Goal: Information Seeking & Learning: Check status

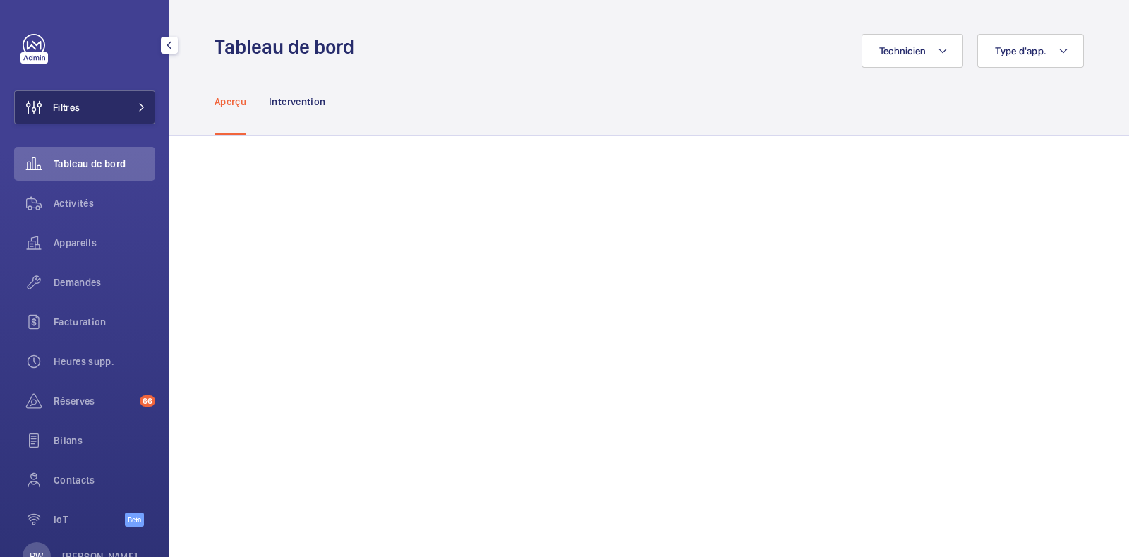
click at [125, 94] on button "Filtres" at bounding box center [84, 107] width 141 height 34
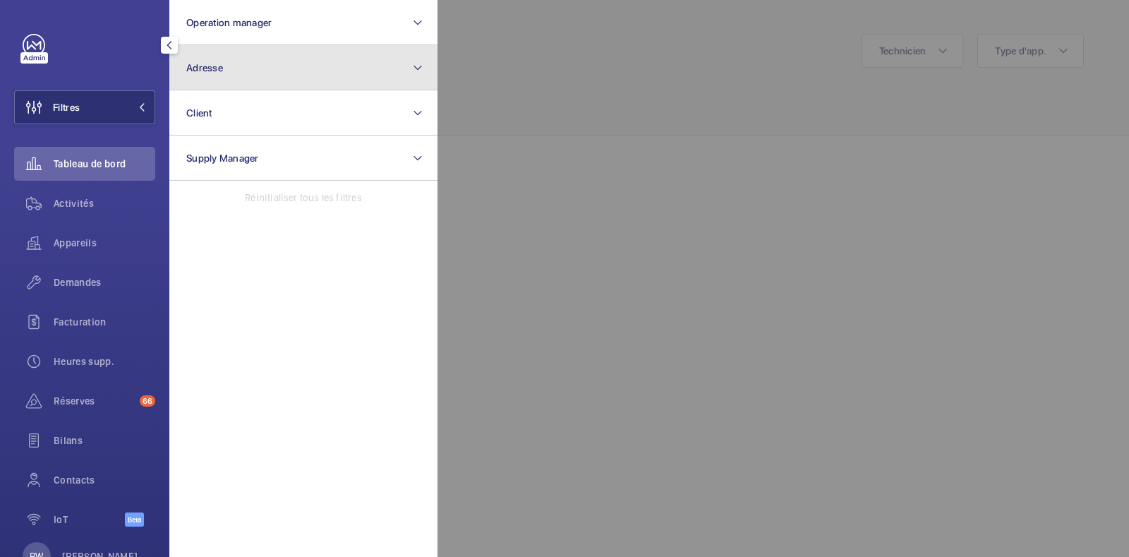
click at [265, 64] on button "Adresse" at bounding box center [303, 67] width 268 height 45
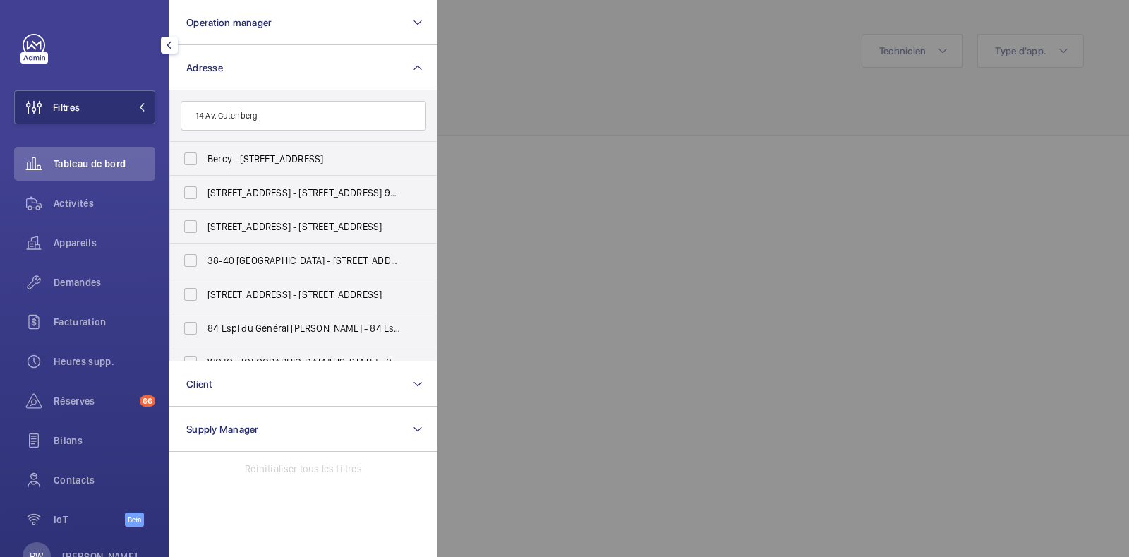
type input "14 Av. Gutenberg"
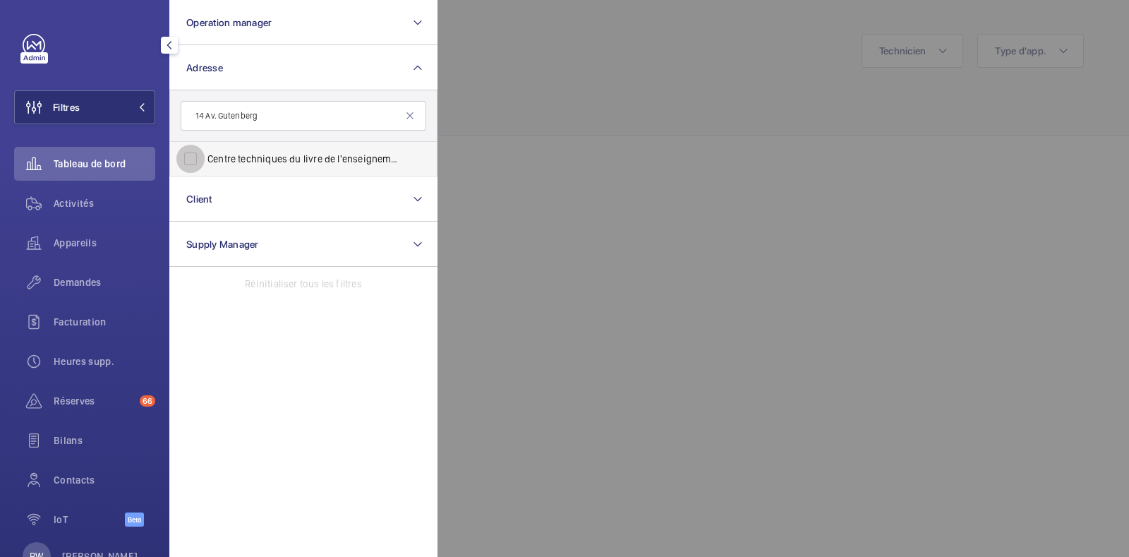
click at [201, 160] on input "Centre techniques du livre de l'enseignement supérieur - 14 Av. Gutenberg , [GE…" at bounding box center [190, 159] width 28 height 28
checkbox input "true"
click at [745, 91] on div at bounding box center [1002, 278] width 1129 height 557
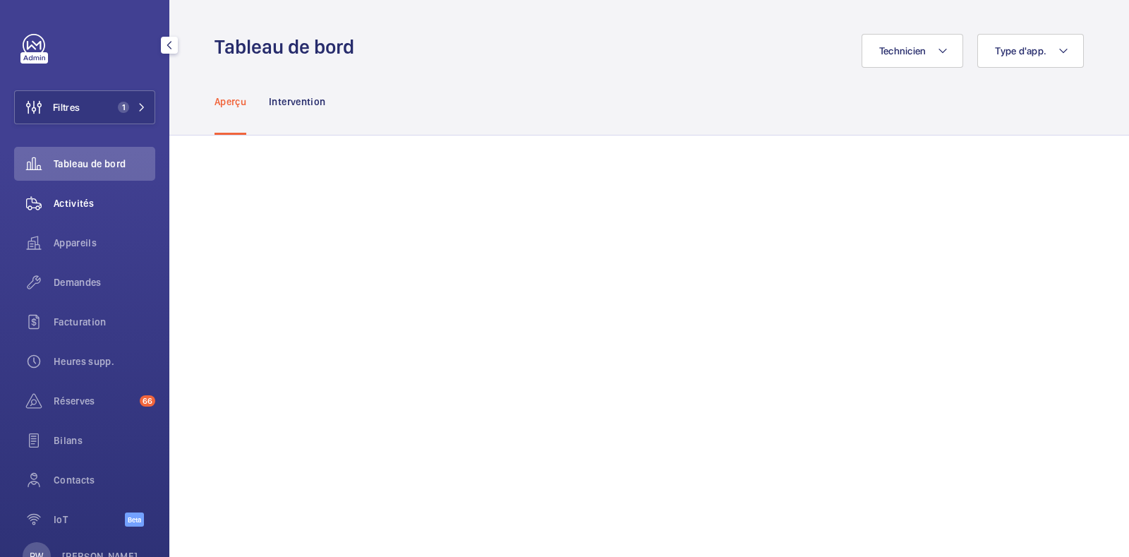
click at [73, 201] on span "Activités" at bounding box center [105, 203] width 102 height 14
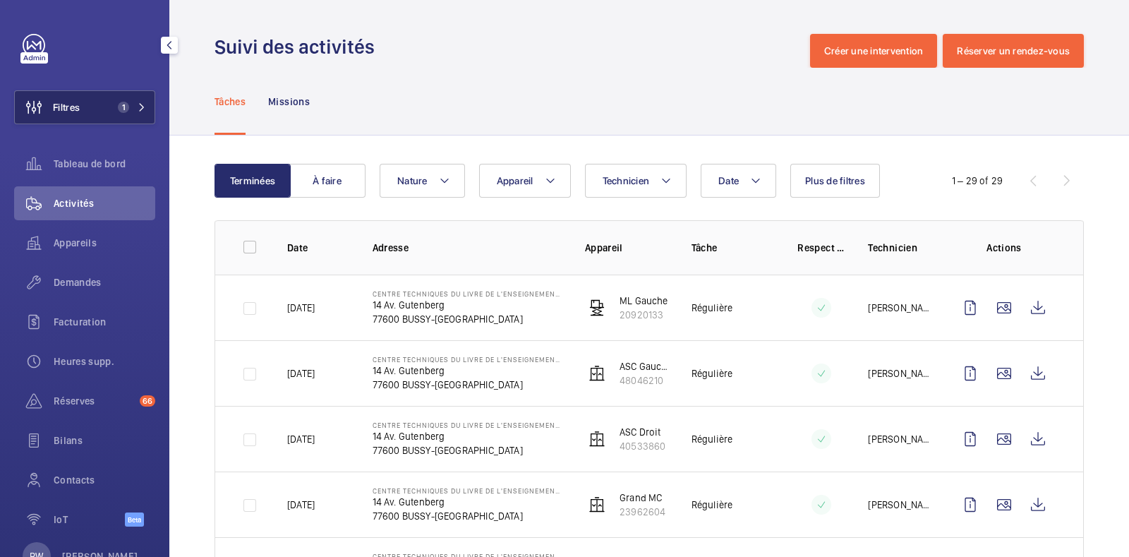
click at [103, 97] on button "Filtres 1" at bounding box center [84, 107] width 141 height 34
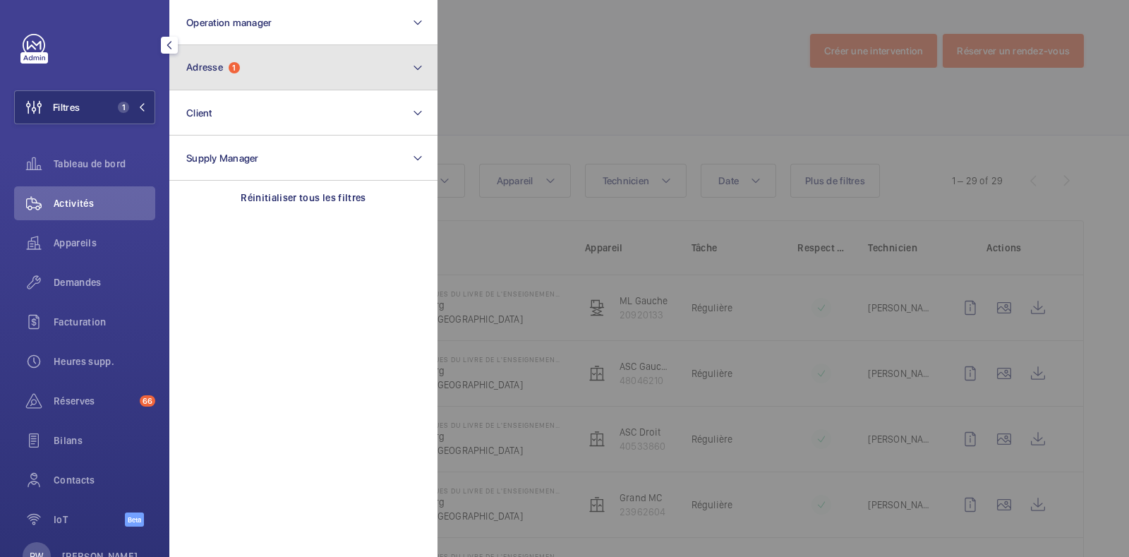
click at [282, 56] on button "Adresse 1" at bounding box center [303, 67] width 268 height 45
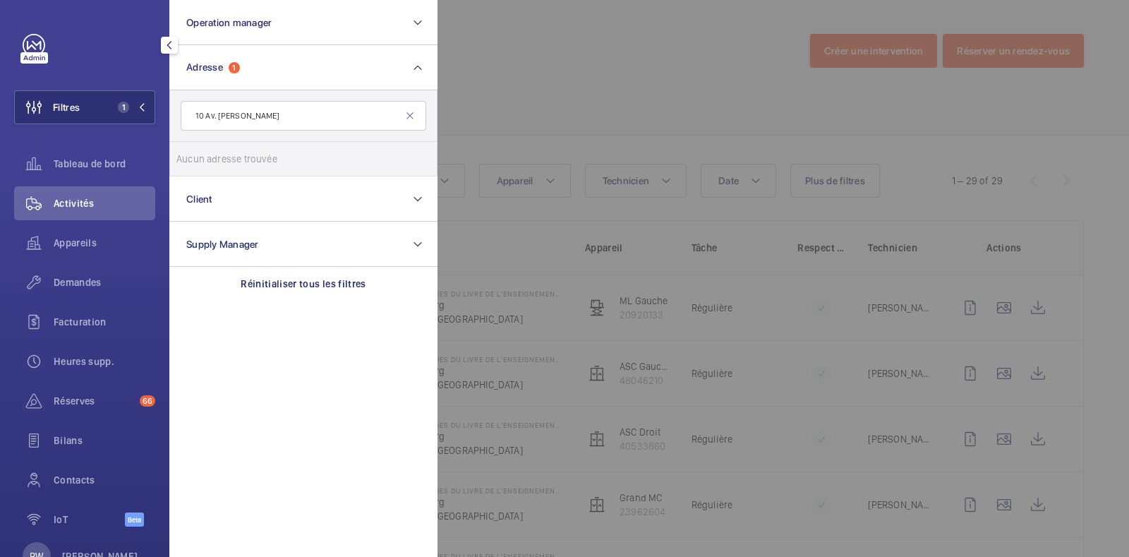
click at [318, 112] on input "10 Av. [PERSON_NAME]" at bounding box center [304, 116] width 246 height 30
click at [222, 114] on input "10 Av. [PERSON_NAME]" at bounding box center [304, 116] width 246 height 30
click at [219, 114] on input "10 Av. [PERSON_NAME]" at bounding box center [304, 116] width 246 height 30
click at [251, 112] on input "10 [PERSON_NAME]" at bounding box center [304, 116] width 246 height 30
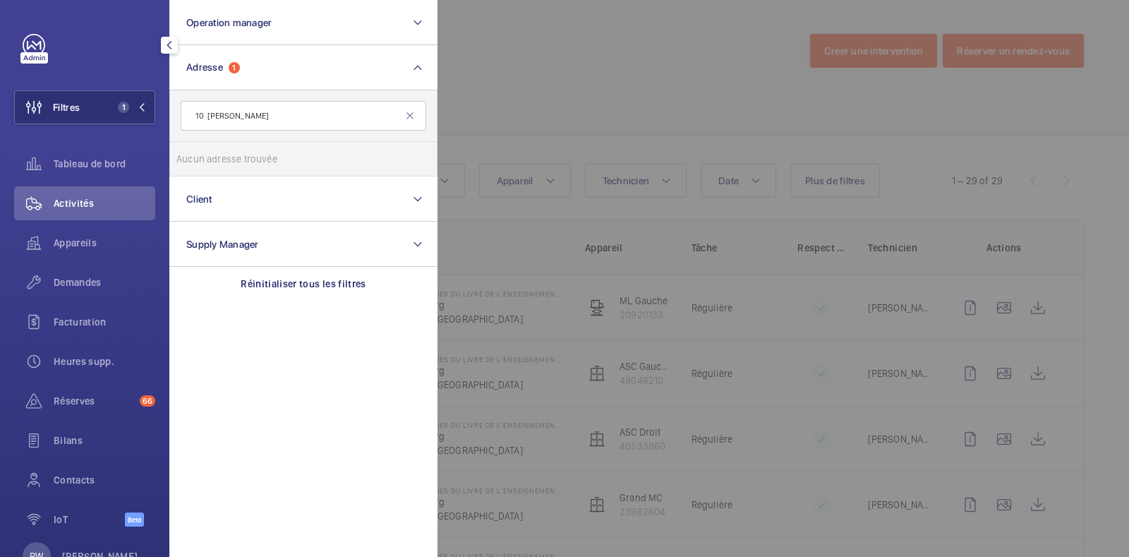
click at [219, 116] on input "10 [PERSON_NAME]" at bounding box center [304, 116] width 246 height 30
type input "10 [GEOGRAPHIC_DATA]"
click at [177, 157] on input "[GEOGRAPHIC_DATA][PERSON_NAME] - [STREET_ADDRESS][GEOGRAPHIC_DATA][PERSON_NAME]…" at bounding box center [190, 159] width 28 height 28
checkbox input "true"
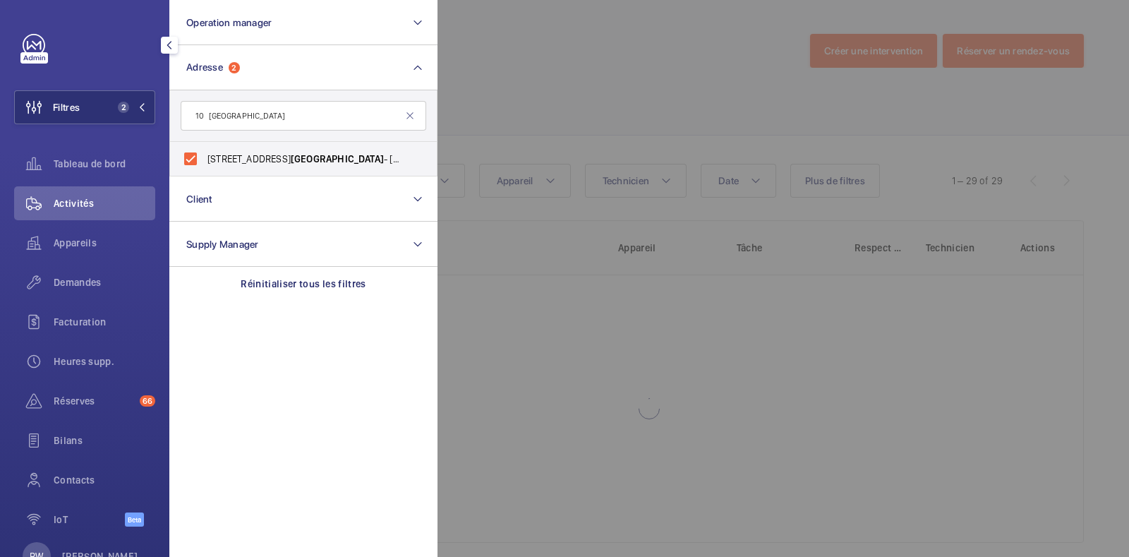
click at [565, 66] on div at bounding box center [1002, 278] width 1129 height 557
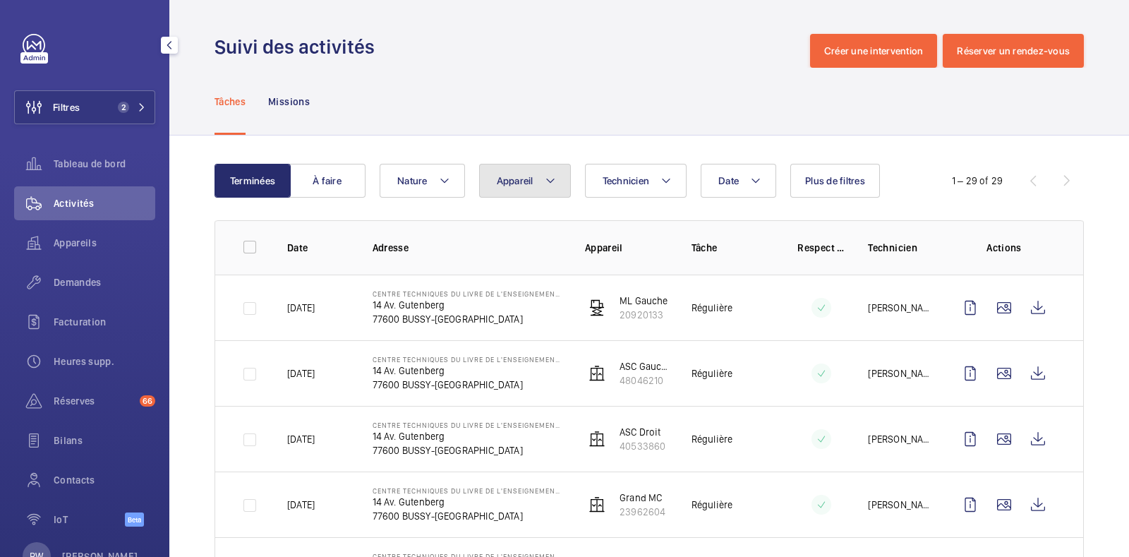
click at [554, 188] on mat-icon at bounding box center [550, 180] width 11 height 17
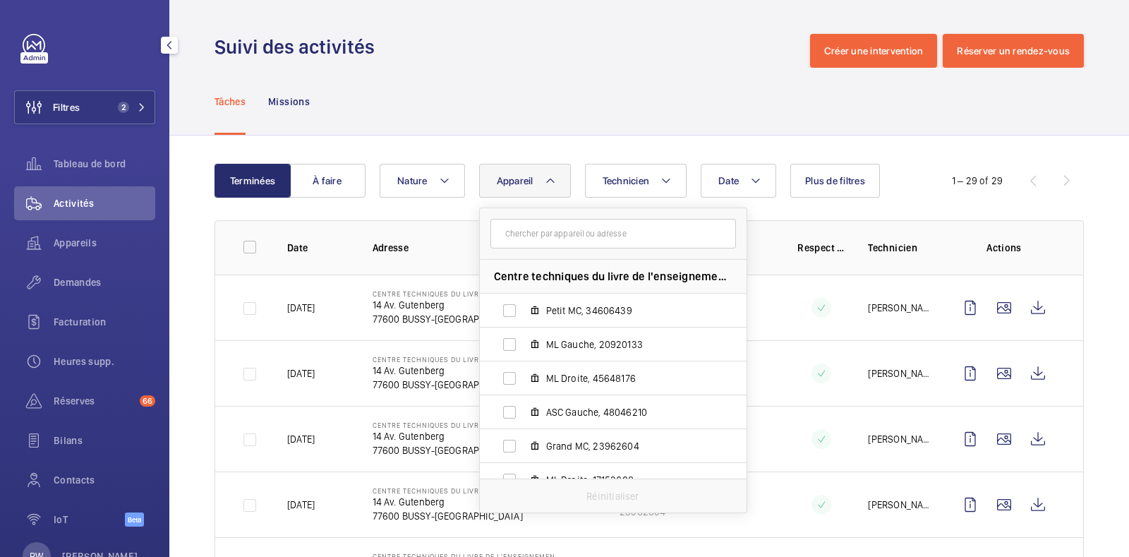
click at [544, 231] on input "text" at bounding box center [614, 234] width 246 height 30
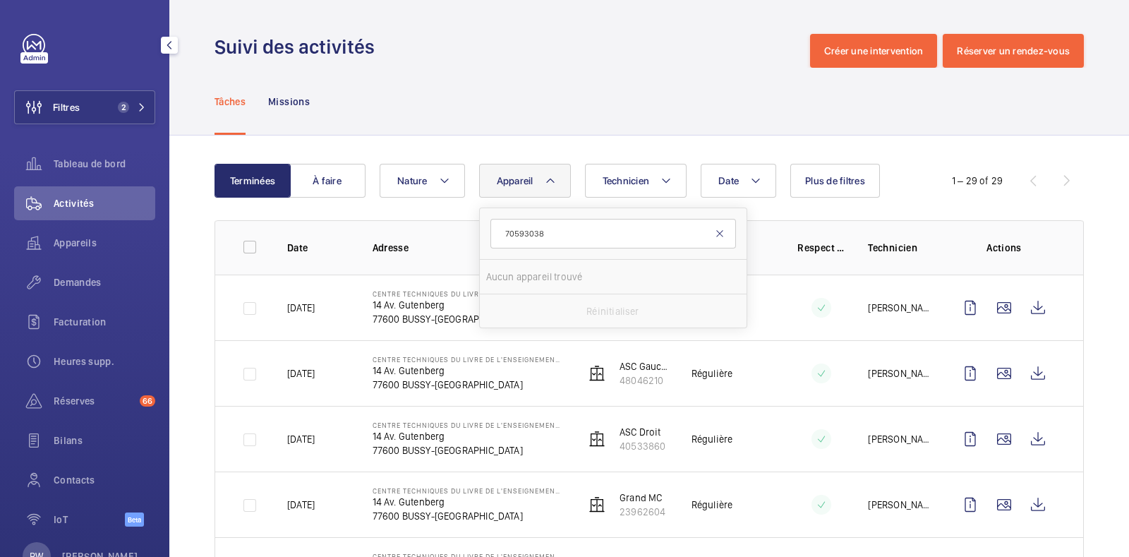
type input "70593038"
drag, startPoint x: 723, startPoint y: 238, endPoint x: 498, endPoint y: 200, distance: 228.3
click at [711, 236] on div "70593038" at bounding box center [614, 234] width 246 height 30
click at [120, 102] on span "2" at bounding box center [123, 107] width 11 height 11
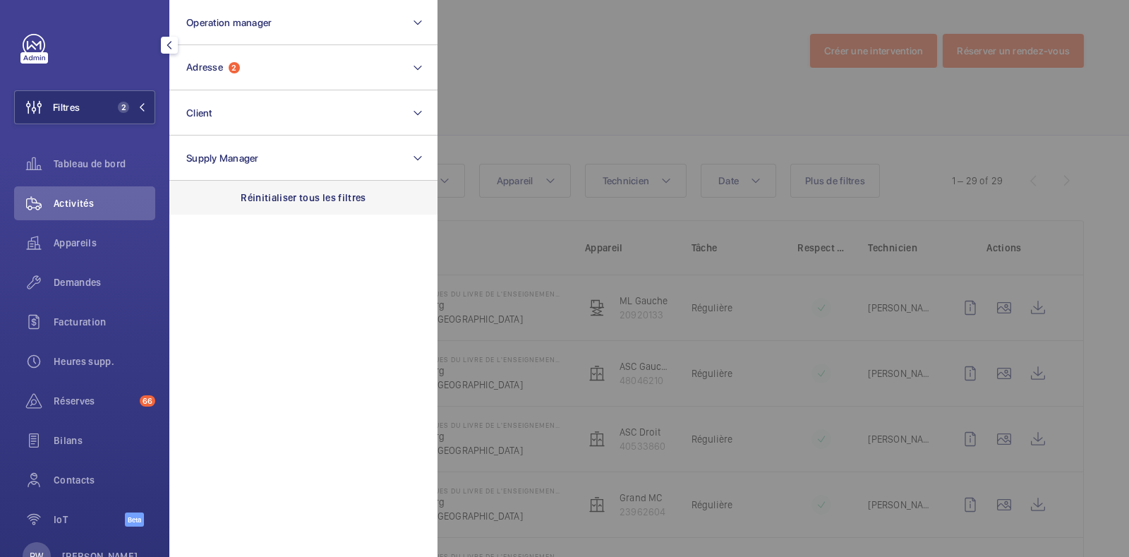
click at [318, 185] on div "Réinitialiser tous les filtres" at bounding box center [303, 198] width 268 height 34
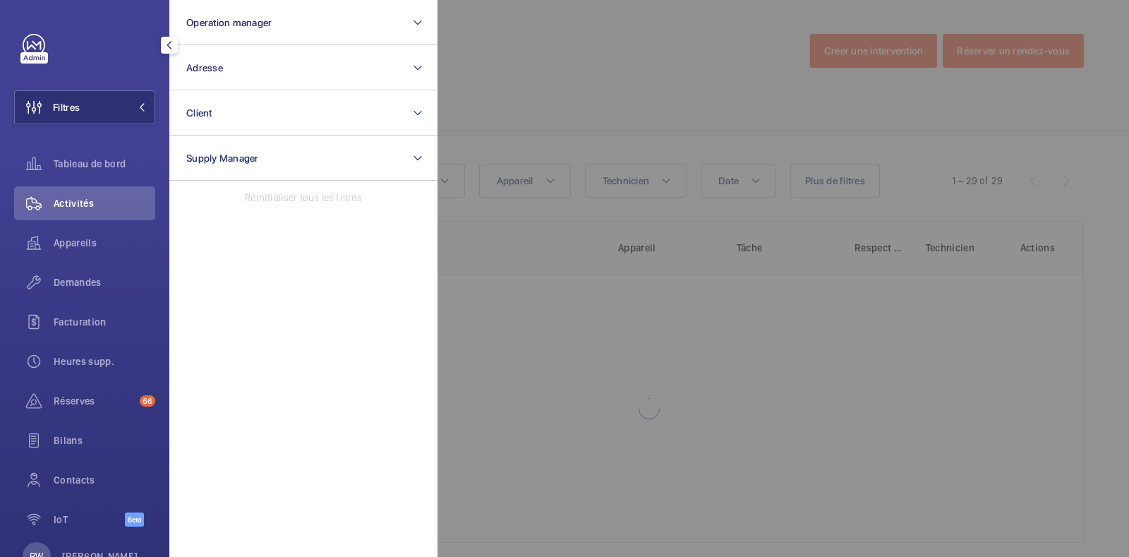
drag, startPoint x: 679, startPoint y: 69, endPoint x: 671, endPoint y: 73, distance: 8.8
click at [671, 73] on div at bounding box center [1002, 278] width 1129 height 557
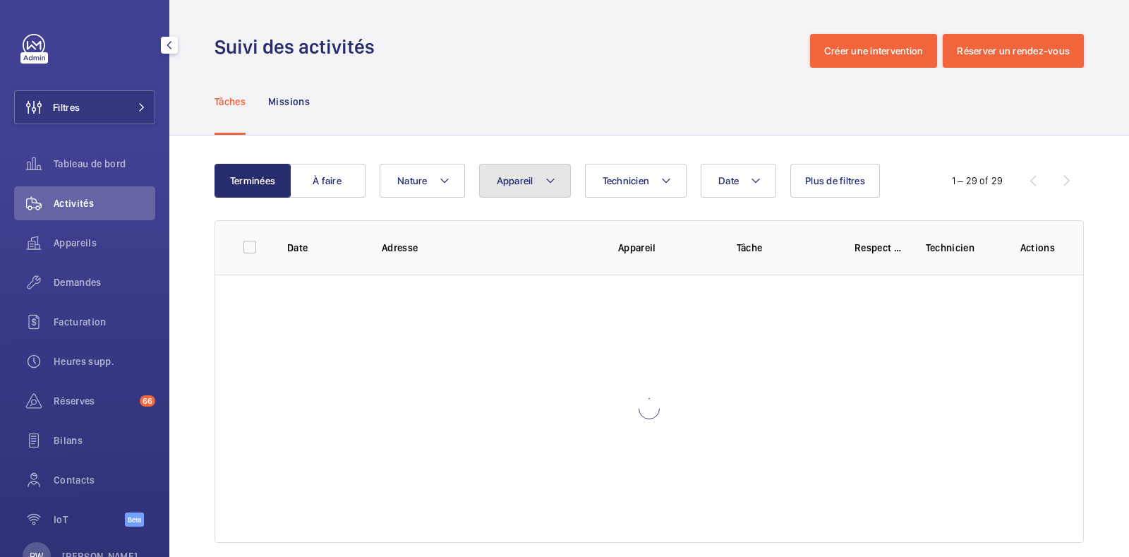
click at [547, 192] on button "Appareil" at bounding box center [525, 181] width 92 height 34
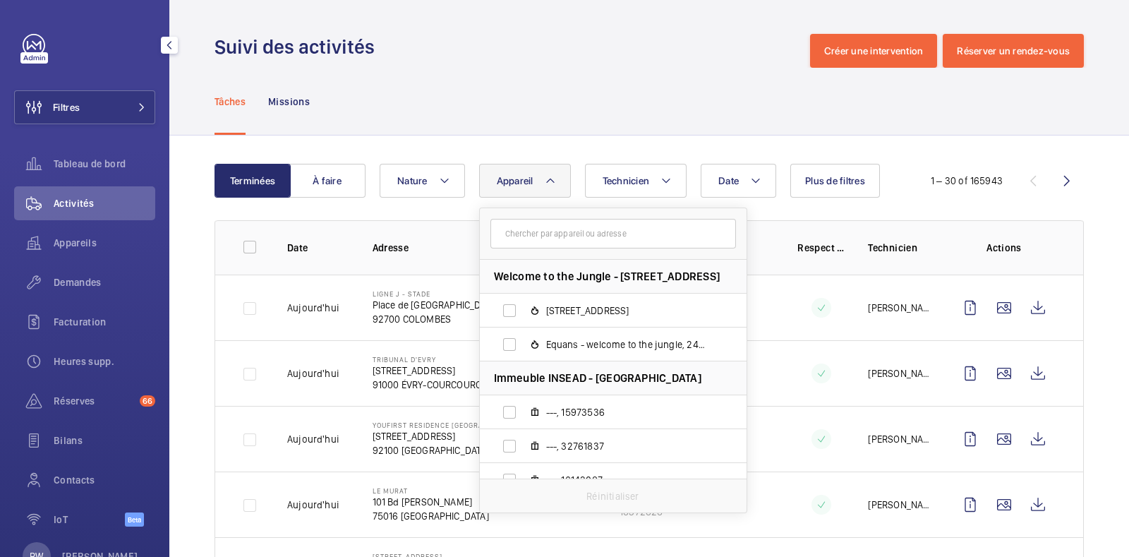
click at [535, 234] on input "text" at bounding box center [614, 234] width 246 height 30
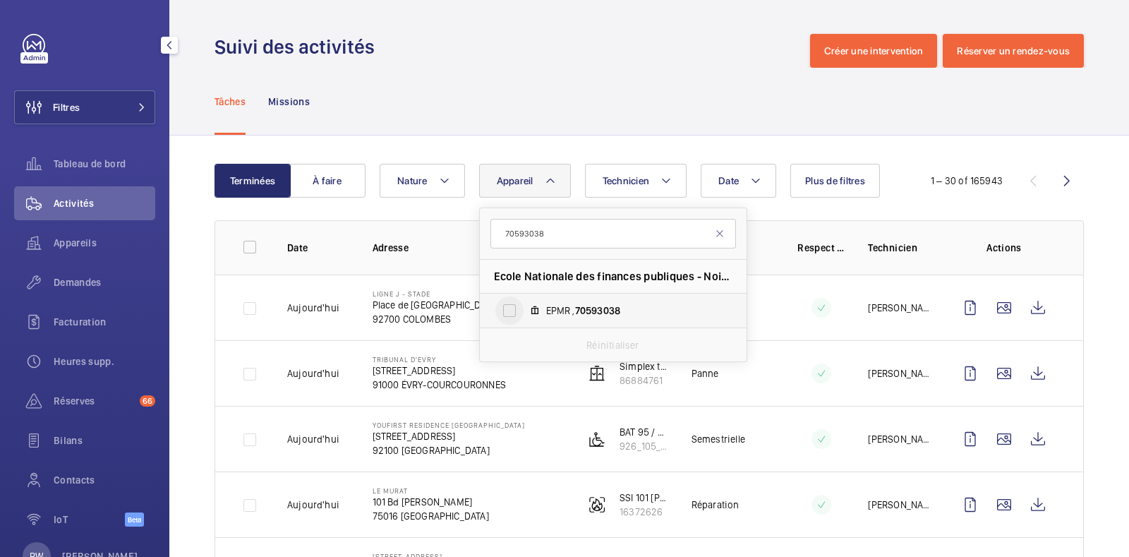
type input "70593038"
drag, startPoint x: 512, startPoint y: 312, endPoint x: 522, endPoint y: 172, distance: 140.9
click at [511, 314] on input "EPMR , 70593038" at bounding box center [510, 310] width 28 height 28
checkbox input "true"
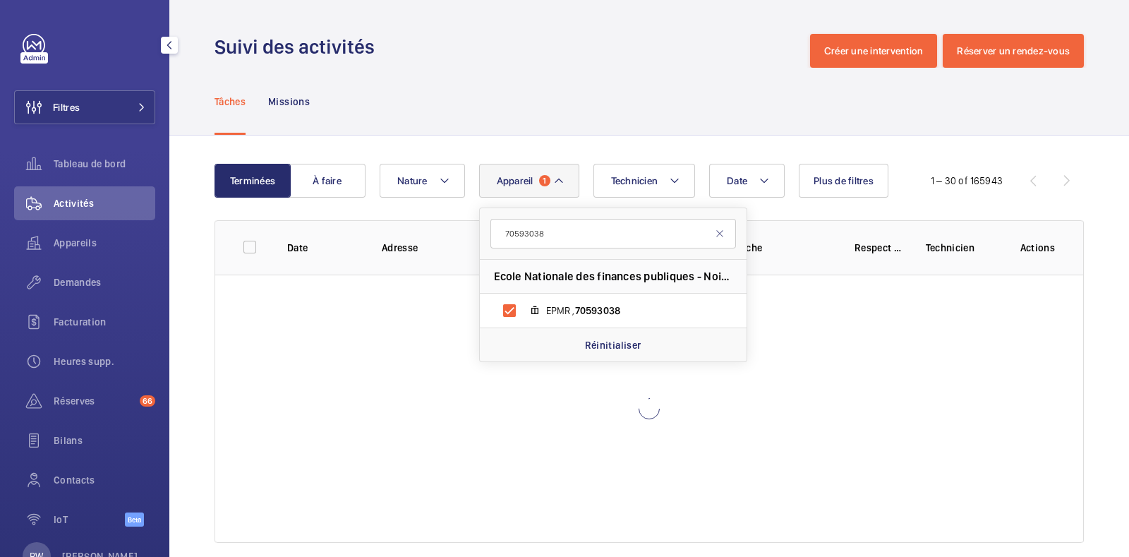
click at [522, 140] on div "Terminées À faire Date Technicien Appareil 1 70593038 Ecole Nationale des finan…" at bounding box center [649, 356] width 960 height 441
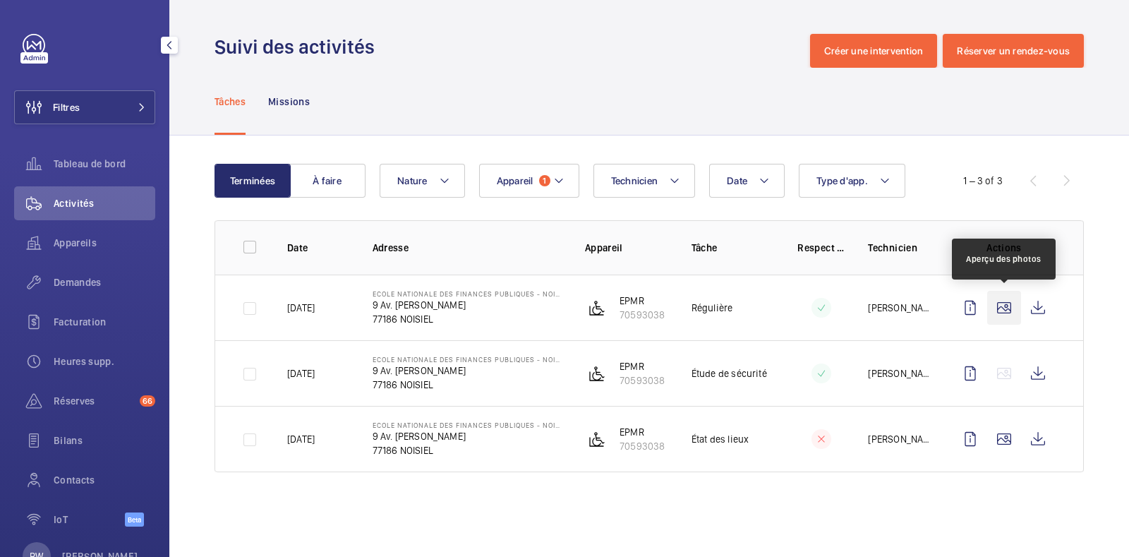
click at [1004, 319] on wm-front-icon-button at bounding box center [1005, 308] width 34 height 34
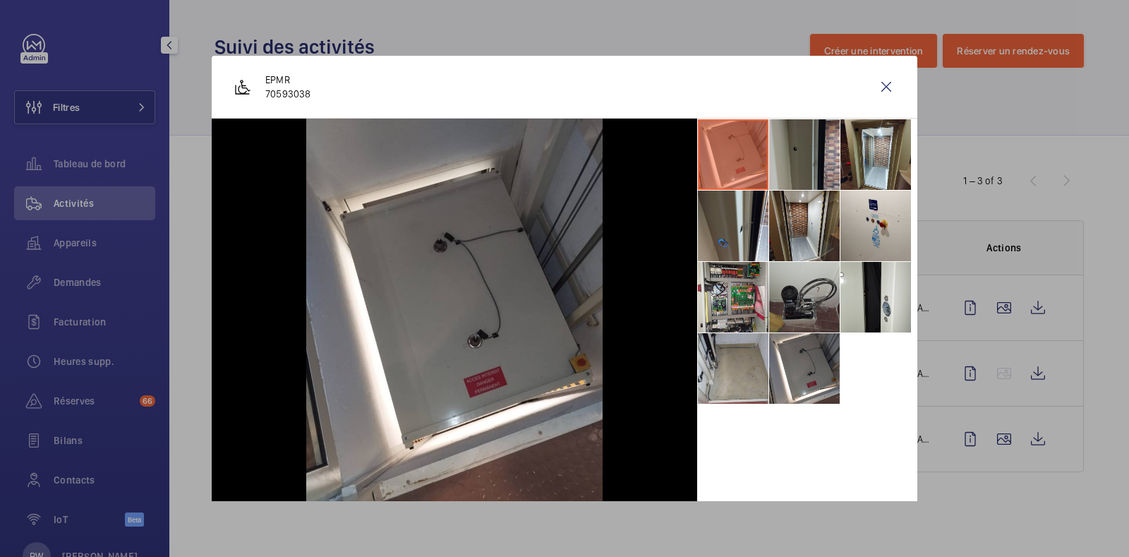
drag, startPoint x: 801, startPoint y: 132, endPoint x: 810, endPoint y: 134, distance: 8.7
click at [802, 133] on li at bounding box center [804, 154] width 71 height 71
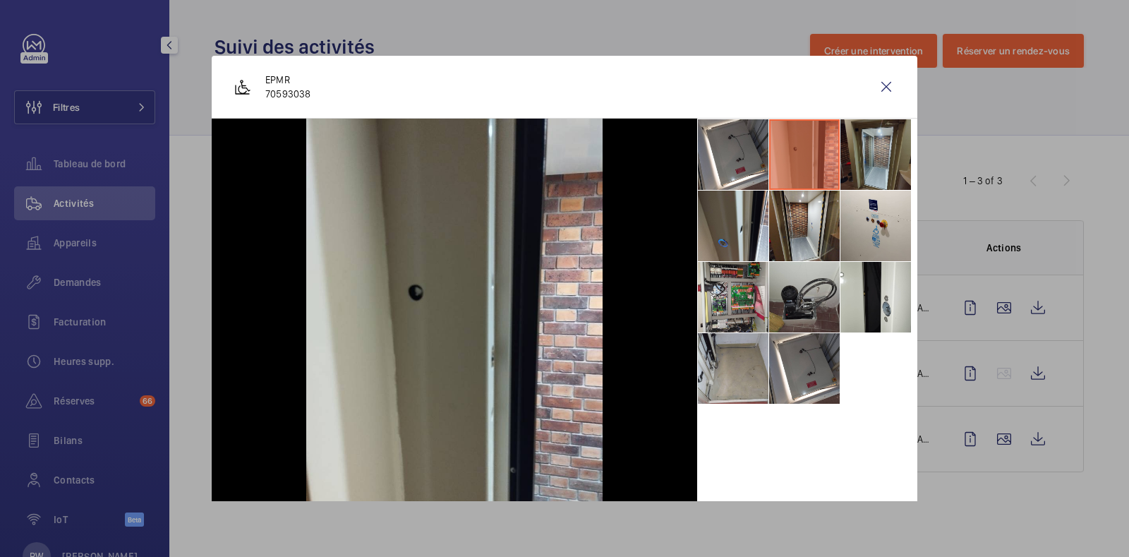
click at [841, 146] on li at bounding box center [876, 154] width 71 height 71
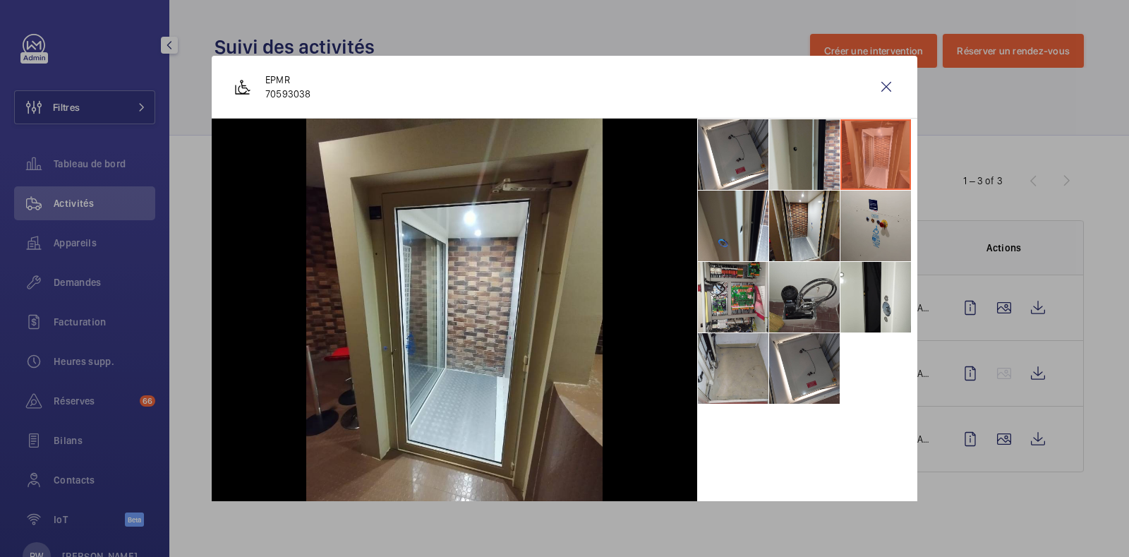
click at [841, 236] on li at bounding box center [876, 226] width 71 height 71
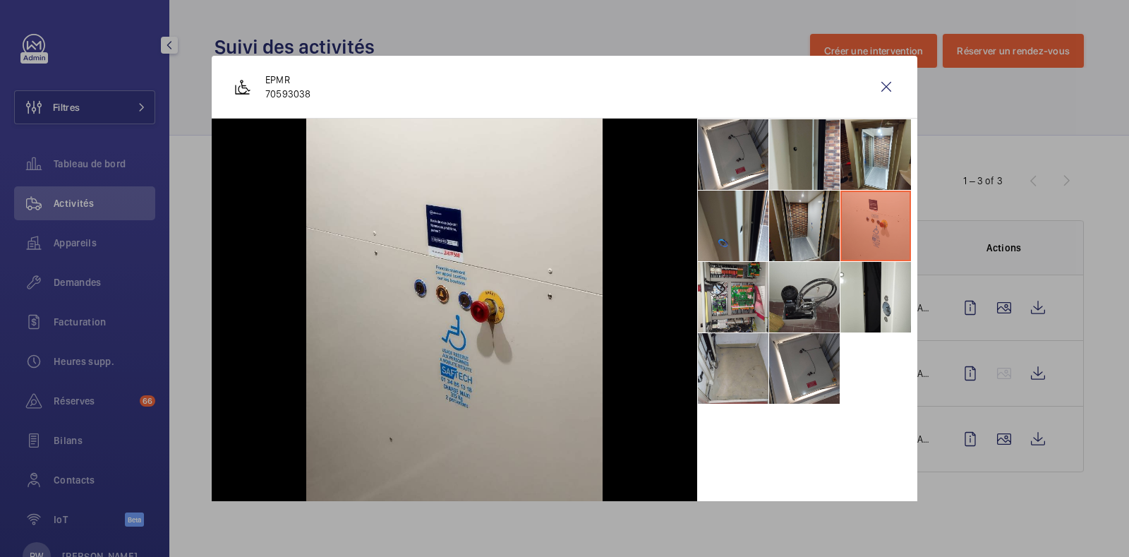
click at [788, 229] on li at bounding box center [804, 226] width 71 height 71
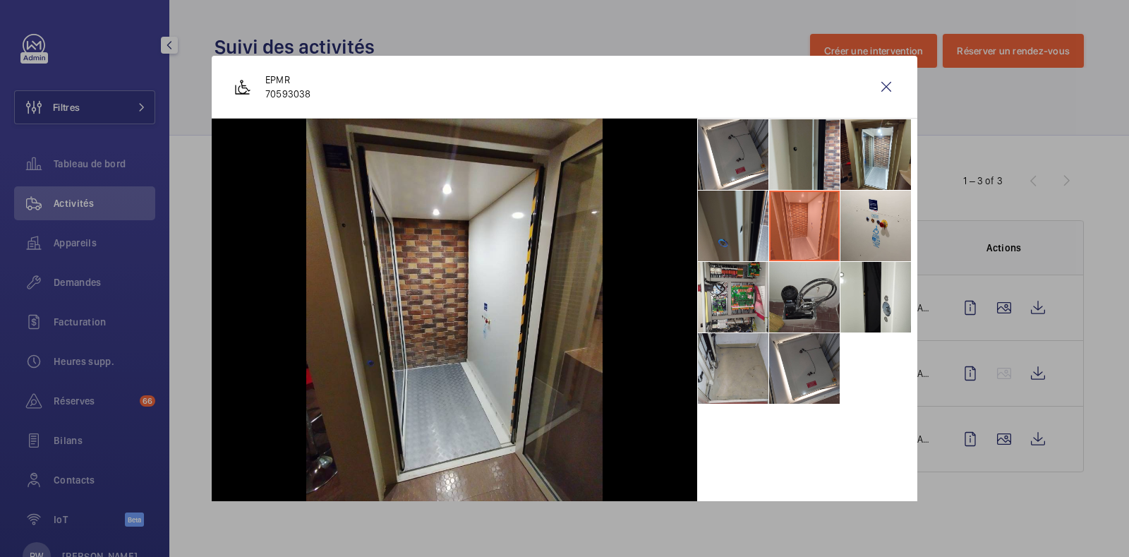
click at [724, 226] on li at bounding box center [733, 226] width 71 height 71
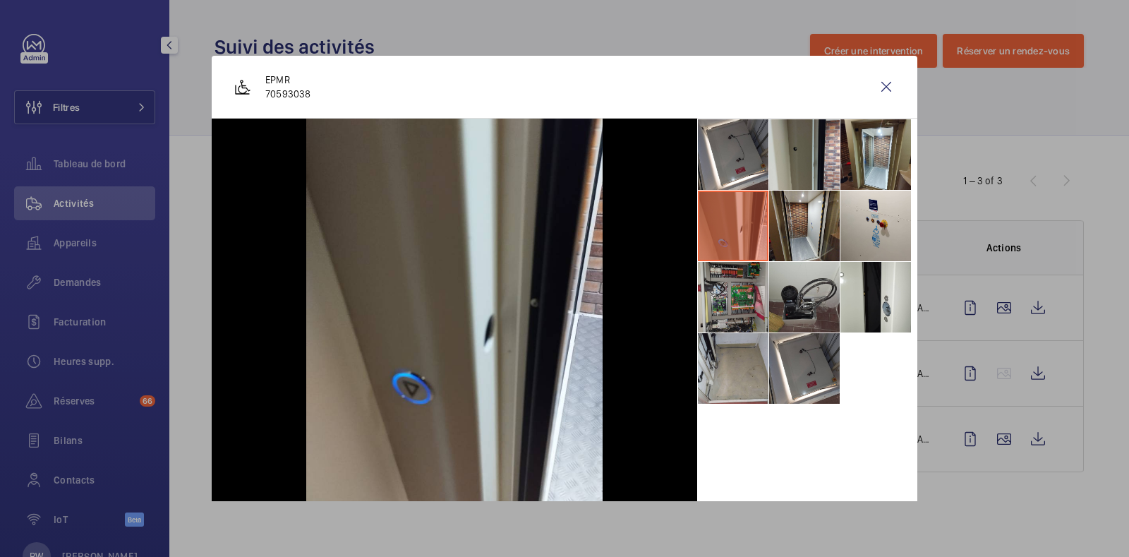
click at [719, 281] on li at bounding box center [733, 297] width 71 height 71
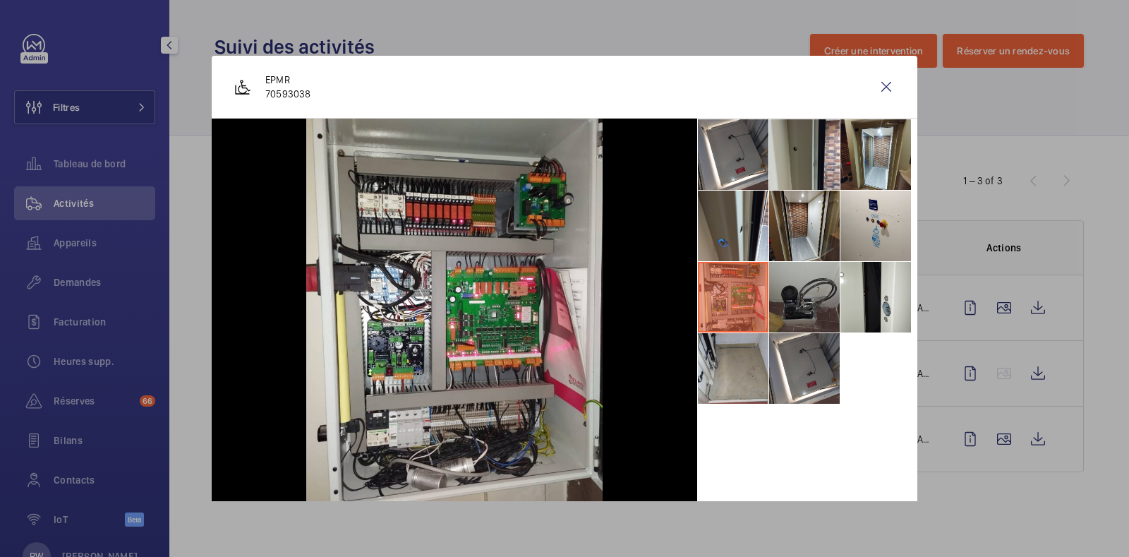
click at [796, 320] on li at bounding box center [804, 297] width 71 height 71
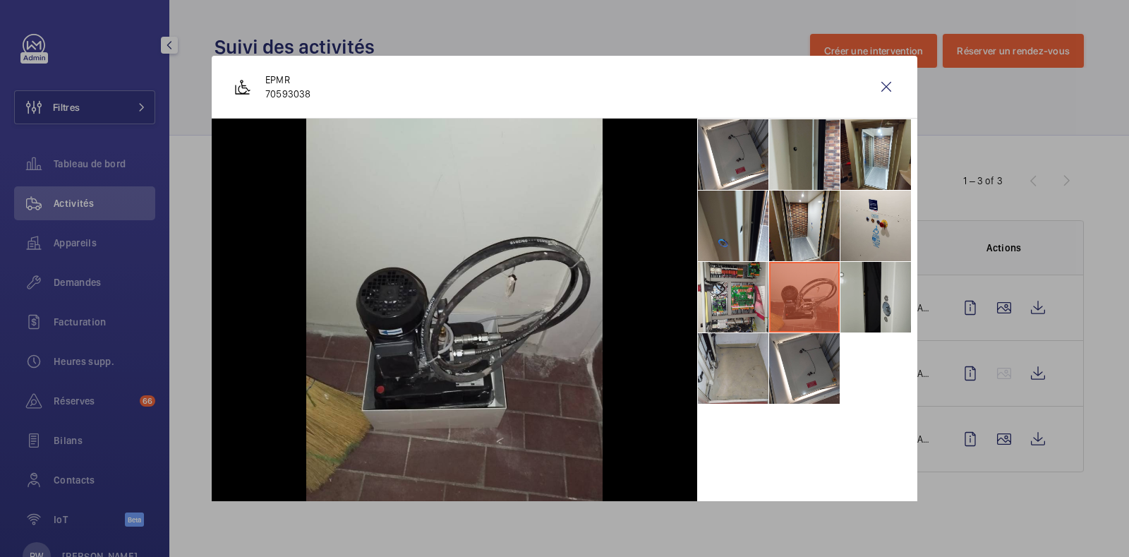
click at [860, 300] on li at bounding box center [876, 297] width 71 height 71
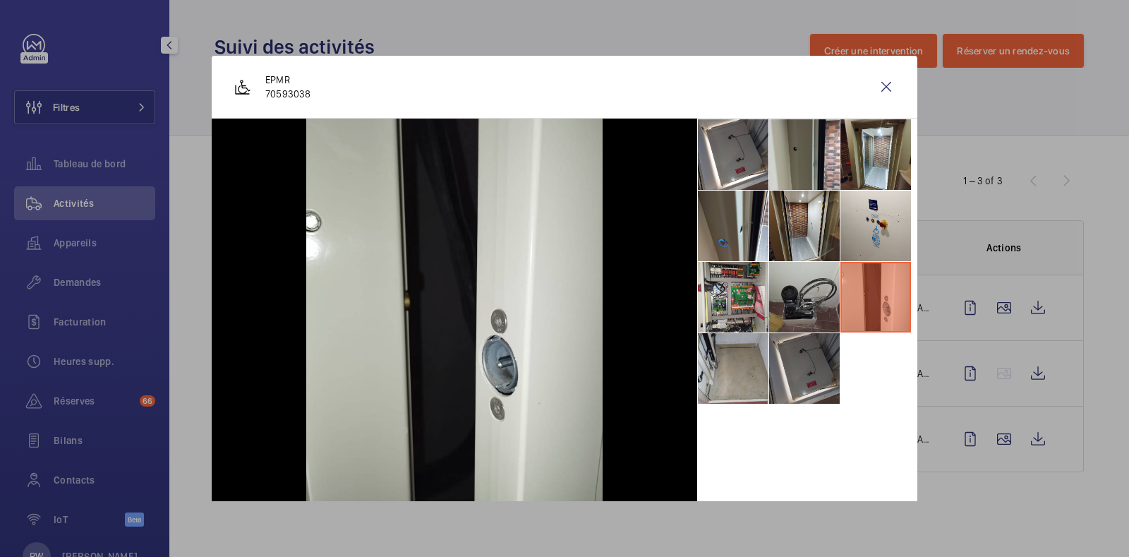
click at [794, 378] on li at bounding box center [804, 368] width 71 height 71
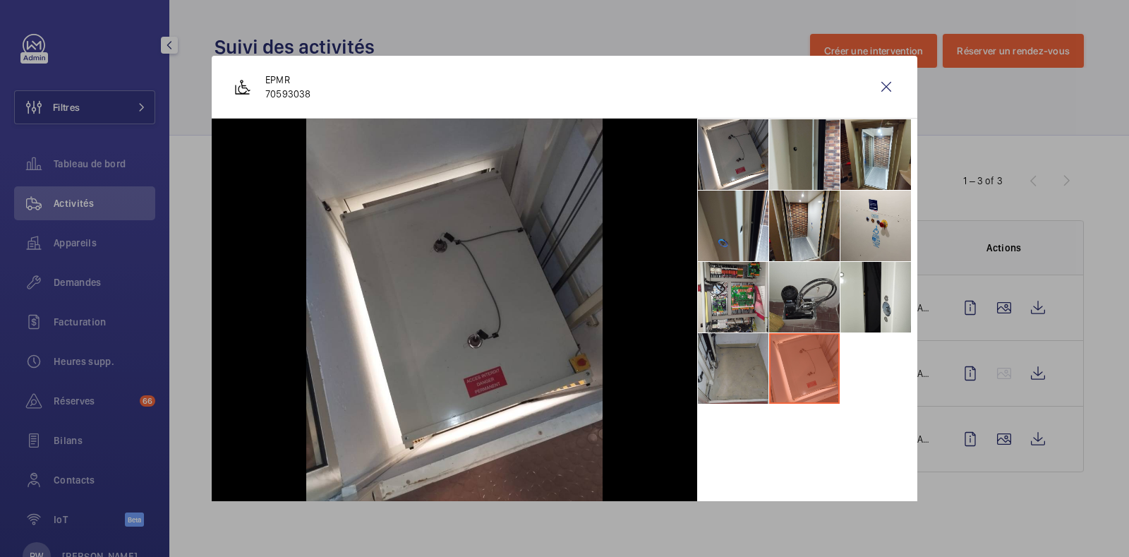
click at [717, 365] on li at bounding box center [733, 368] width 71 height 71
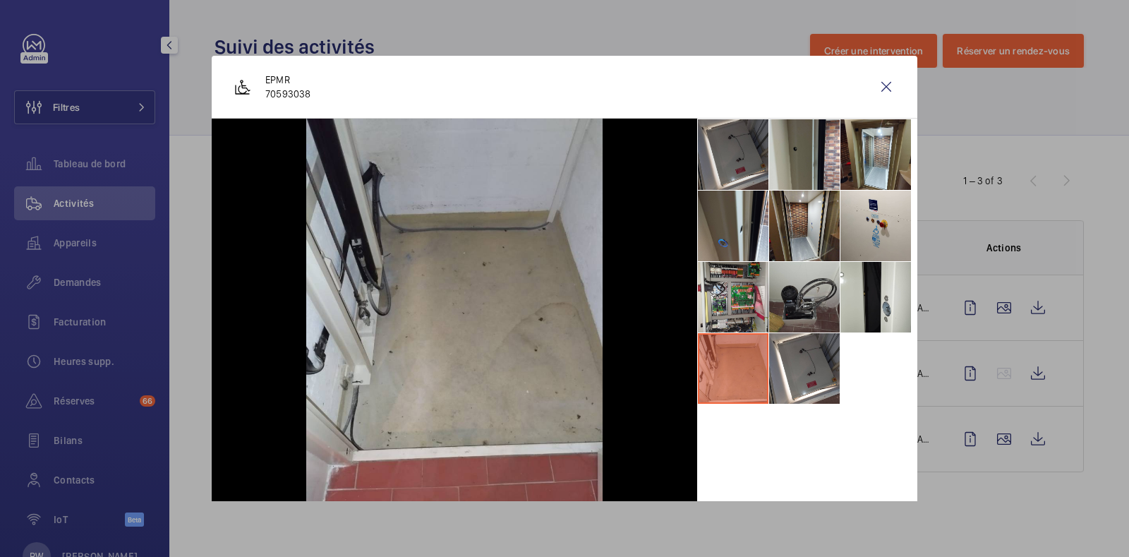
click at [733, 167] on li at bounding box center [733, 154] width 71 height 71
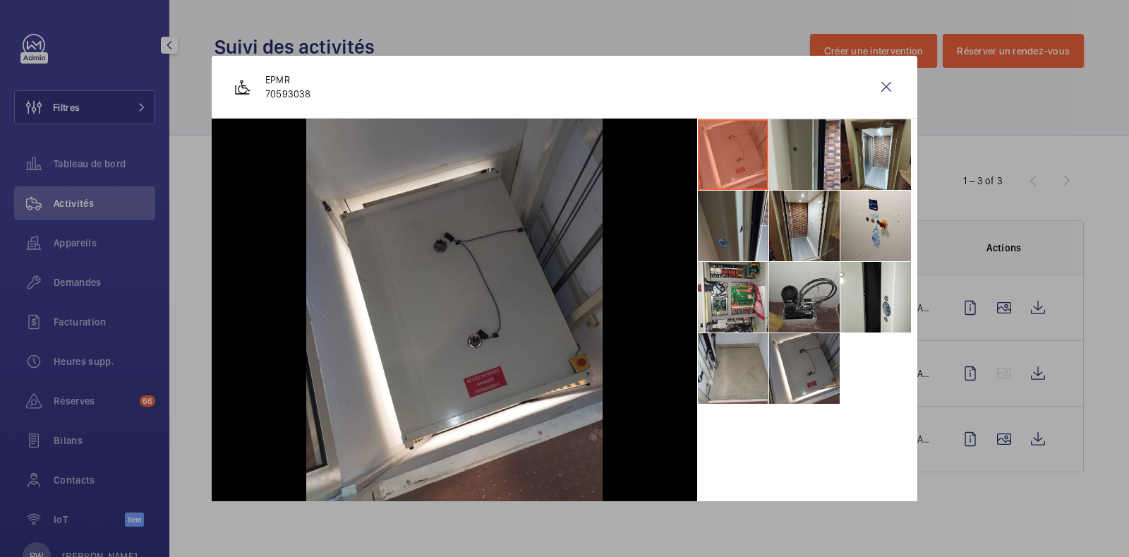
click at [721, 231] on li at bounding box center [733, 226] width 71 height 71
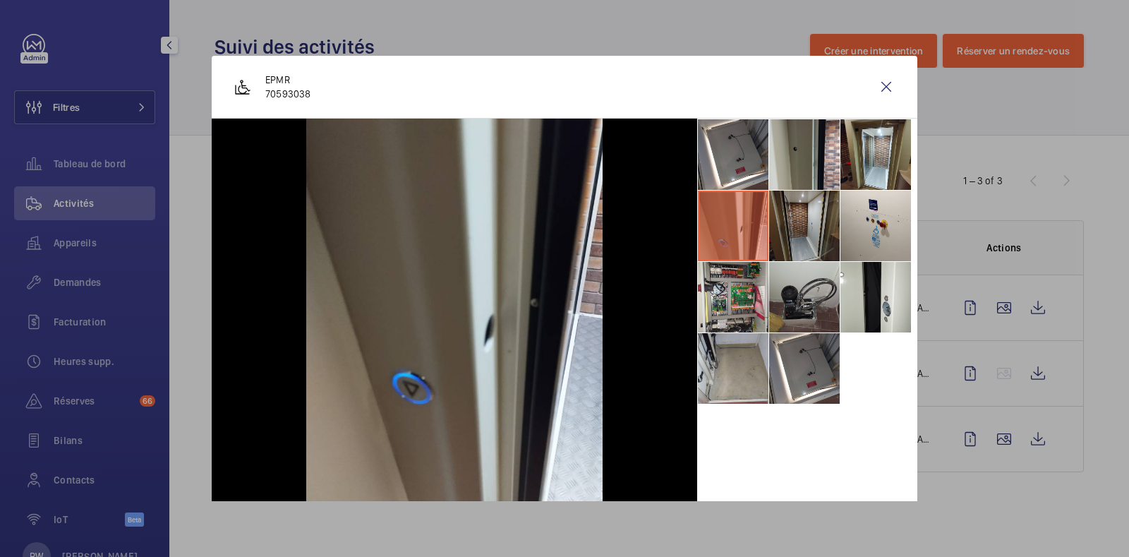
click at [769, 229] on li at bounding box center [804, 226] width 71 height 71
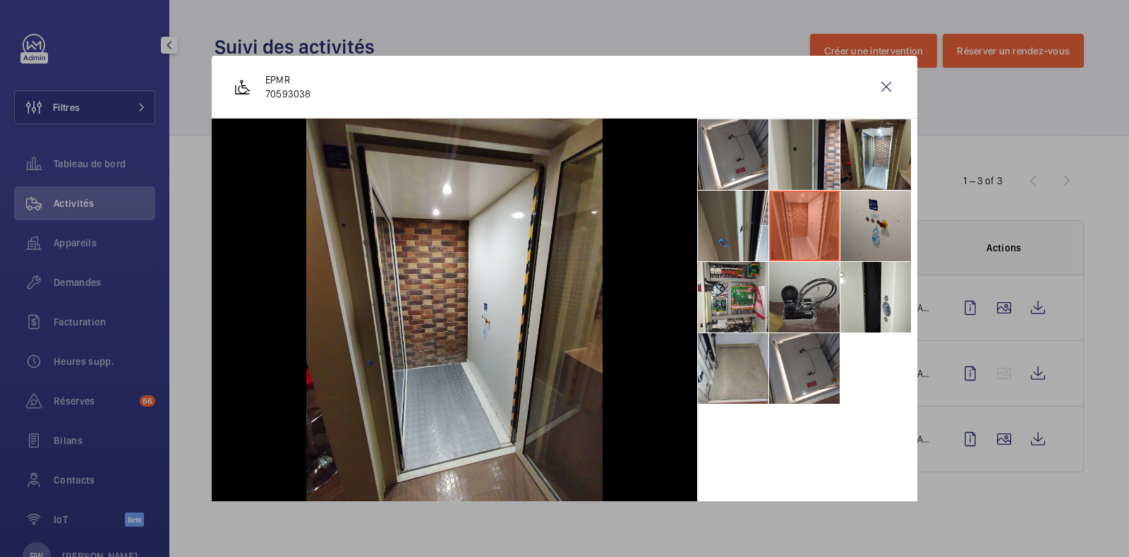
click at [853, 232] on li at bounding box center [876, 226] width 71 height 71
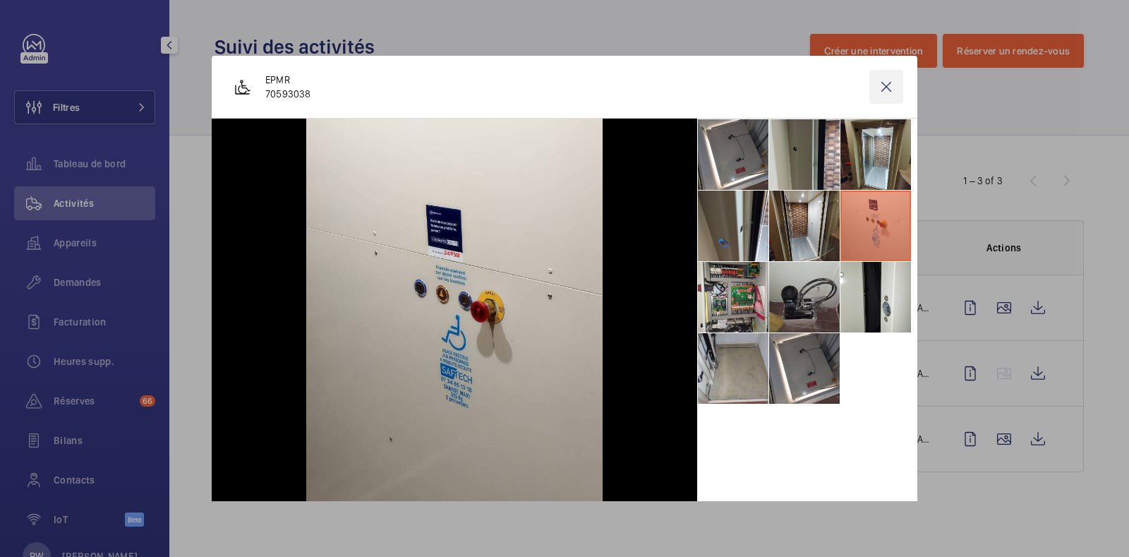
click at [870, 90] on wm-front-icon-button at bounding box center [887, 87] width 34 height 34
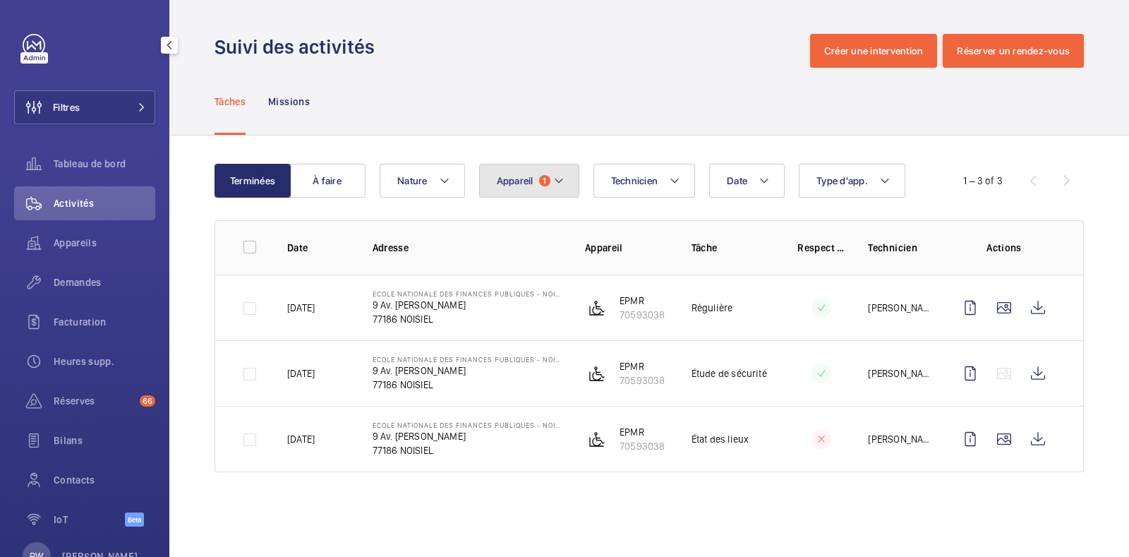
click at [536, 187] on button "Appareil 1" at bounding box center [529, 181] width 100 height 34
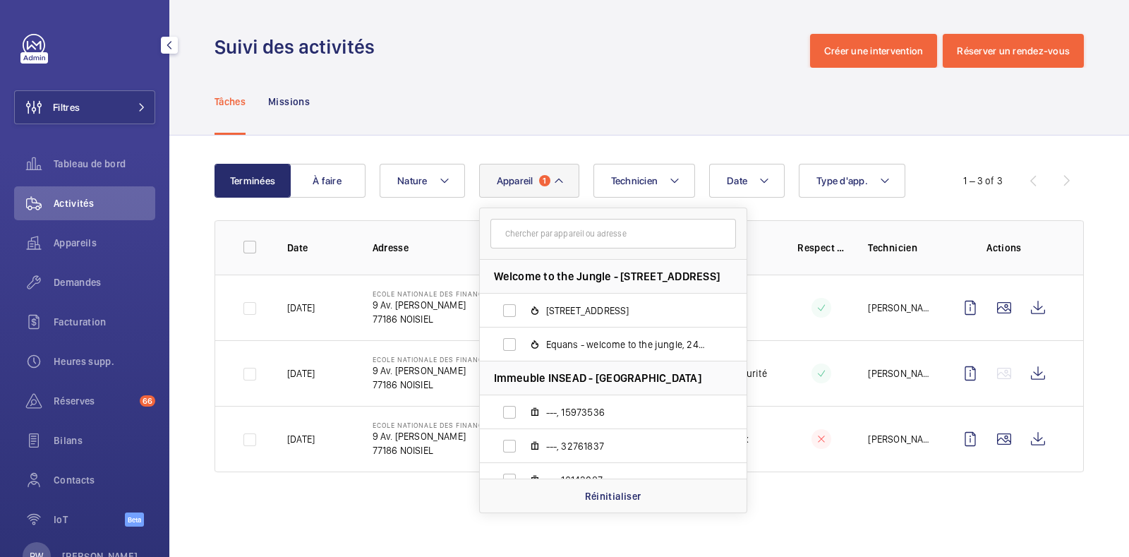
click at [535, 234] on input "text" at bounding box center [614, 234] width 246 height 30
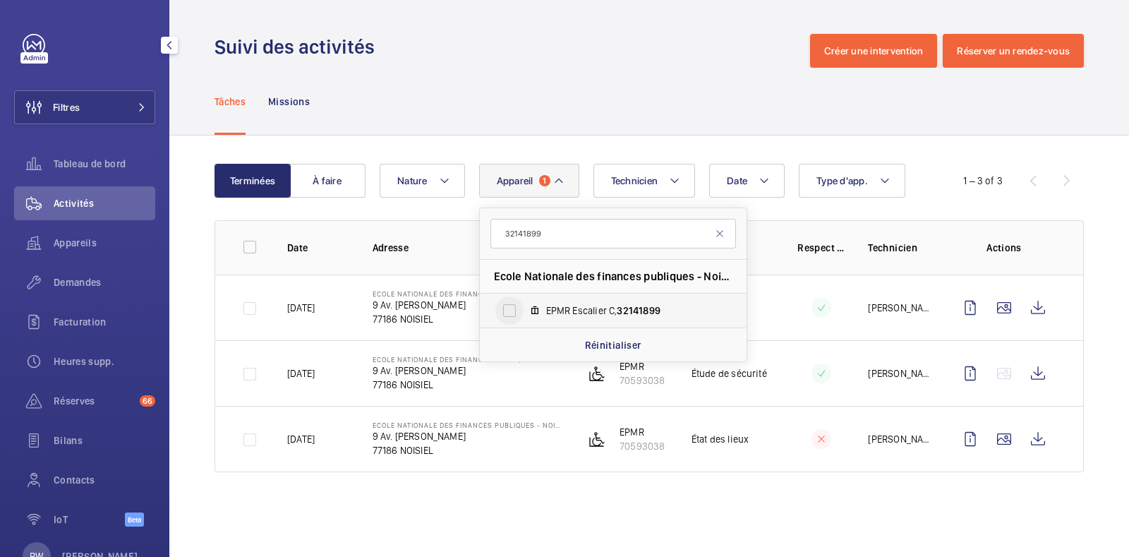
type input "32141899"
click at [505, 306] on input "EPMR Escalier C, 32141899" at bounding box center [510, 310] width 28 height 28
checkbox input "true"
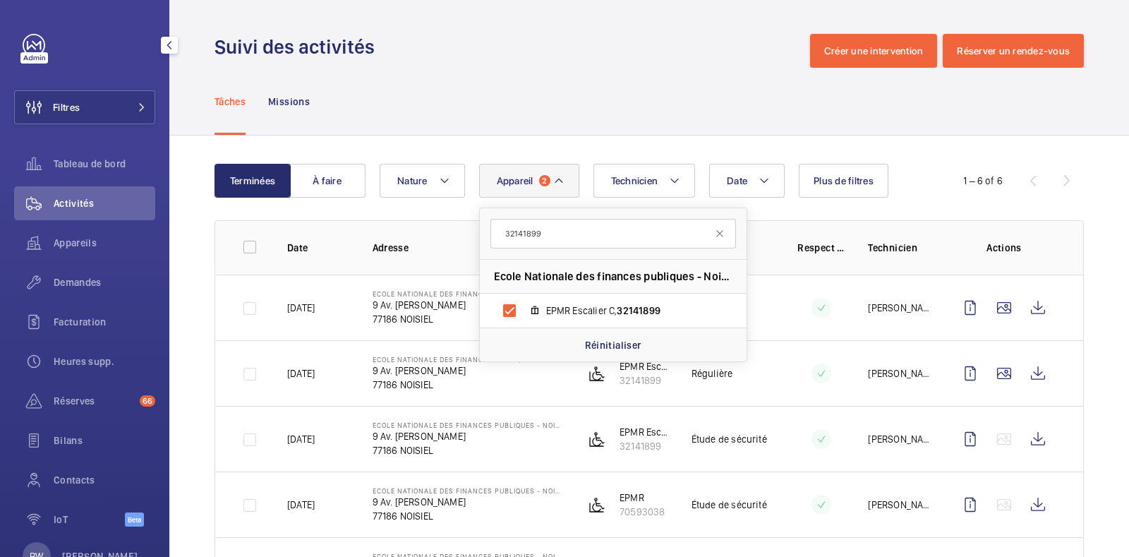
click at [628, 109] on div "Tâches Missions" at bounding box center [650, 101] width 870 height 67
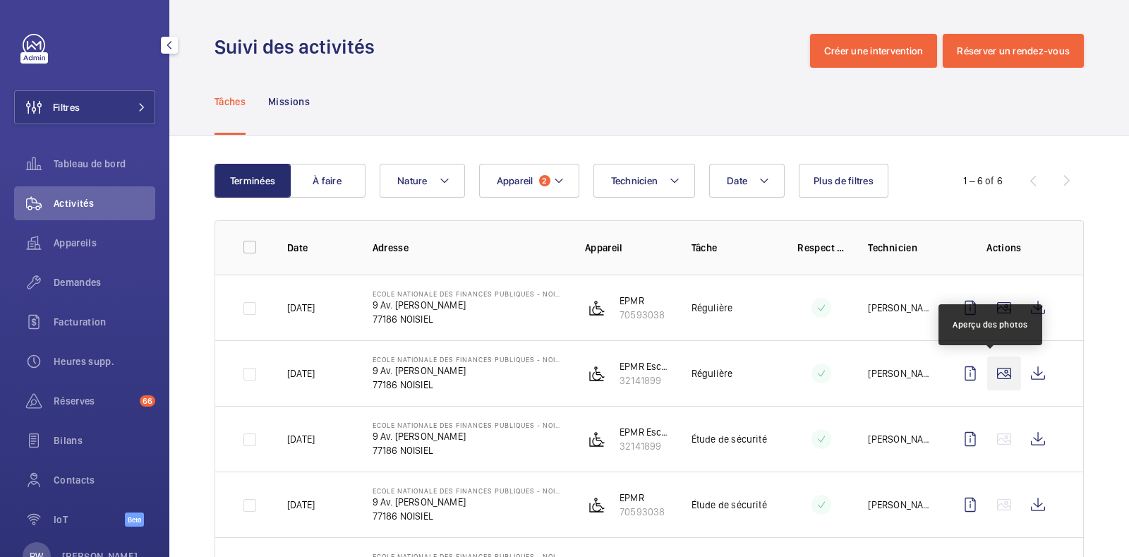
click at [990, 373] on wm-front-icon-button at bounding box center [1005, 373] width 34 height 34
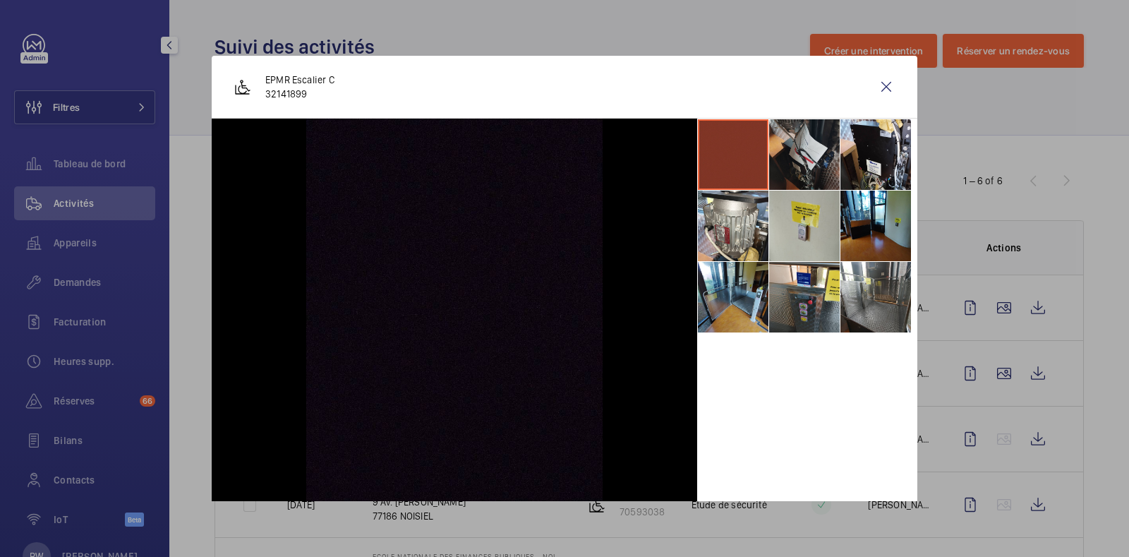
click at [802, 149] on li at bounding box center [804, 154] width 71 height 71
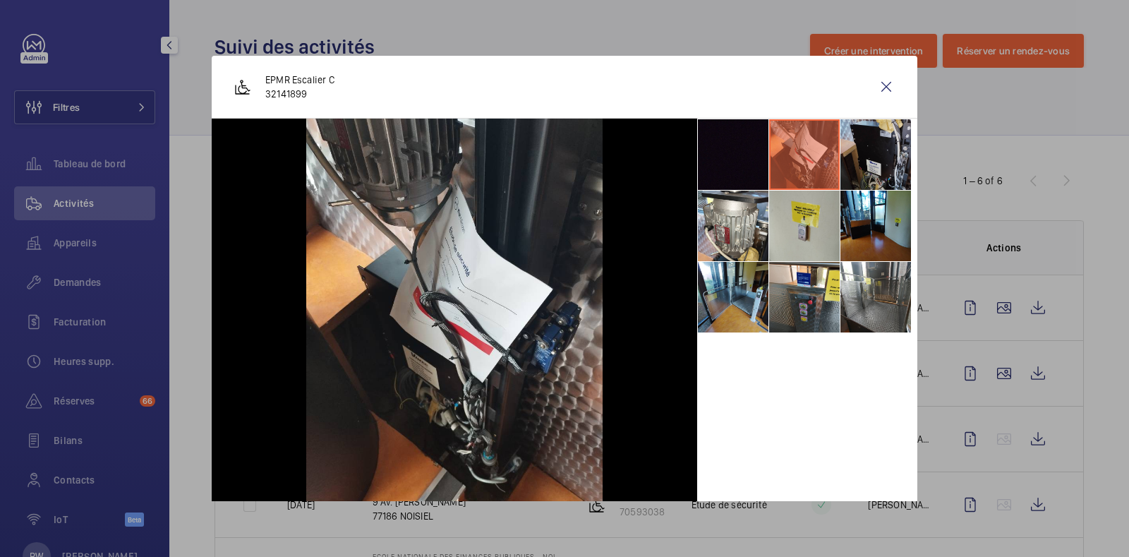
click at [858, 148] on li at bounding box center [876, 154] width 71 height 71
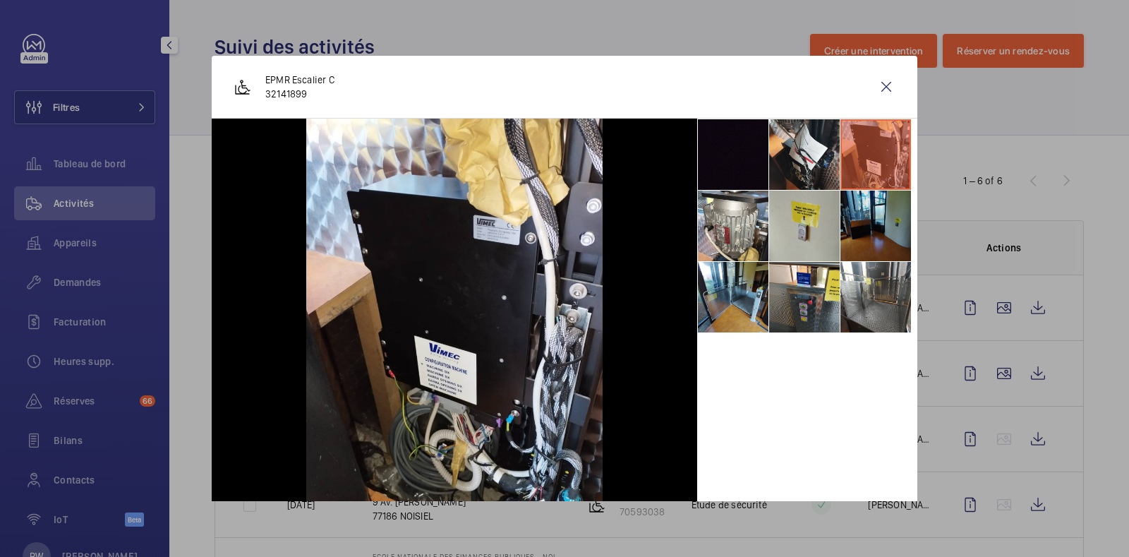
click at [847, 224] on li at bounding box center [876, 226] width 71 height 71
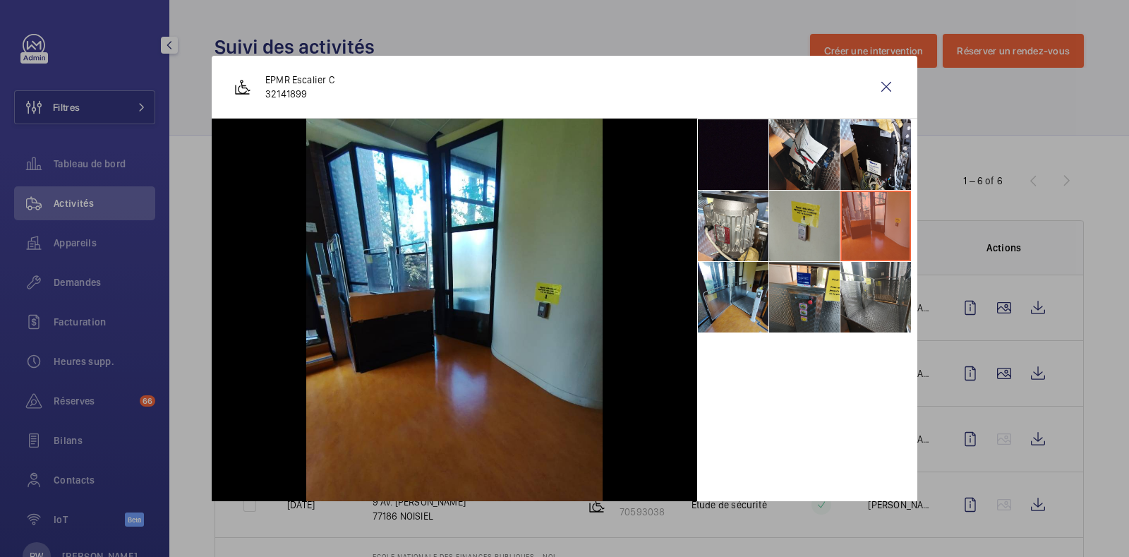
click at [782, 228] on li at bounding box center [804, 226] width 71 height 71
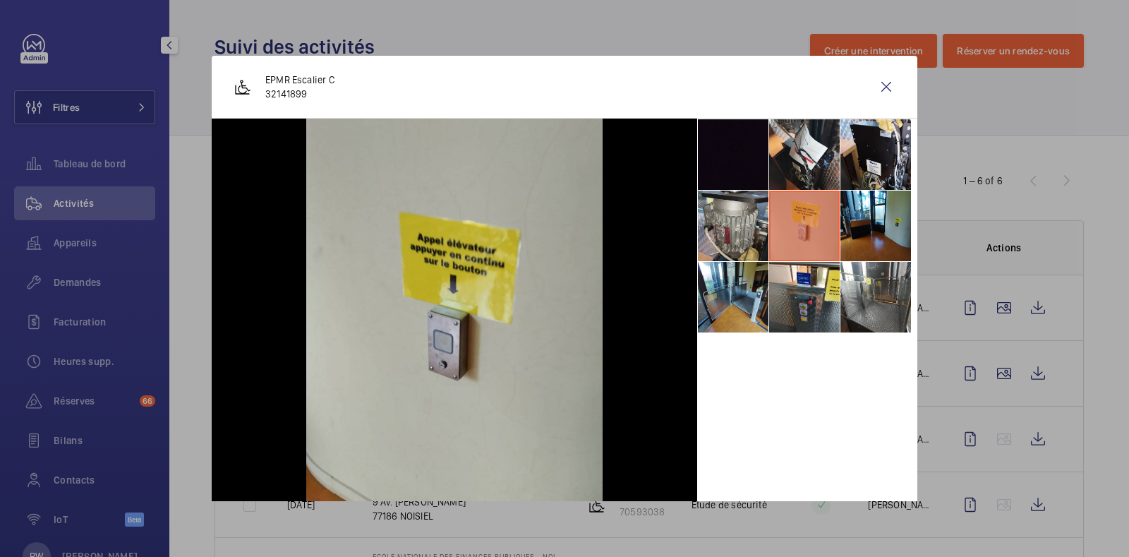
click at [720, 221] on li at bounding box center [733, 226] width 71 height 71
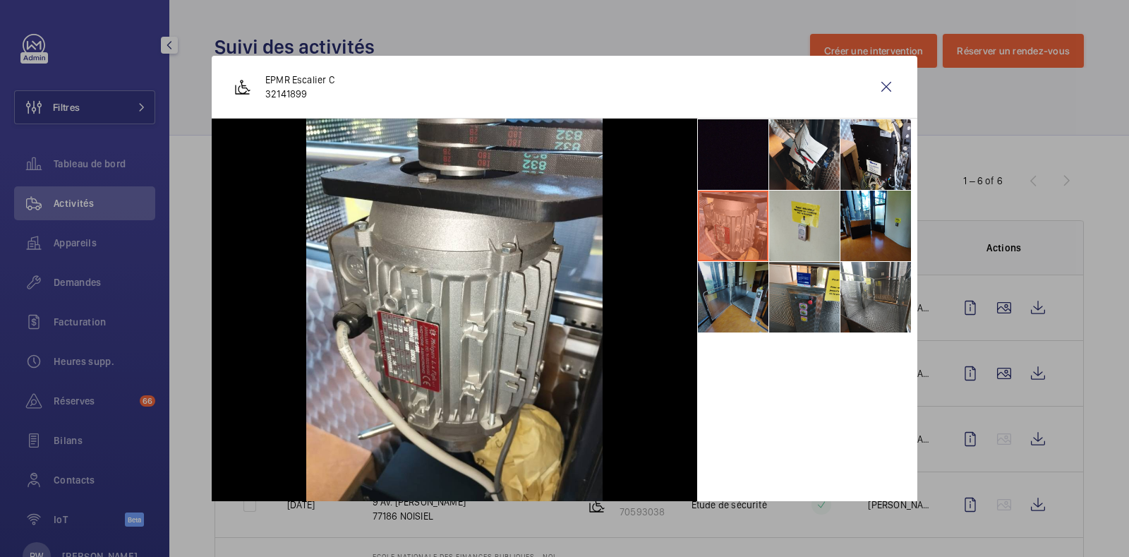
click at [726, 321] on li at bounding box center [733, 297] width 71 height 71
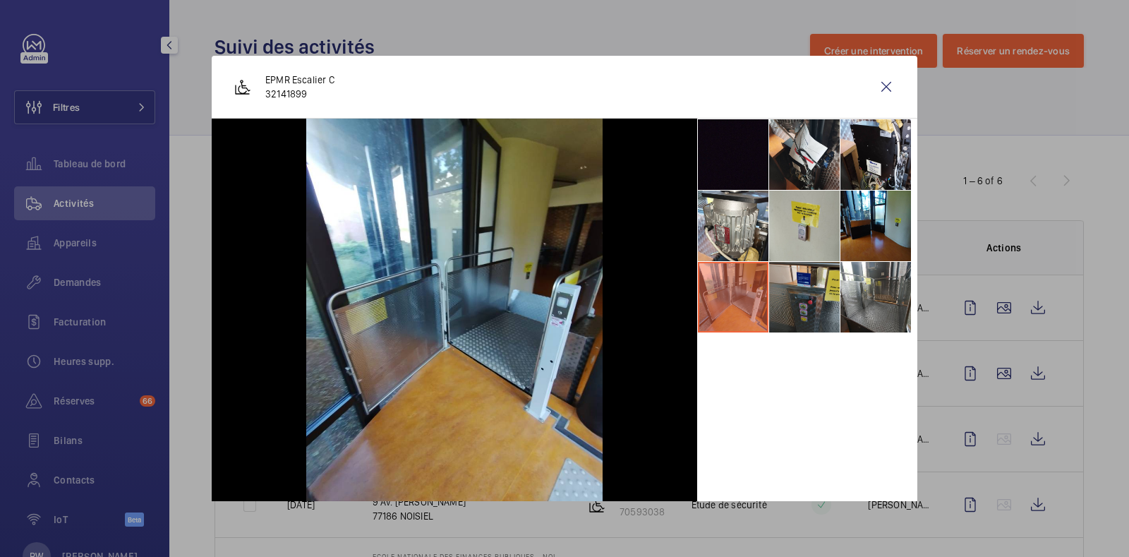
click at [791, 311] on li at bounding box center [804, 297] width 71 height 71
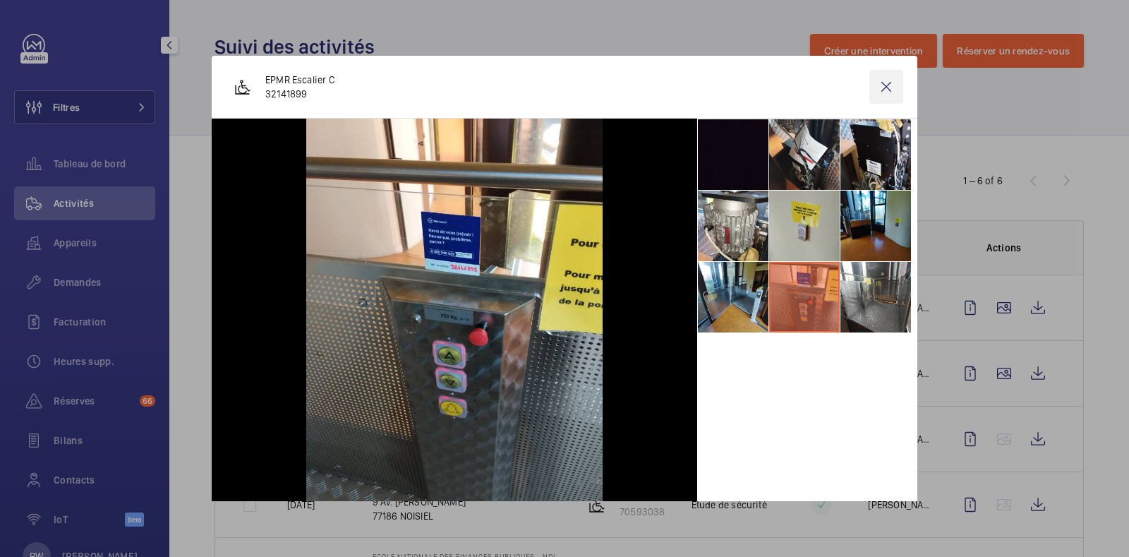
click at [881, 83] on wm-front-icon-button at bounding box center [887, 87] width 34 height 34
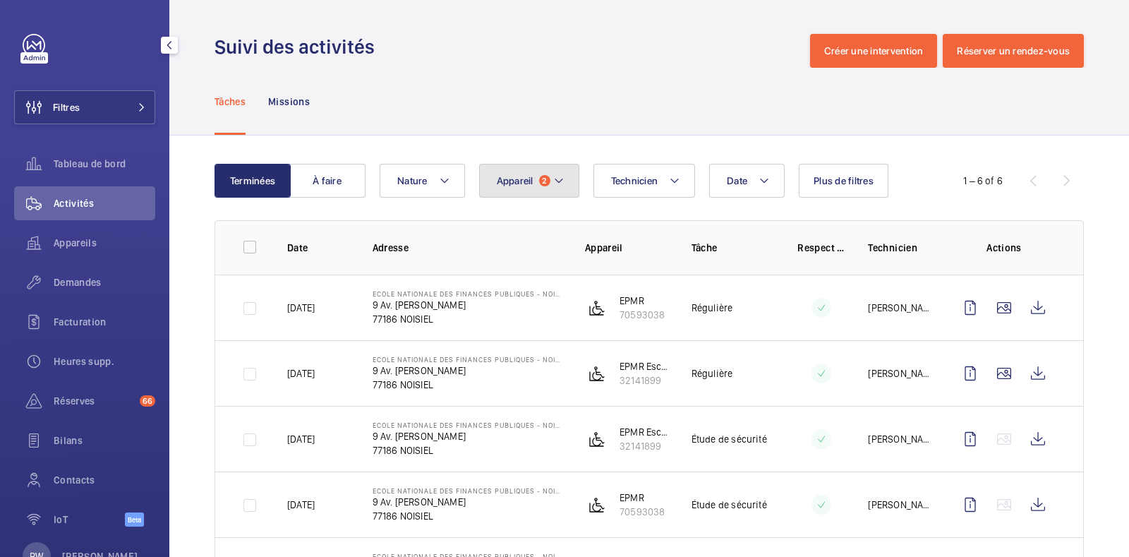
click at [527, 188] on button "Appareil 2" at bounding box center [529, 181] width 100 height 34
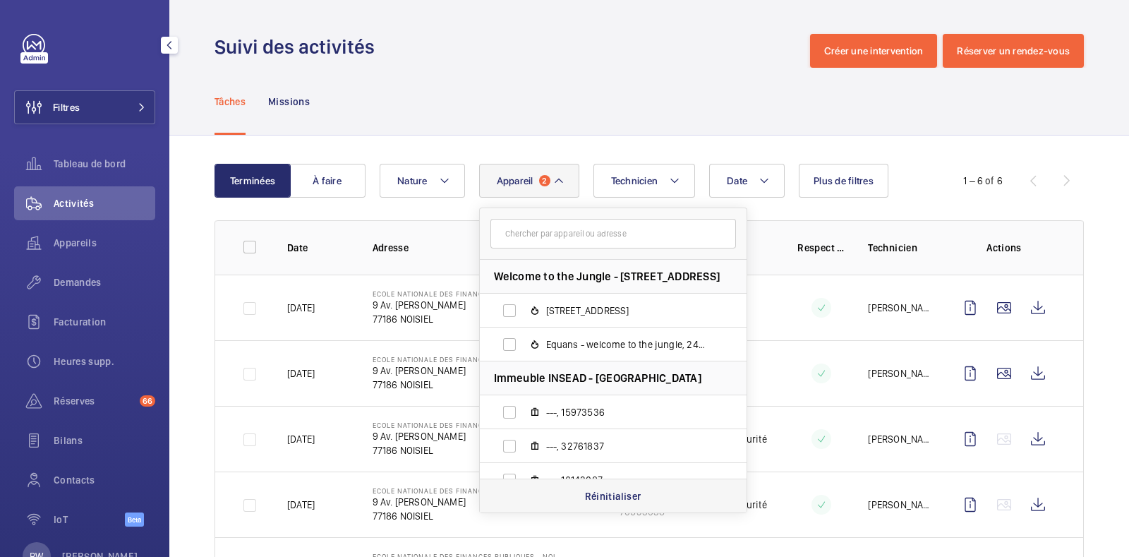
click at [610, 498] on p "Réinitialiser" at bounding box center [613, 496] width 56 height 14
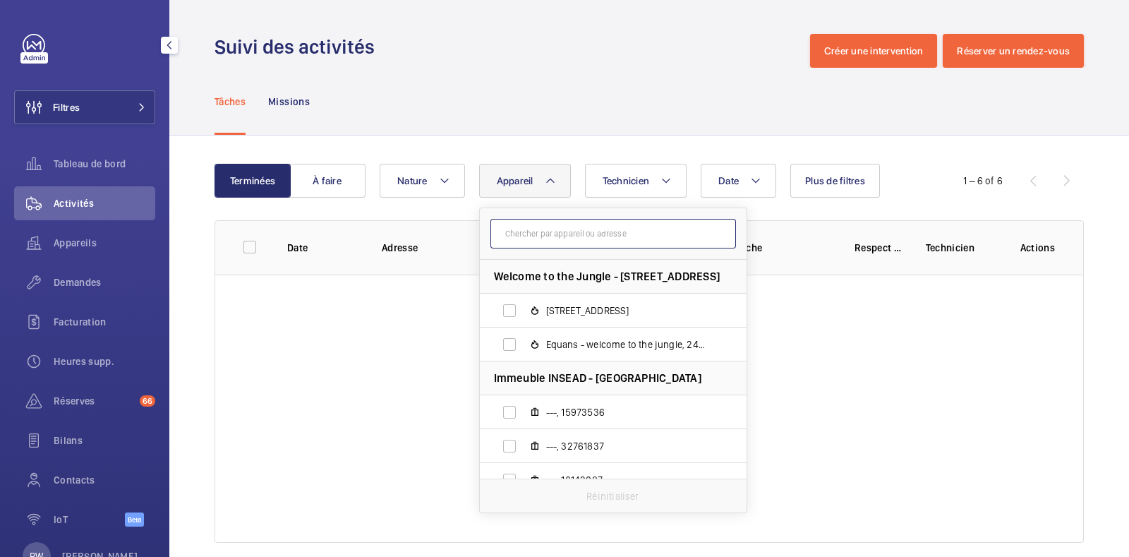
click at [564, 229] on input "text" at bounding box center [614, 234] width 246 height 30
paste input "34477689"
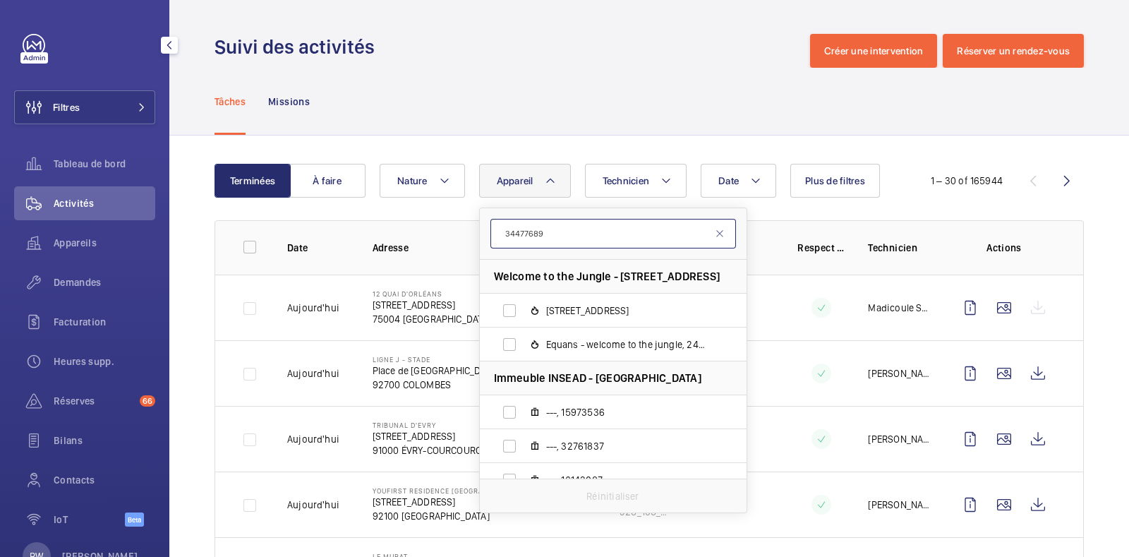
type input "34477689"
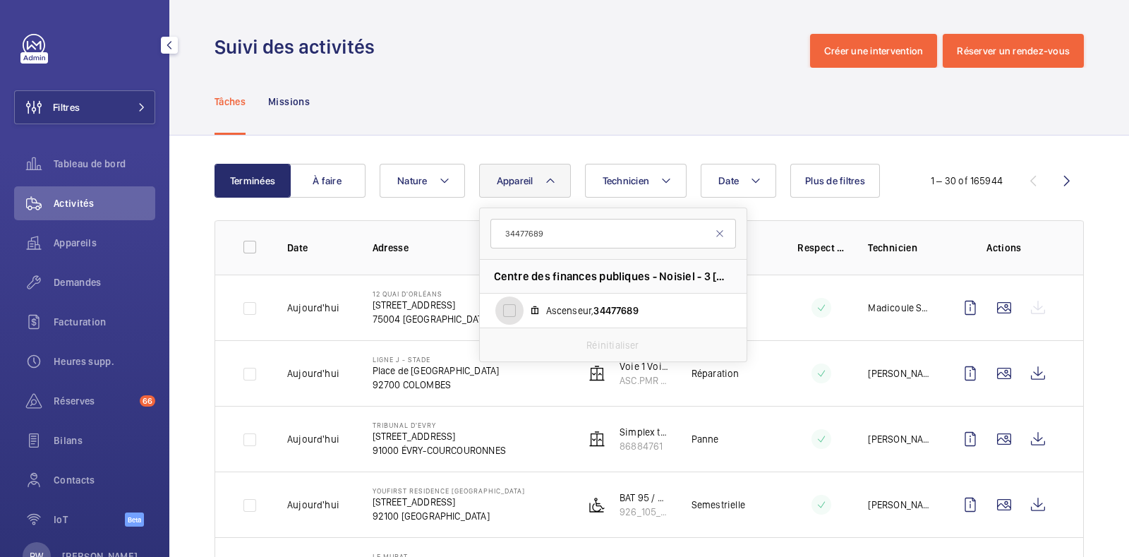
drag, startPoint x: 509, startPoint y: 306, endPoint x: 522, endPoint y: 275, distance: 34.2
click at [510, 306] on input "Ascenseur, 34477689" at bounding box center [510, 310] width 28 height 28
checkbox input "true"
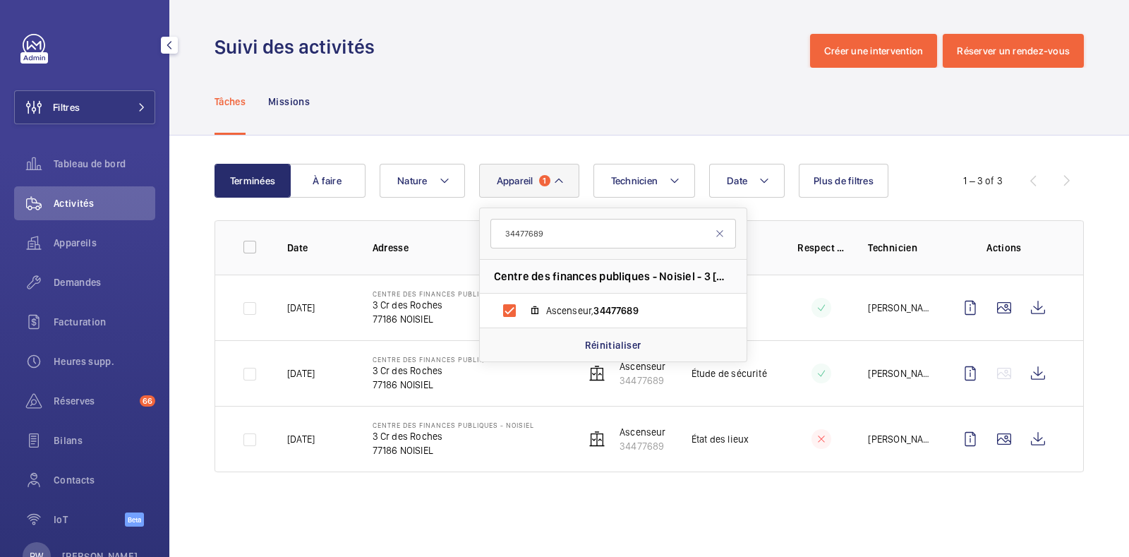
click at [587, 50] on div "Suivi des activités Créer une intervention Réserver un rendez-vous" at bounding box center [650, 51] width 870 height 34
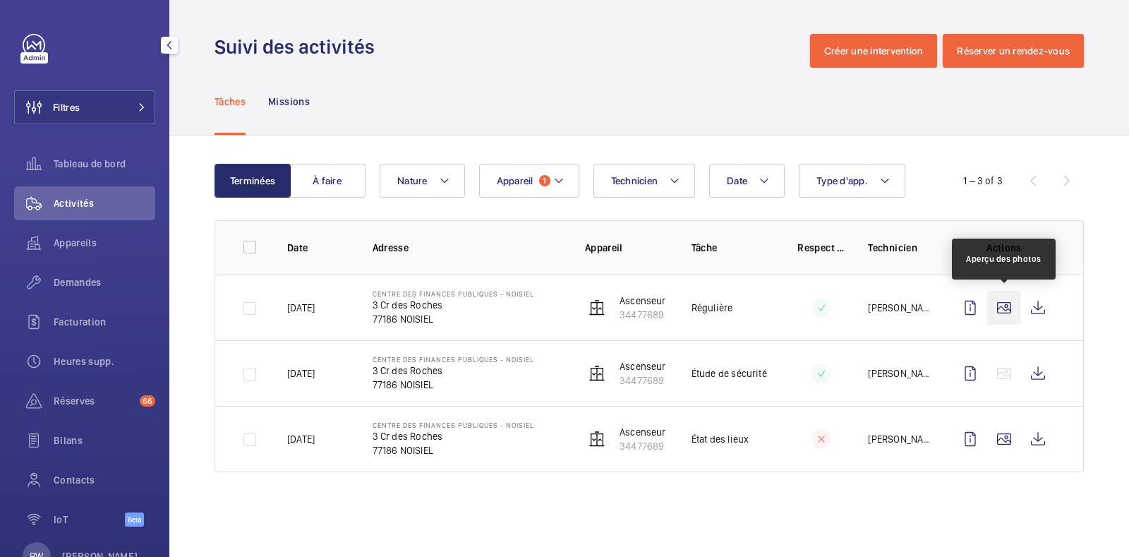
click at [1009, 306] on wm-front-icon-button at bounding box center [1005, 308] width 34 height 34
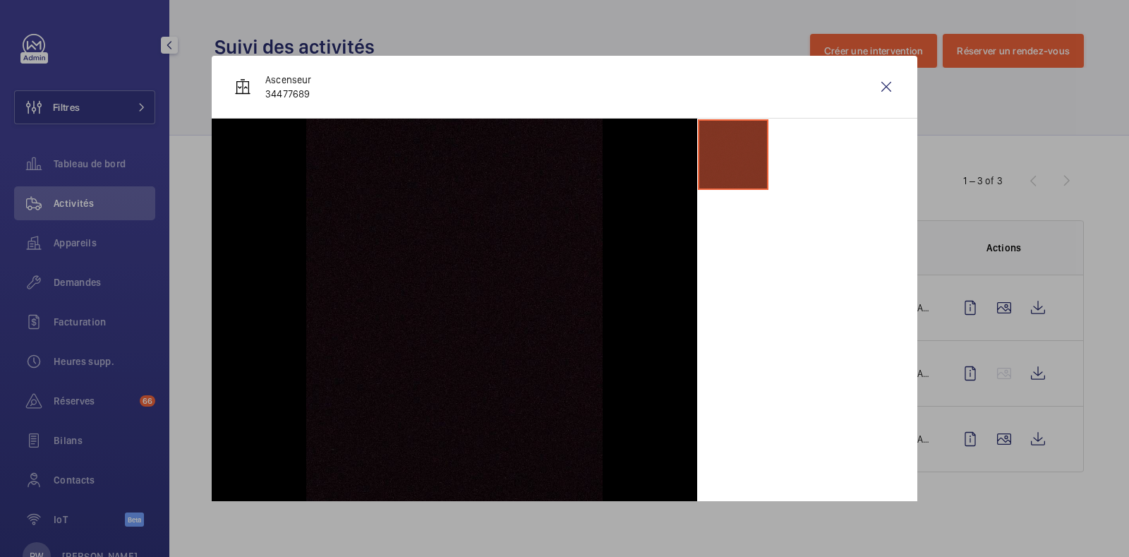
drag, startPoint x: 725, startPoint y: 158, endPoint x: 732, endPoint y: 150, distance: 10.5
click at [729, 153] on li at bounding box center [733, 154] width 71 height 71
click at [875, 86] on wm-front-icon-button at bounding box center [887, 87] width 34 height 34
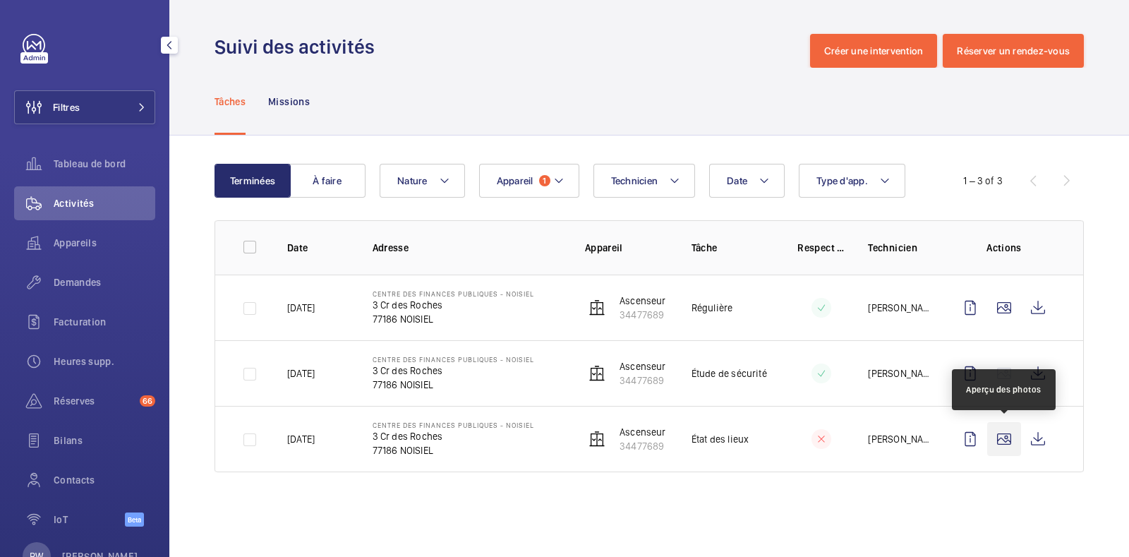
click at [1008, 440] on wm-front-icon-button at bounding box center [1005, 439] width 34 height 34
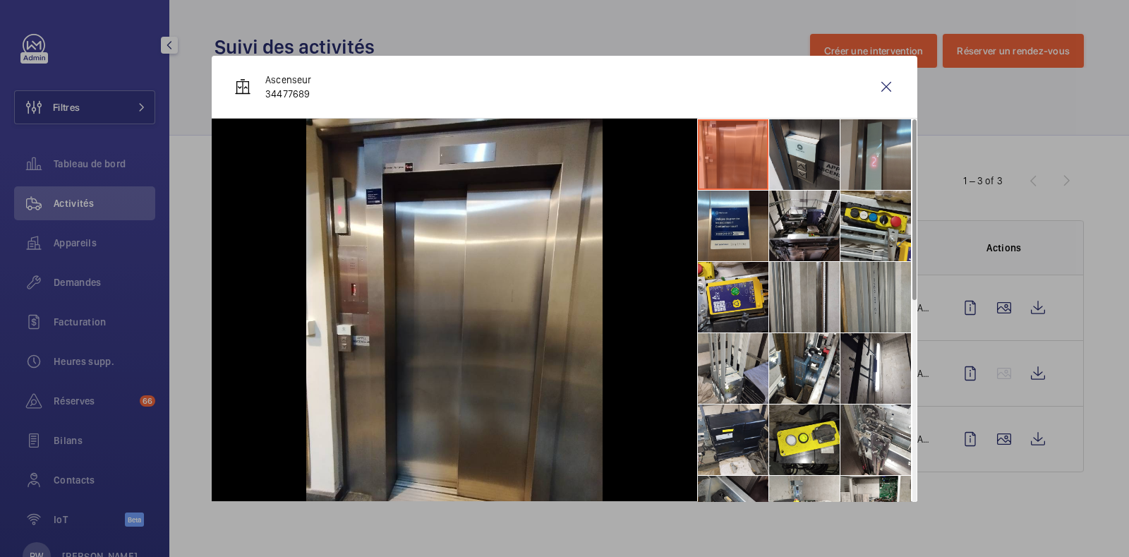
drag, startPoint x: 782, startPoint y: 157, endPoint x: 839, endPoint y: 155, distance: 57.2
click at [785, 157] on li at bounding box center [804, 154] width 71 height 71
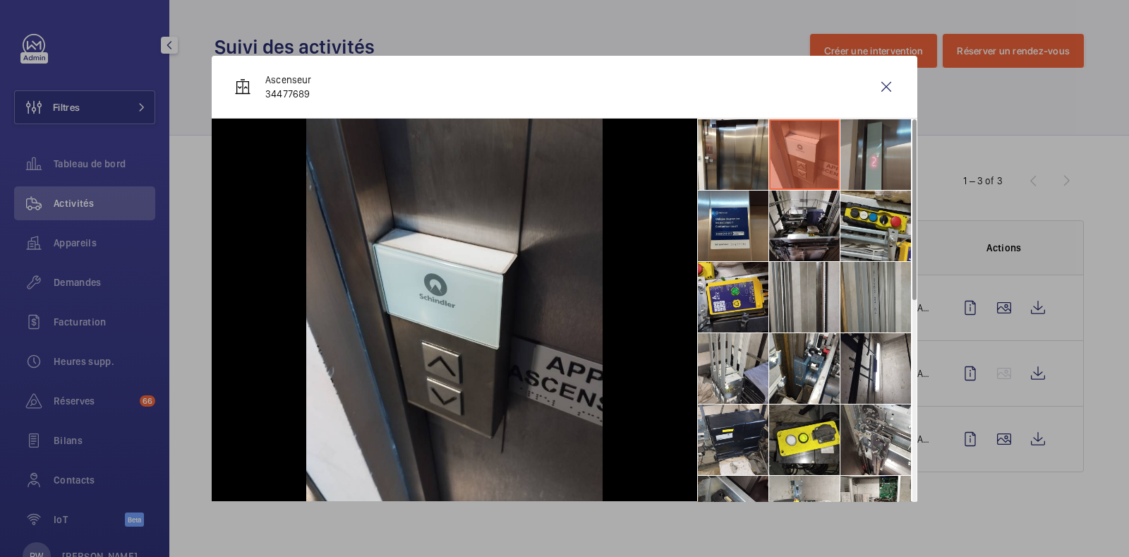
click at [860, 155] on li at bounding box center [876, 154] width 71 height 71
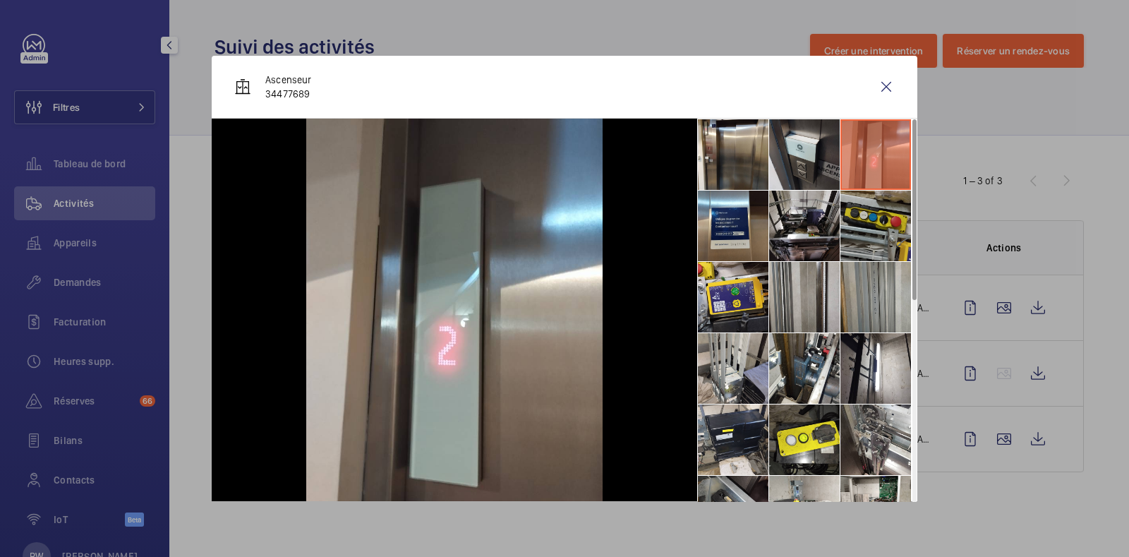
click at [855, 224] on li at bounding box center [876, 226] width 71 height 71
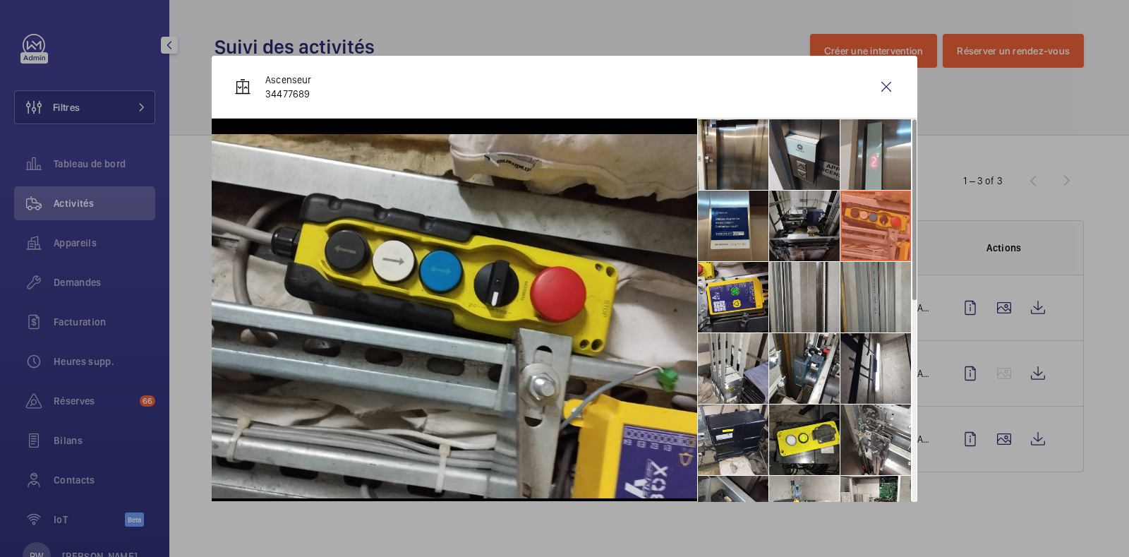
click at [800, 226] on li at bounding box center [804, 226] width 71 height 71
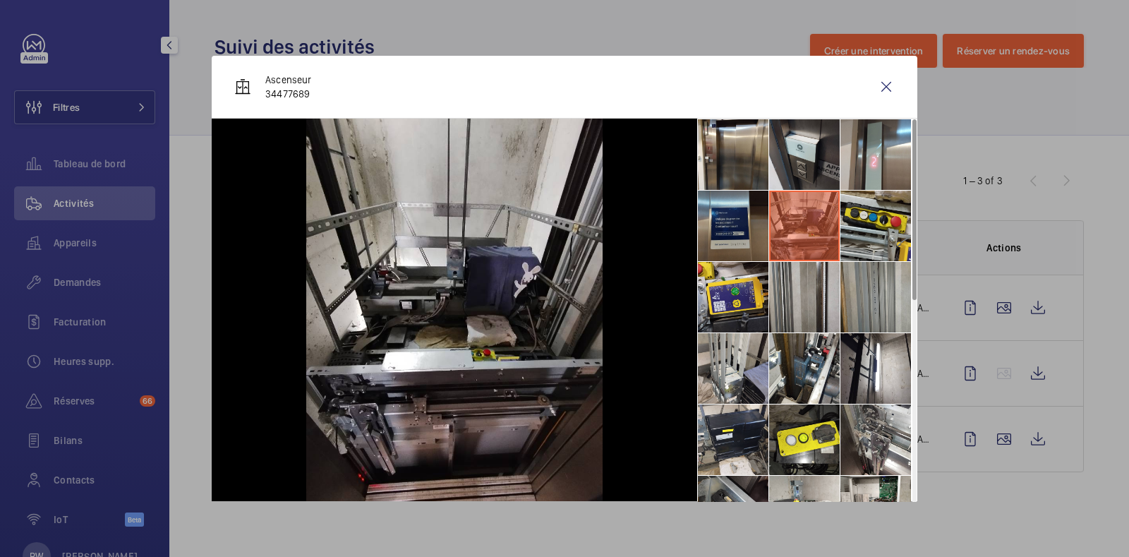
click at [738, 227] on li at bounding box center [733, 226] width 71 height 71
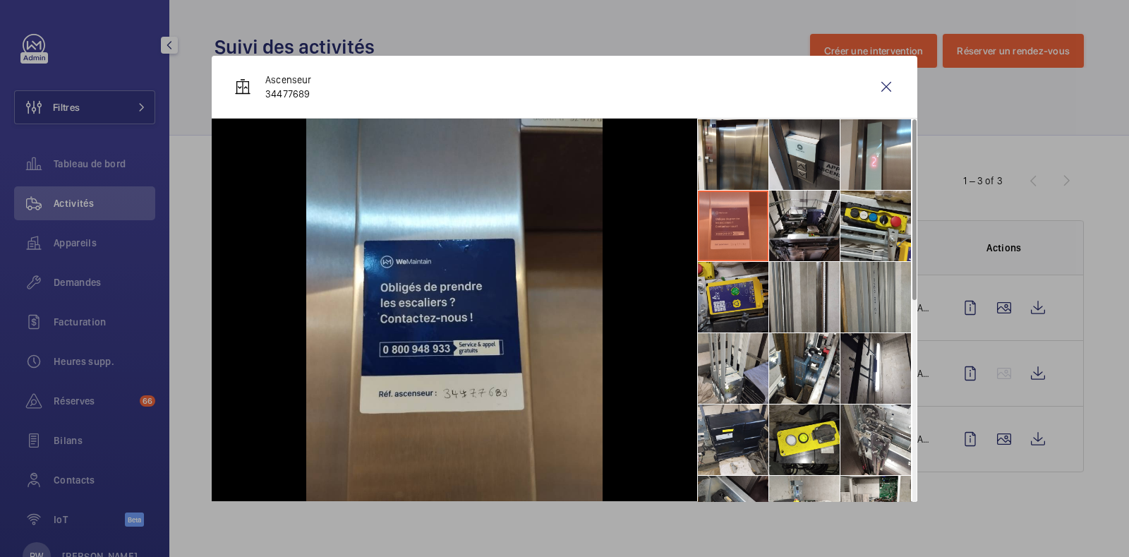
click at [737, 292] on li at bounding box center [733, 297] width 71 height 71
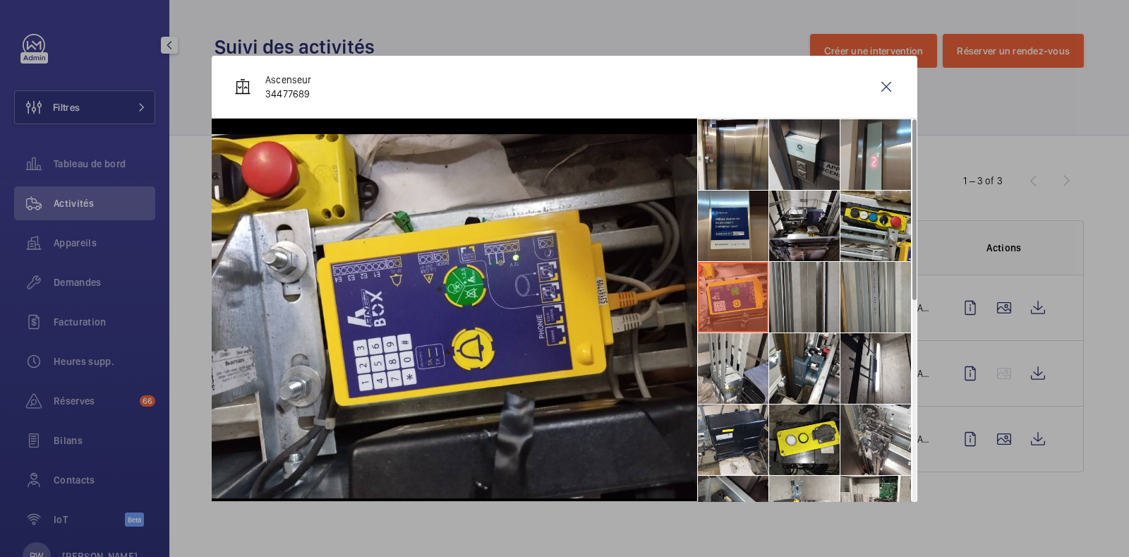
click at [793, 301] on li at bounding box center [804, 297] width 71 height 71
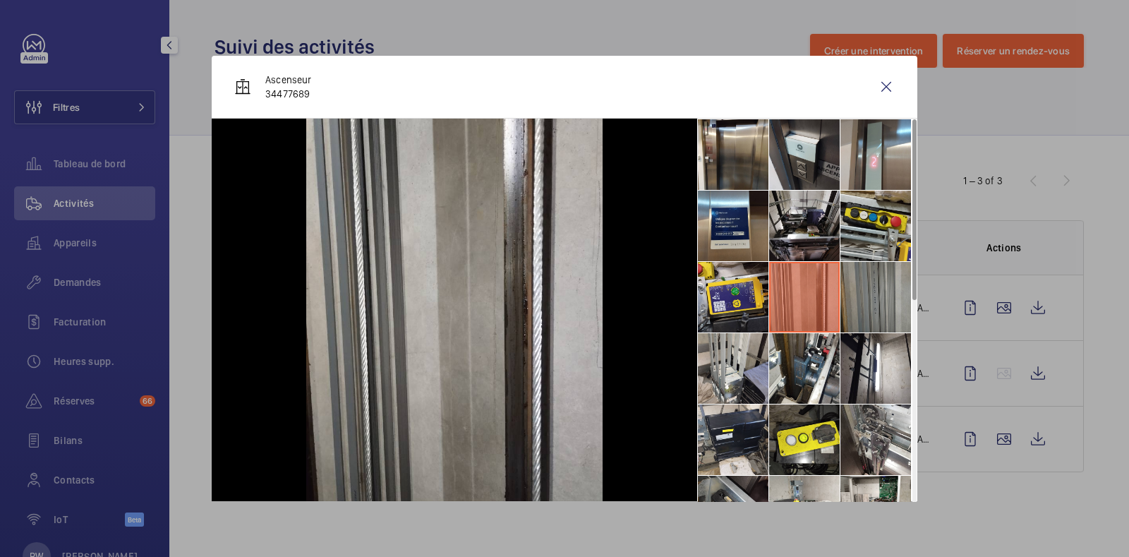
click at [856, 301] on li at bounding box center [876, 297] width 71 height 71
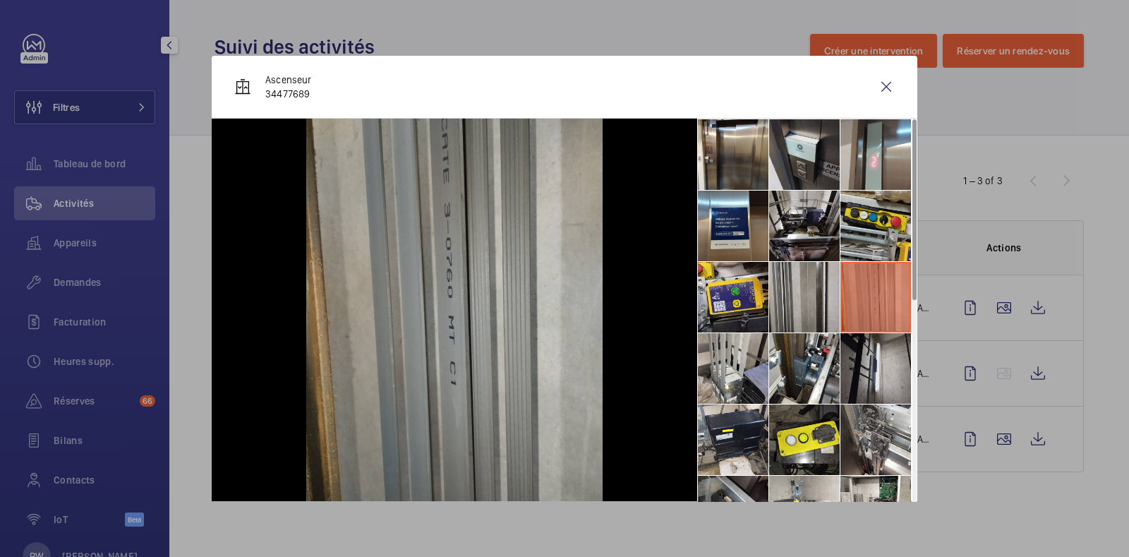
click at [865, 393] on li at bounding box center [876, 368] width 71 height 71
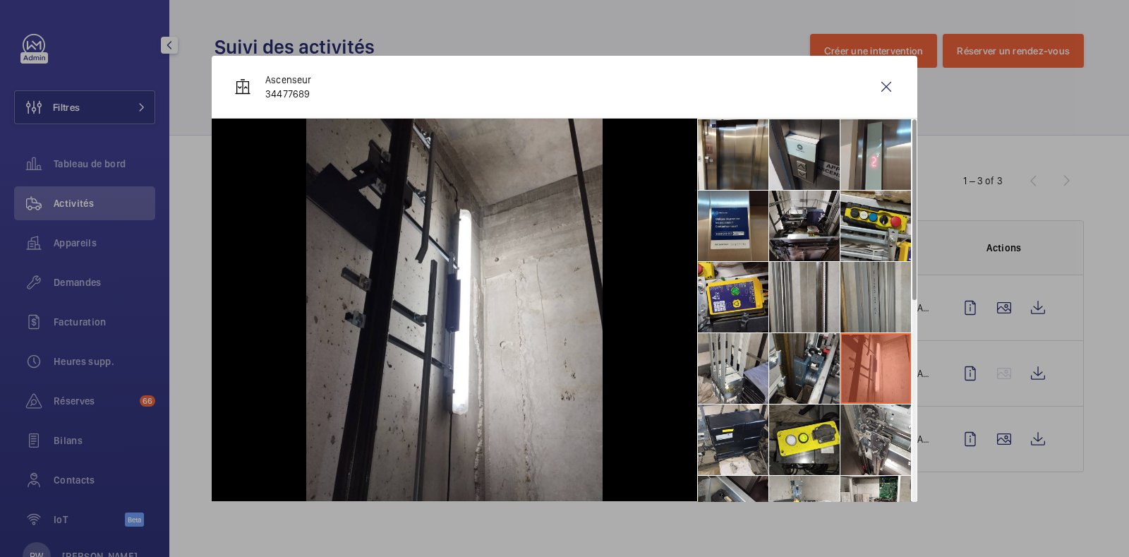
click at [794, 383] on li at bounding box center [804, 368] width 71 height 71
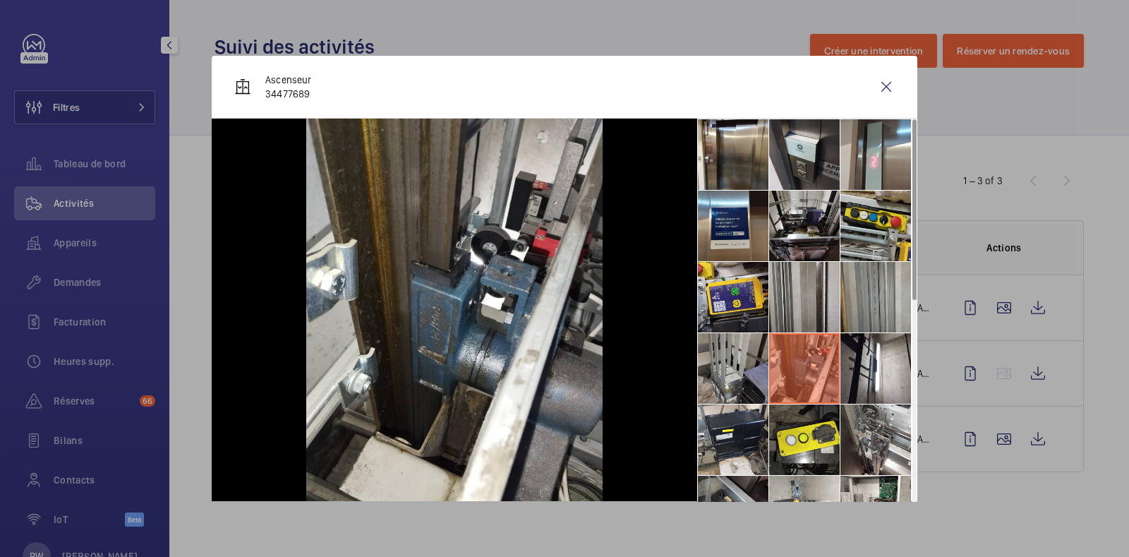
click at [725, 378] on li at bounding box center [733, 368] width 71 height 71
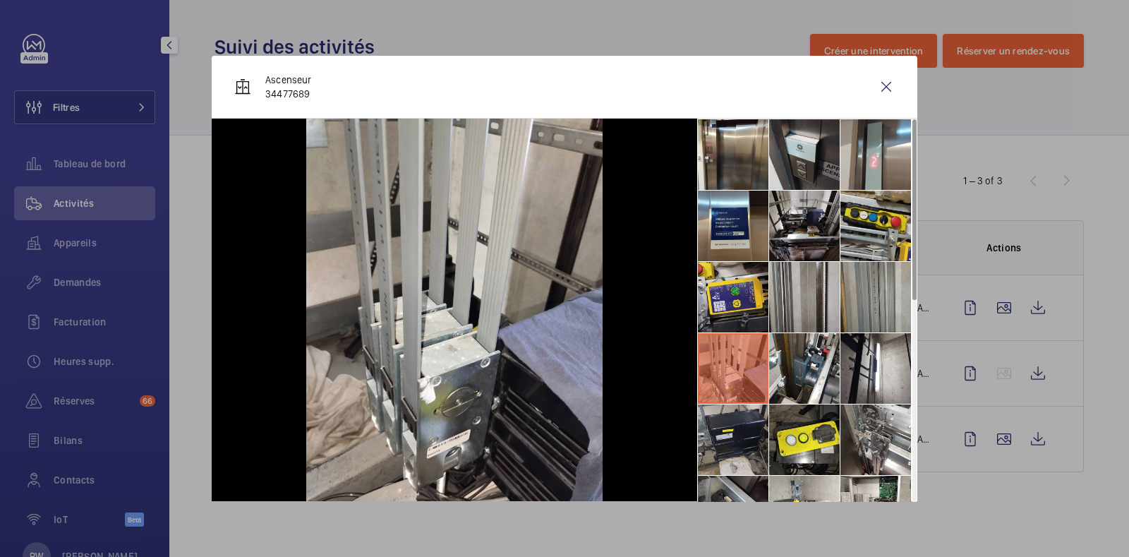
click at [724, 433] on li at bounding box center [733, 439] width 71 height 71
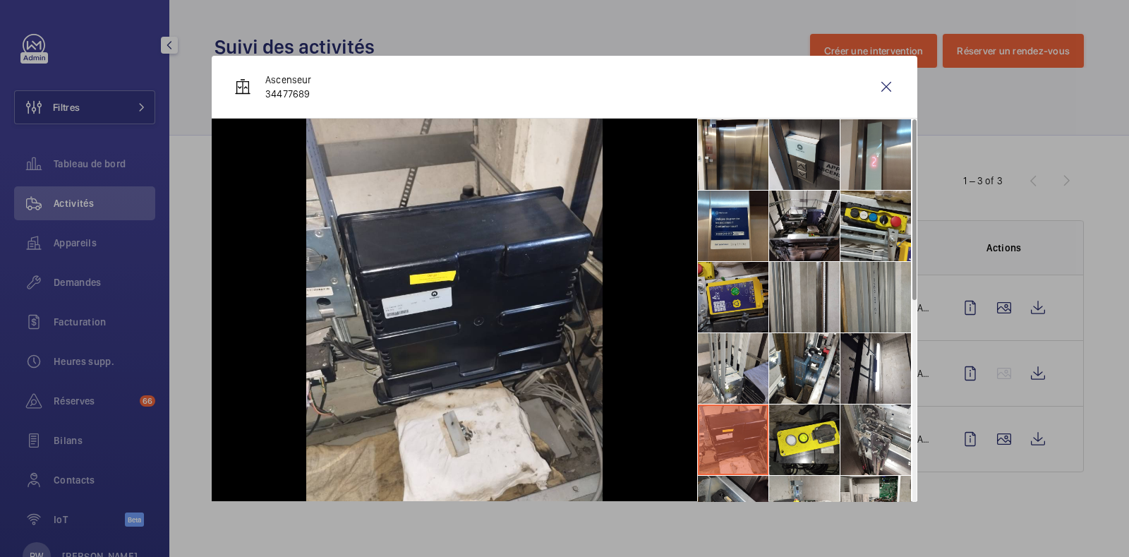
click at [716, 301] on li at bounding box center [733, 297] width 71 height 71
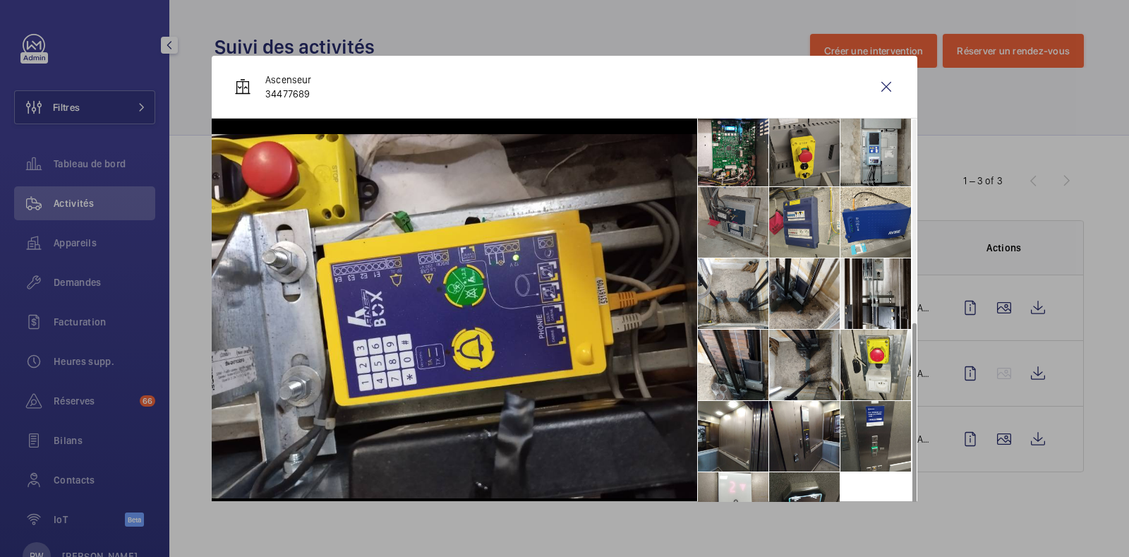
scroll to position [460, 0]
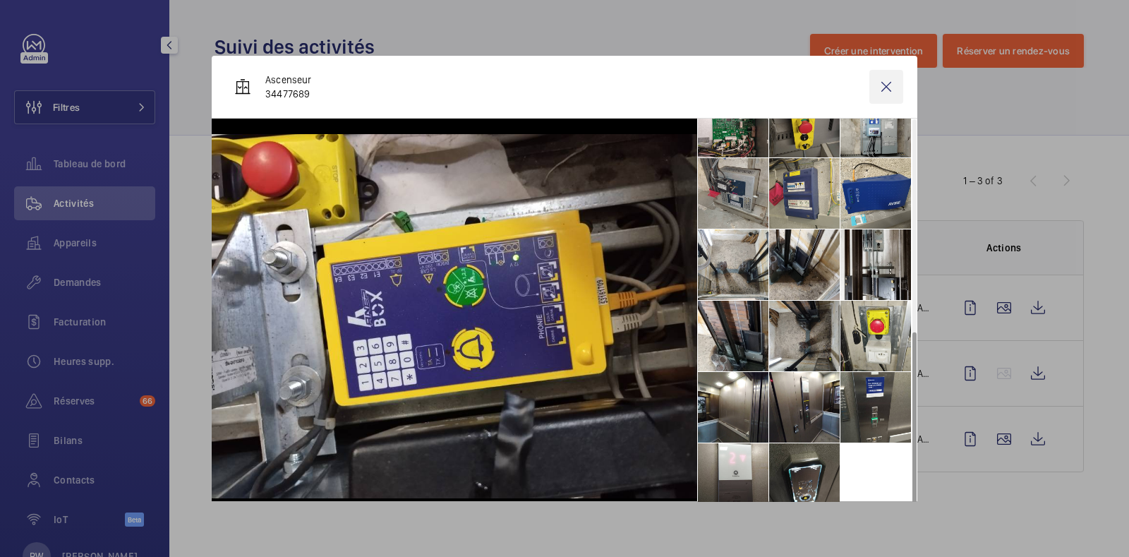
click at [870, 93] on wm-front-icon-button at bounding box center [887, 87] width 34 height 34
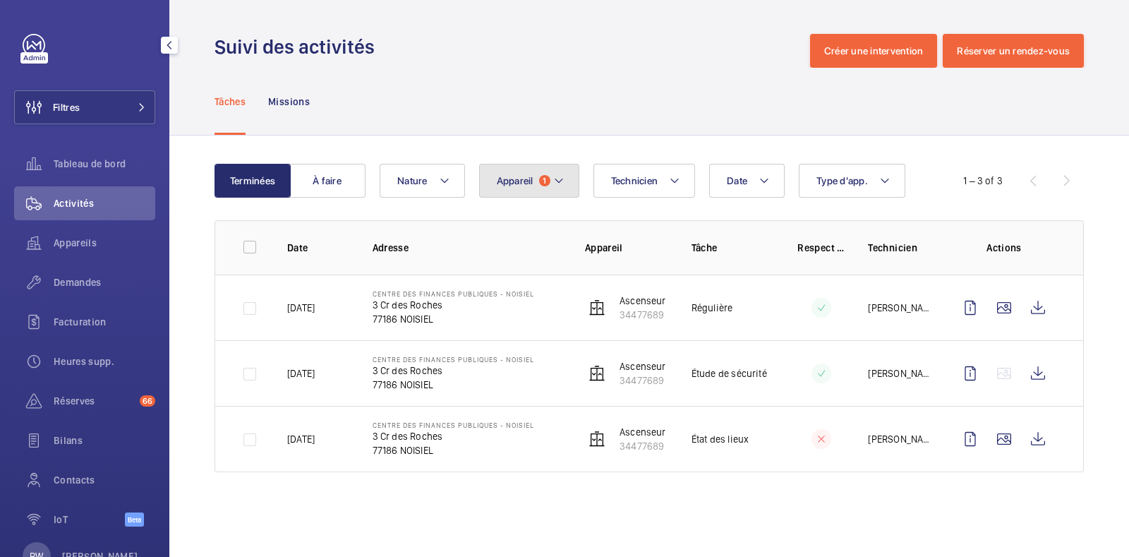
click at [555, 175] on mat-icon at bounding box center [558, 180] width 11 height 17
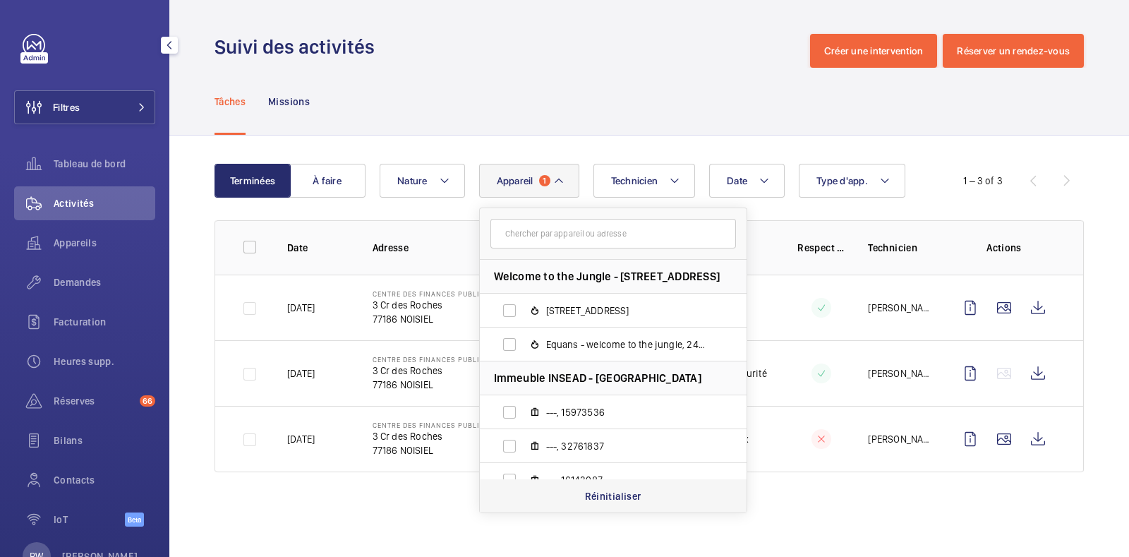
click at [614, 491] on p "Réinitialiser" at bounding box center [613, 496] width 56 height 14
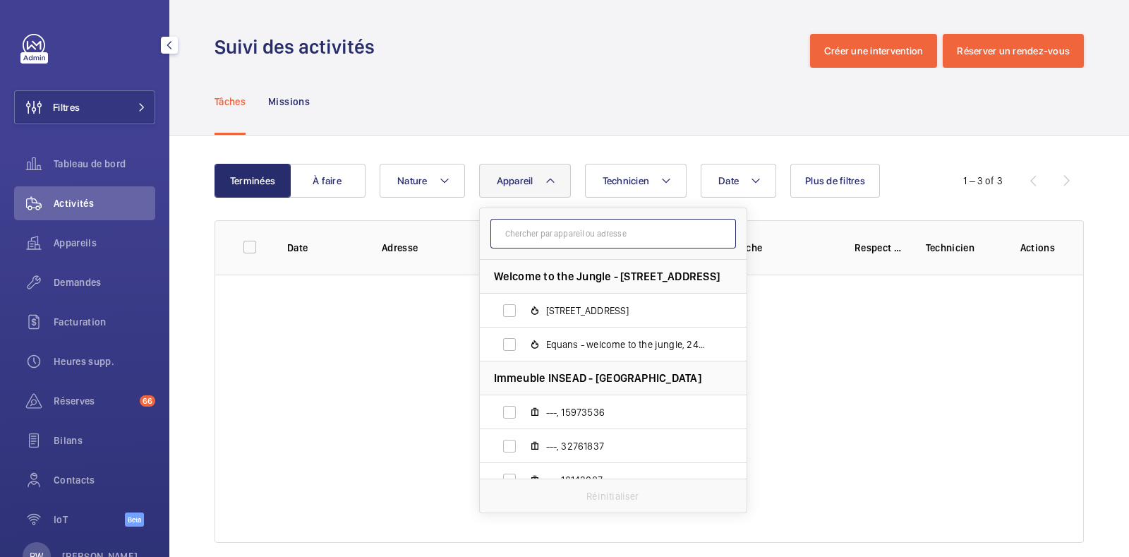
click at [525, 231] on input "text" at bounding box center [614, 234] width 246 height 30
paste input "48325151"
type input "48325151"
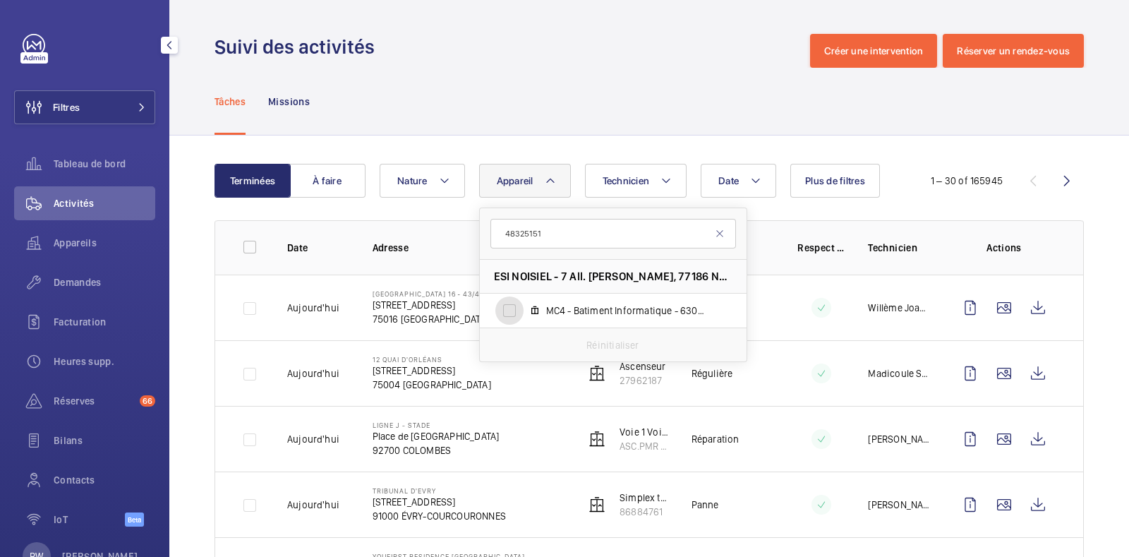
drag, startPoint x: 511, startPoint y: 310, endPoint x: 575, endPoint y: 174, distance: 150.0
click at [511, 308] on input "MC4 - Batiment Informatique - 63027, 48325151" at bounding box center [510, 310] width 28 height 28
checkbox input "true"
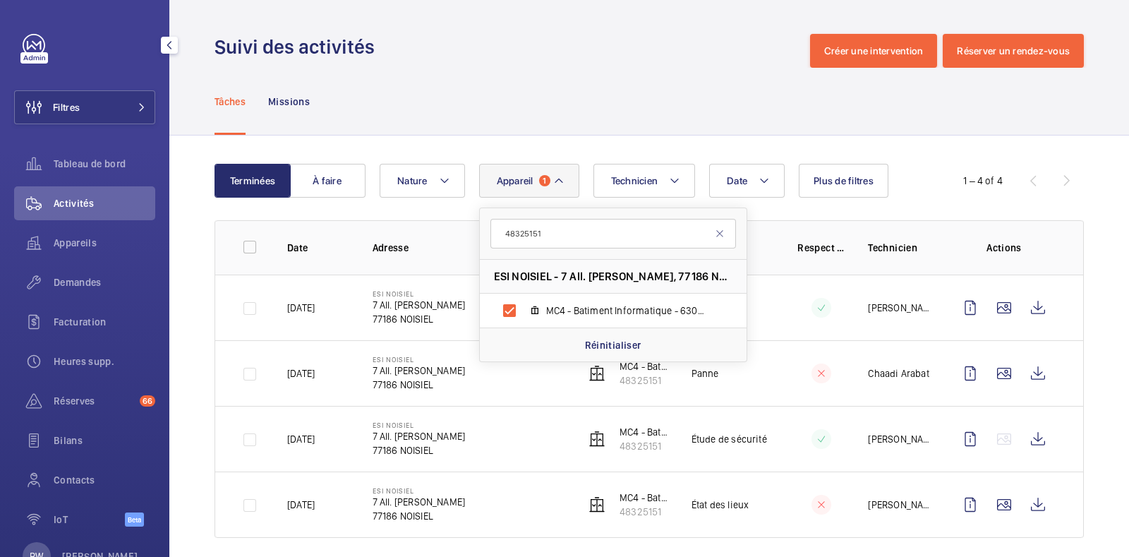
click at [596, 109] on div "Tâches Missions" at bounding box center [650, 101] width 870 height 67
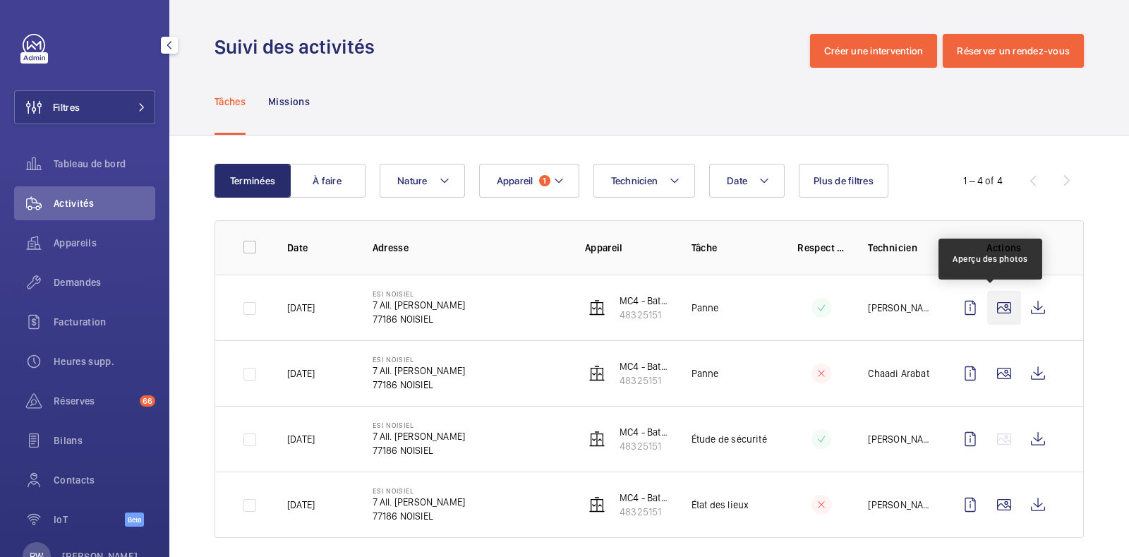
click at [992, 306] on wm-front-icon-button at bounding box center [1005, 308] width 34 height 34
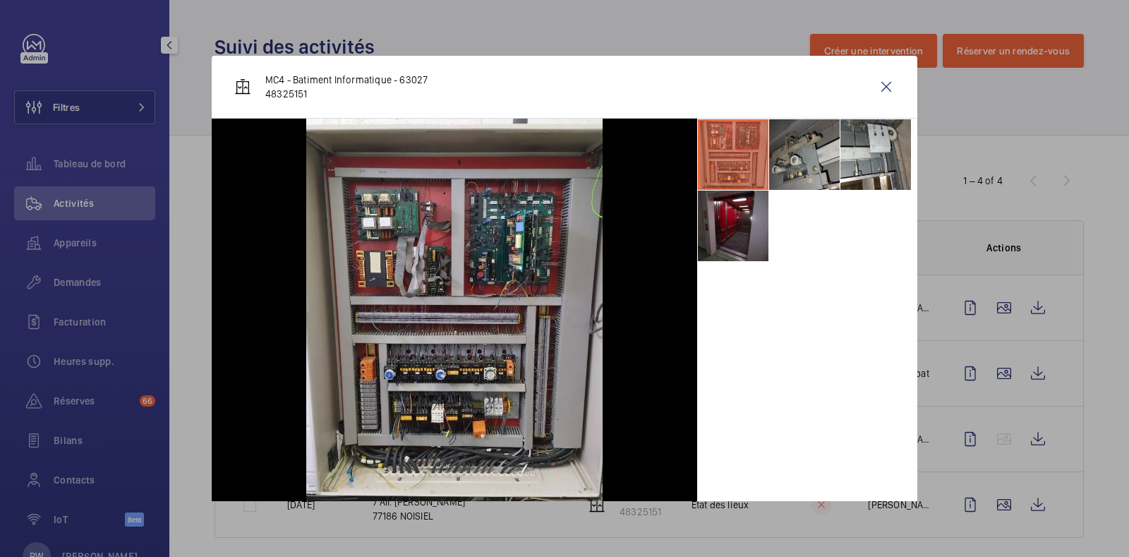
click at [786, 158] on li at bounding box center [804, 154] width 71 height 71
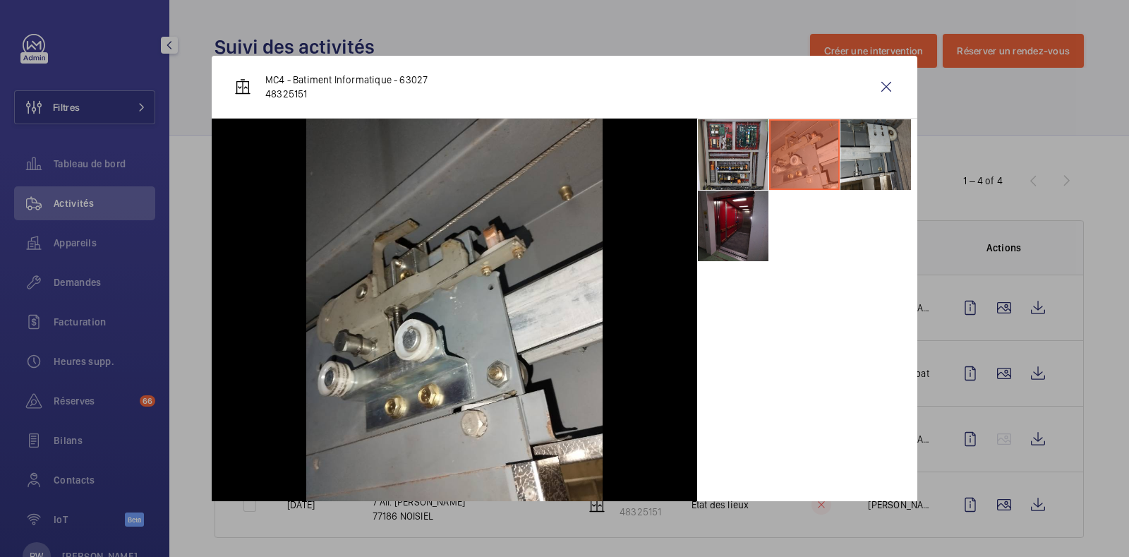
click at [849, 160] on li at bounding box center [876, 154] width 71 height 71
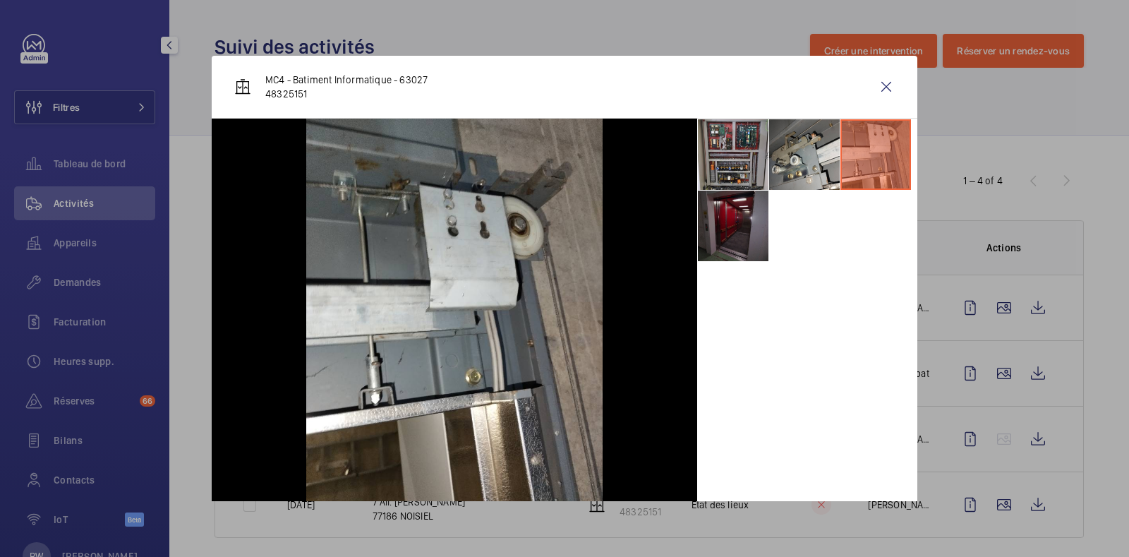
drag, startPoint x: 719, startPoint y: 231, endPoint x: 733, endPoint y: 201, distance: 32.8
click at [721, 224] on li at bounding box center [733, 226] width 71 height 71
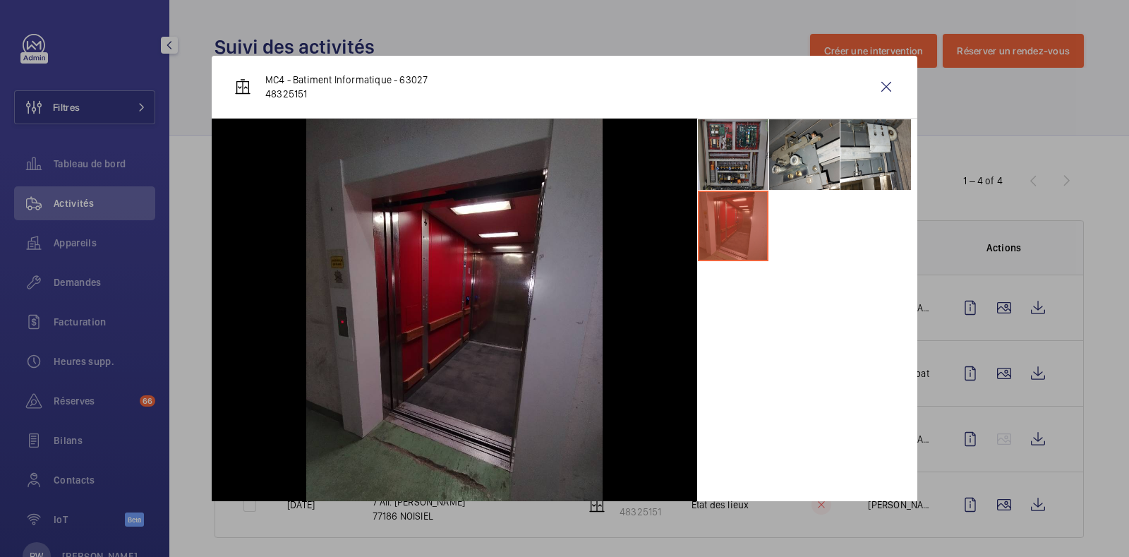
click at [728, 147] on li at bounding box center [733, 154] width 71 height 71
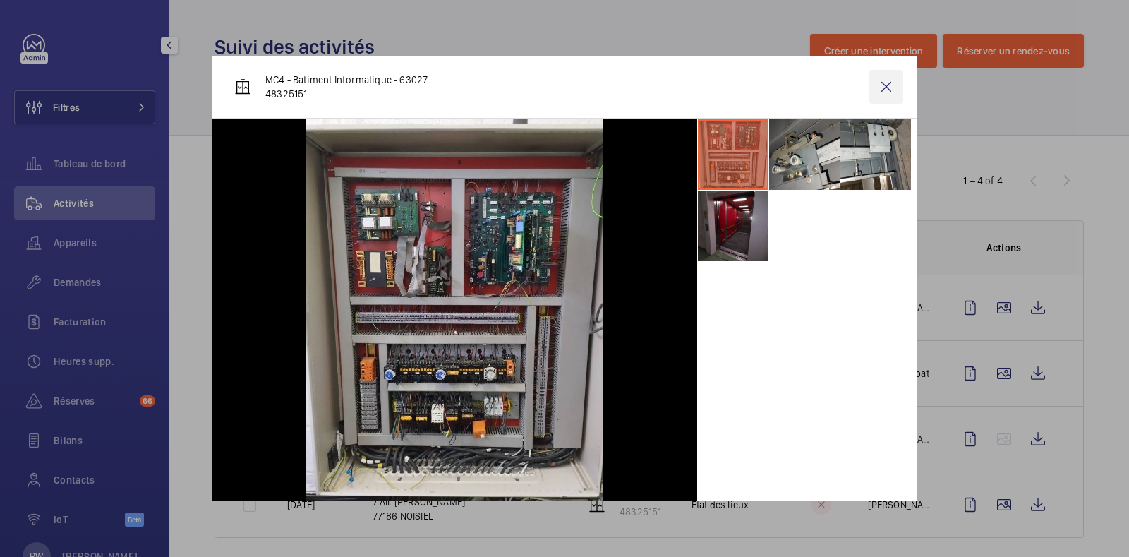
click at [870, 90] on wm-front-icon-button at bounding box center [887, 87] width 34 height 34
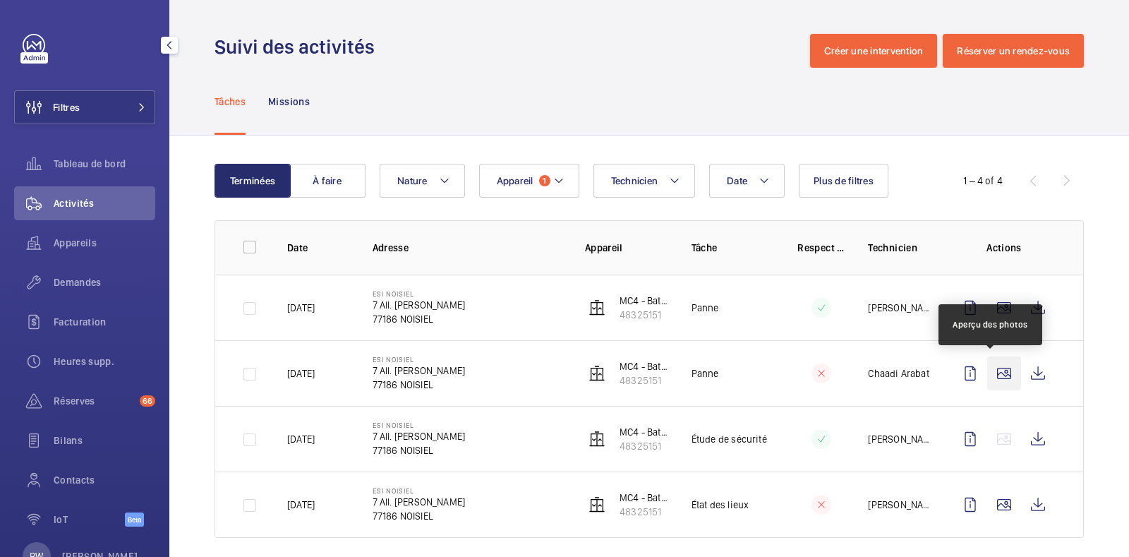
click at [990, 366] on wm-front-icon-button at bounding box center [1005, 373] width 34 height 34
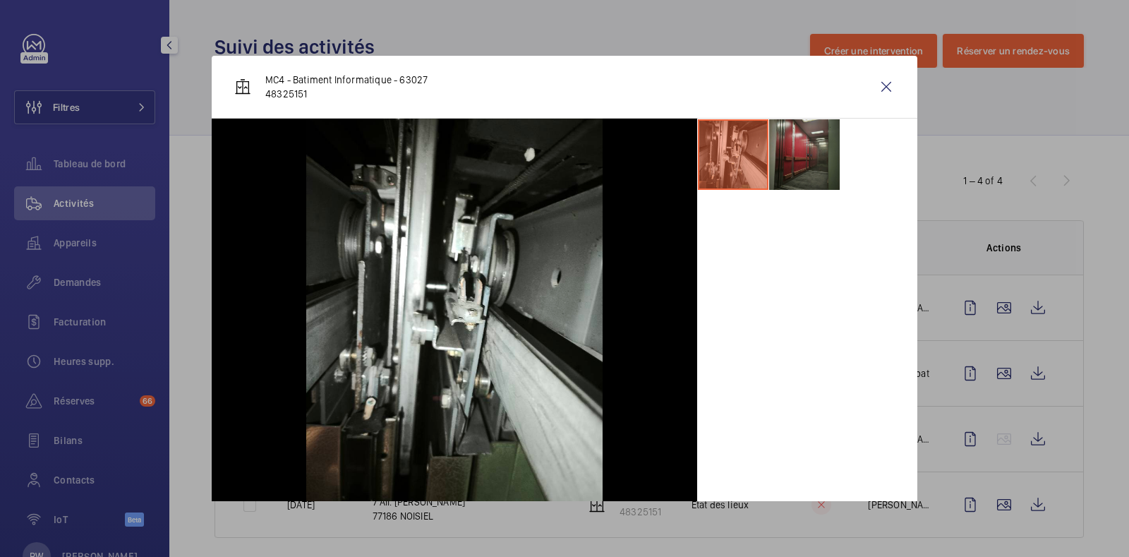
click at [789, 148] on li at bounding box center [804, 154] width 71 height 71
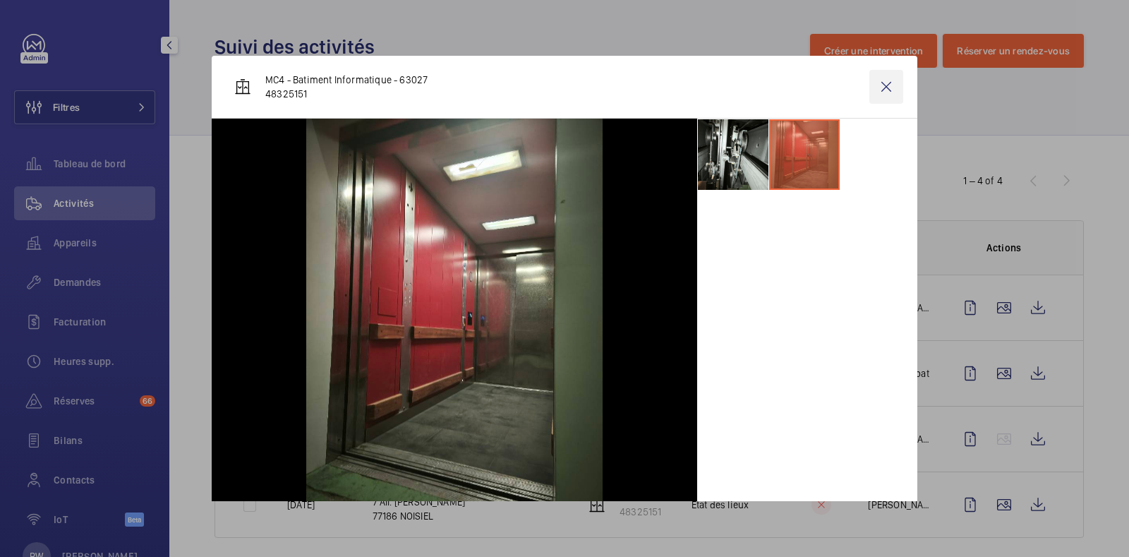
click at [875, 84] on wm-front-icon-button at bounding box center [887, 87] width 34 height 34
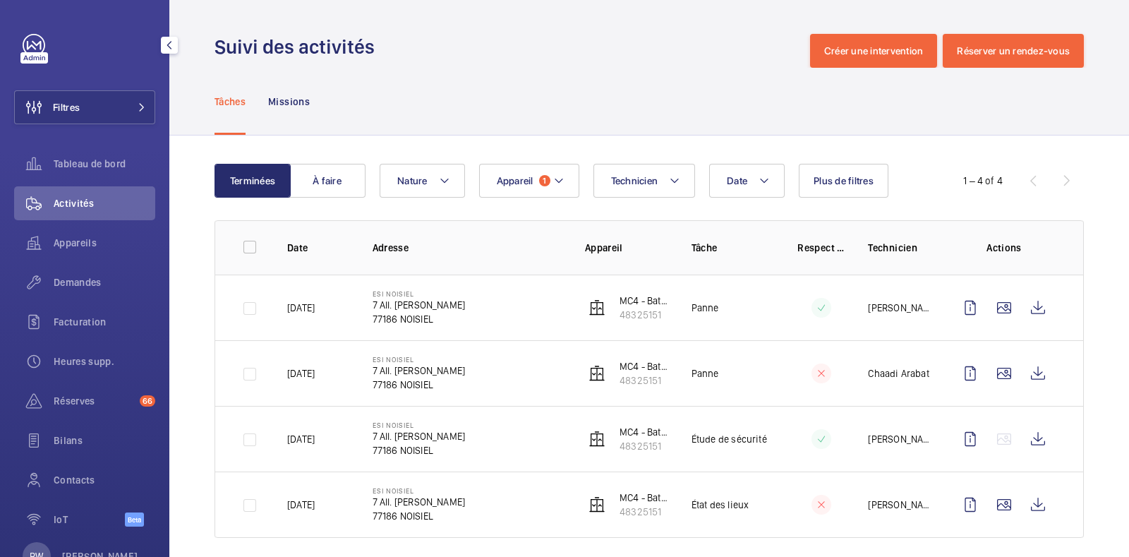
scroll to position [13, 0]
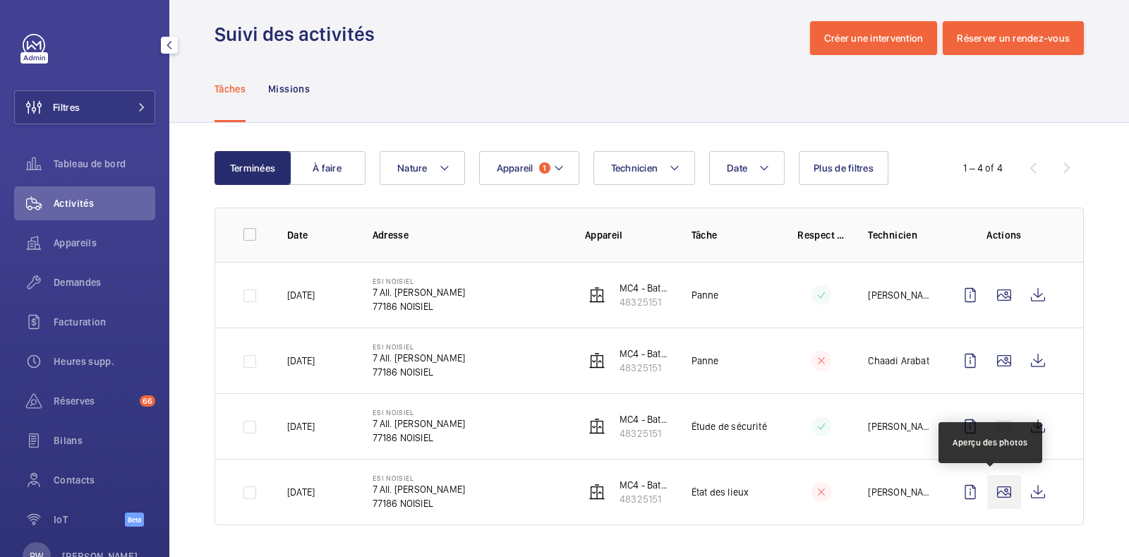
click at [995, 492] on wm-front-icon-button at bounding box center [1005, 492] width 34 height 34
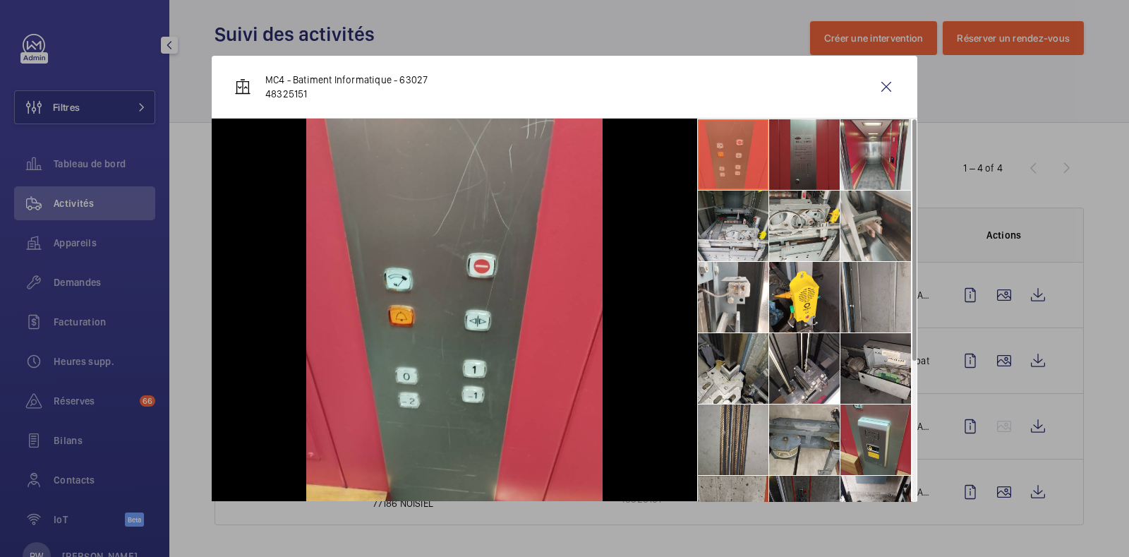
click at [815, 159] on li at bounding box center [804, 154] width 71 height 71
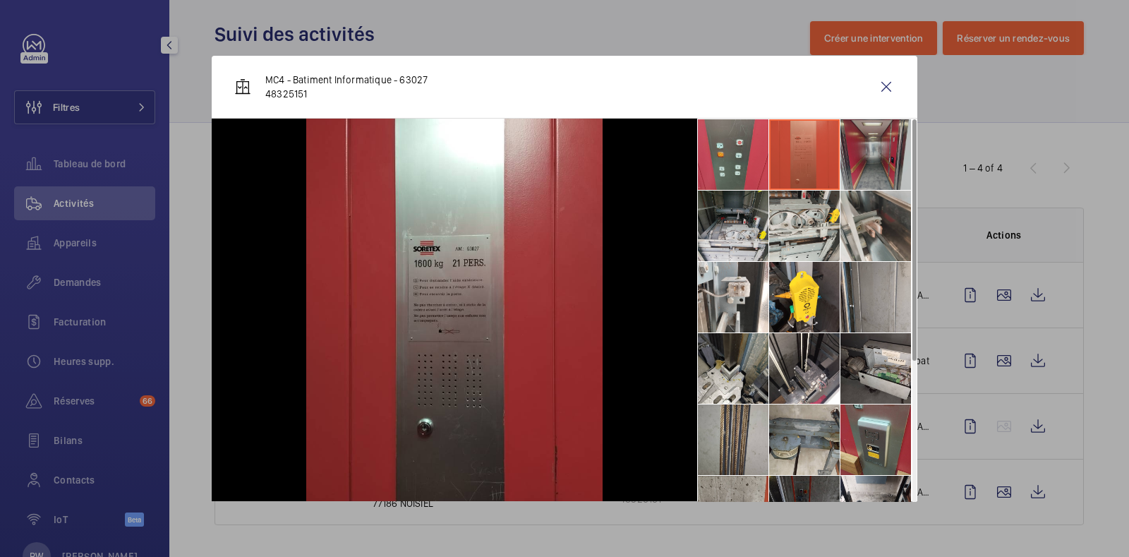
click at [870, 148] on li at bounding box center [876, 154] width 71 height 71
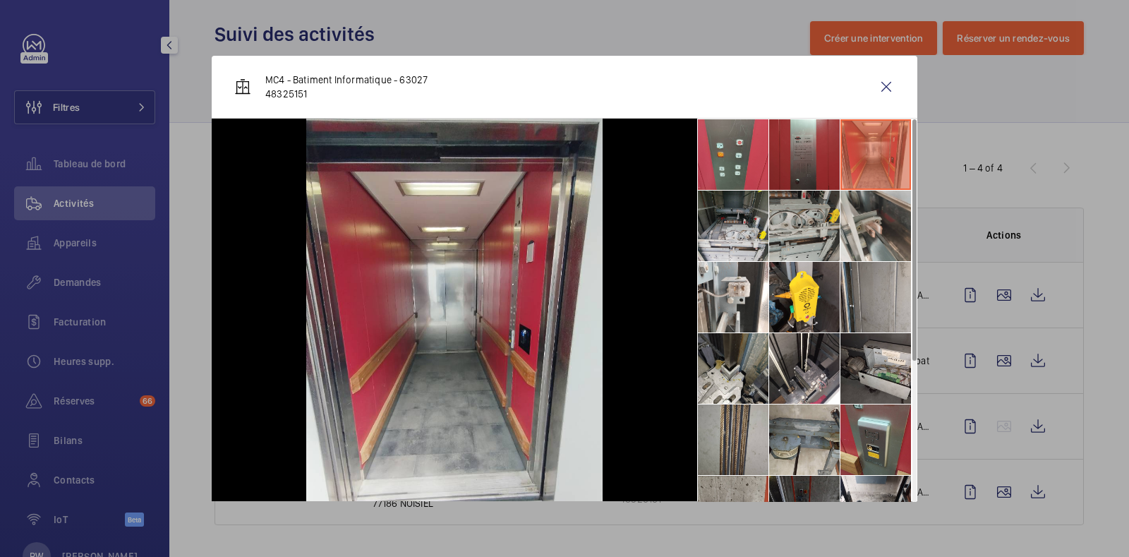
drag, startPoint x: 859, startPoint y: 230, endPoint x: 776, endPoint y: 238, distance: 83.0
click at [858, 230] on li at bounding box center [876, 226] width 71 height 71
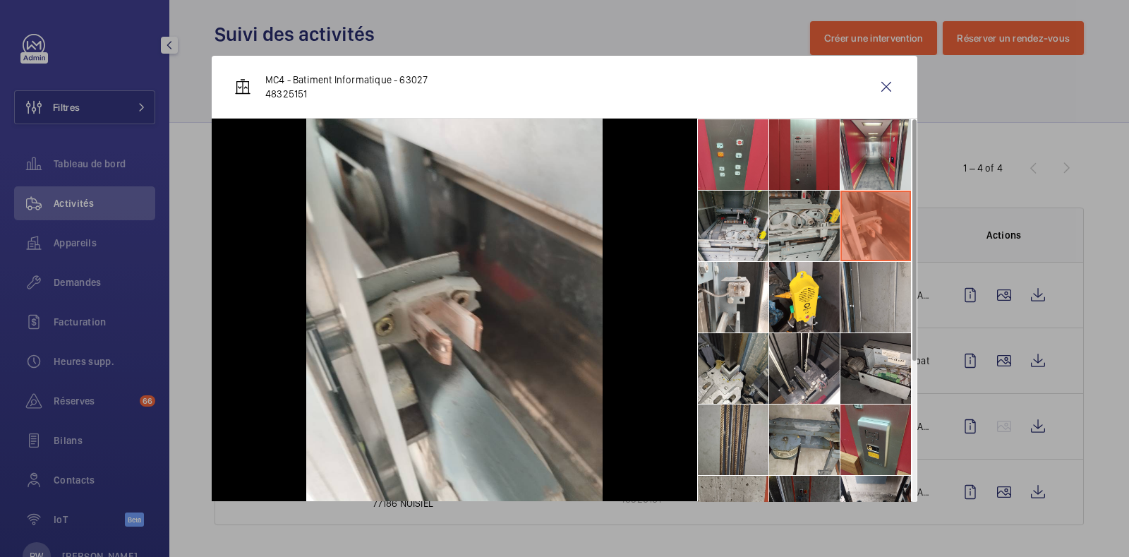
click at [778, 234] on li at bounding box center [804, 226] width 71 height 71
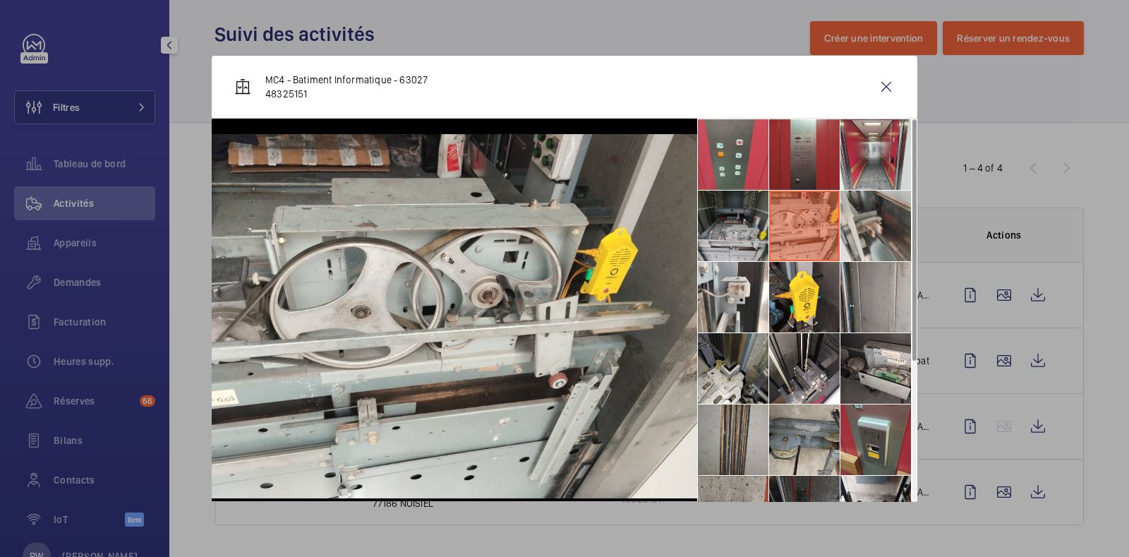
click at [722, 224] on li at bounding box center [733, 226] width 71 height 71
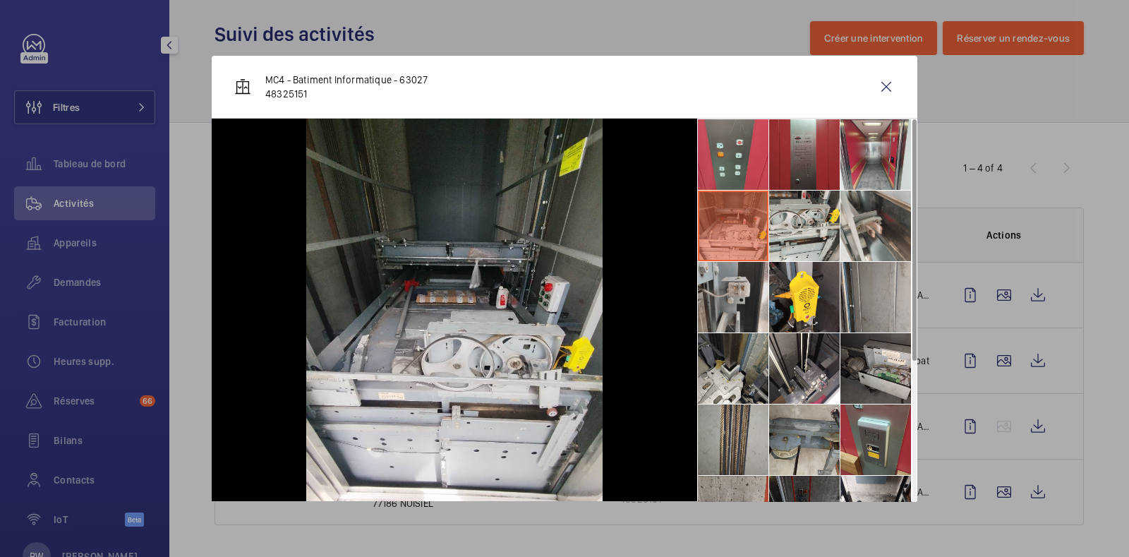
click at [727, 299] on li at bounding box center [733, 297] width 71 height 71
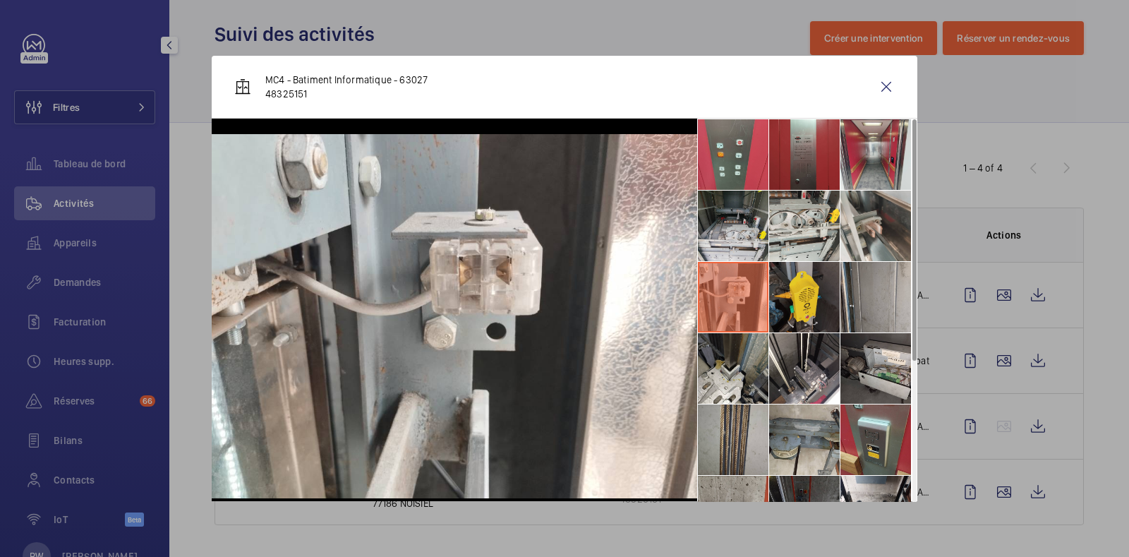
click at [795, 294] on li at bounding box center [804, 297] width 71 height 71
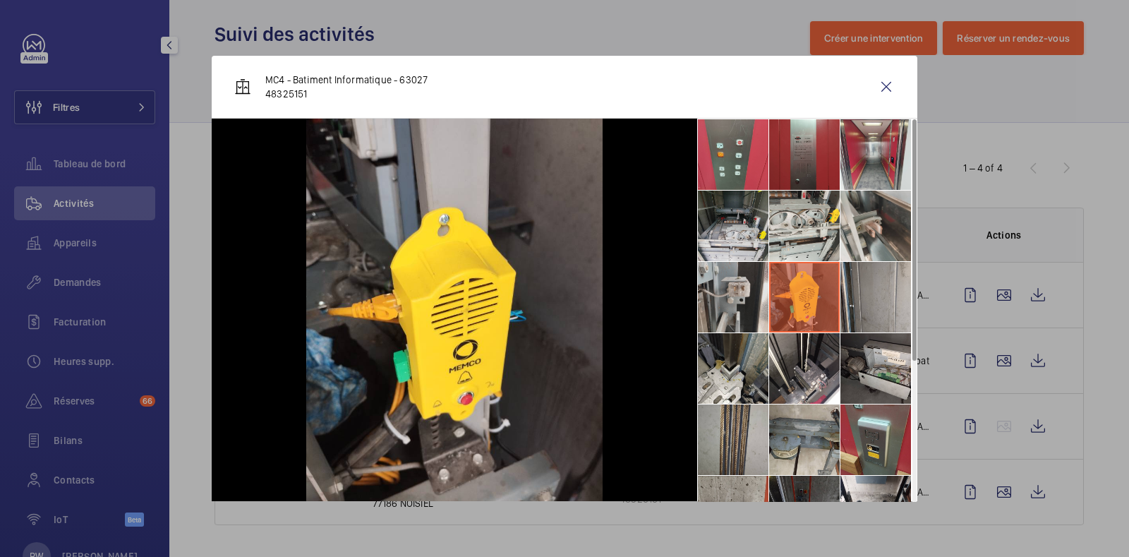
click at [737, 298] on li at bounding box center [733, 297] width 71 height 71
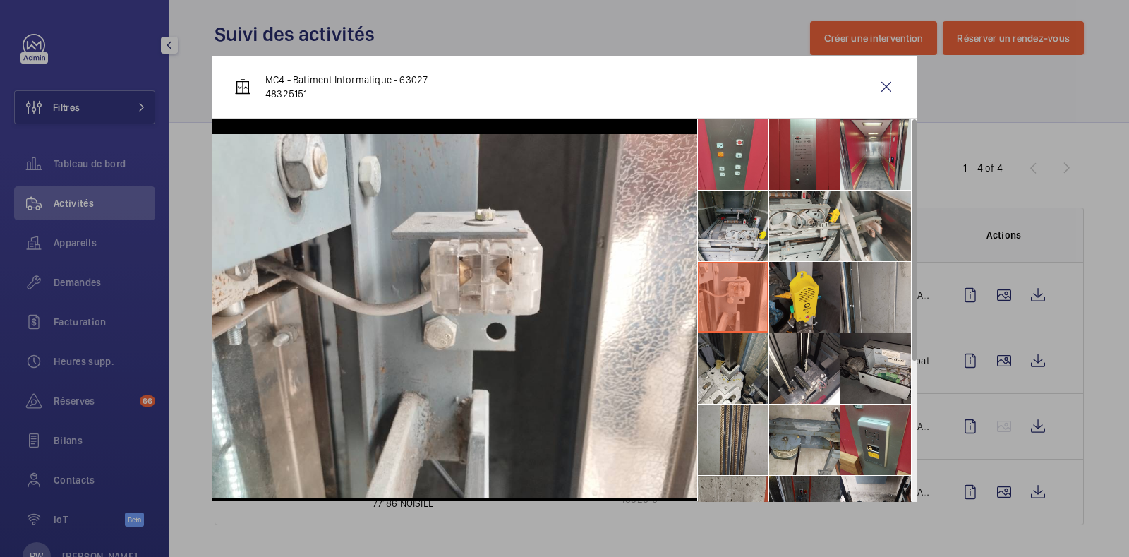
click at [783, 294] on li at bounding box center [804, 297] width 71 height 71
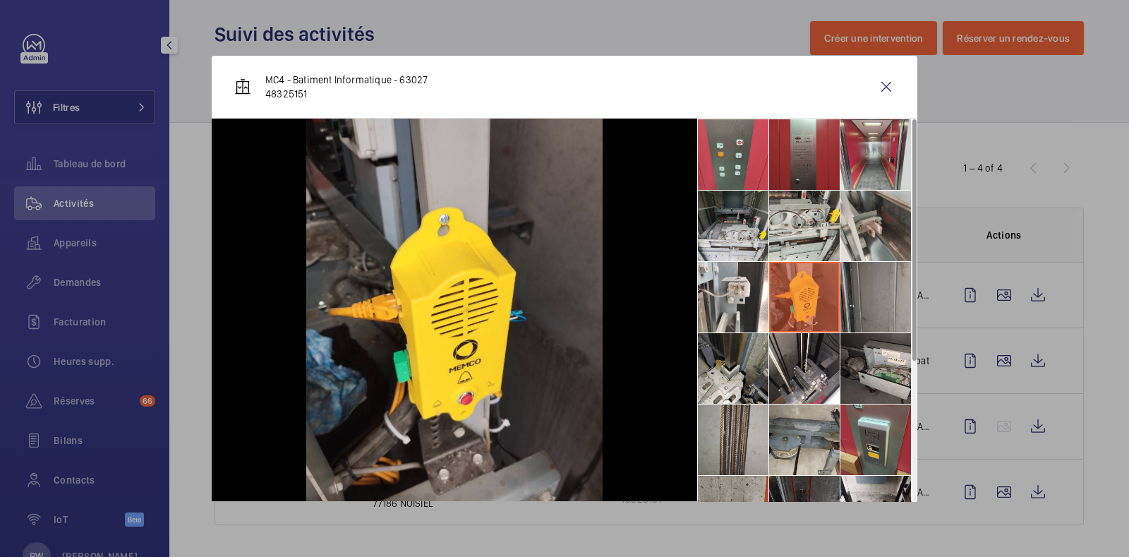
click at [864, 291] on li at bounding box center [876, 297] width 71 height 71
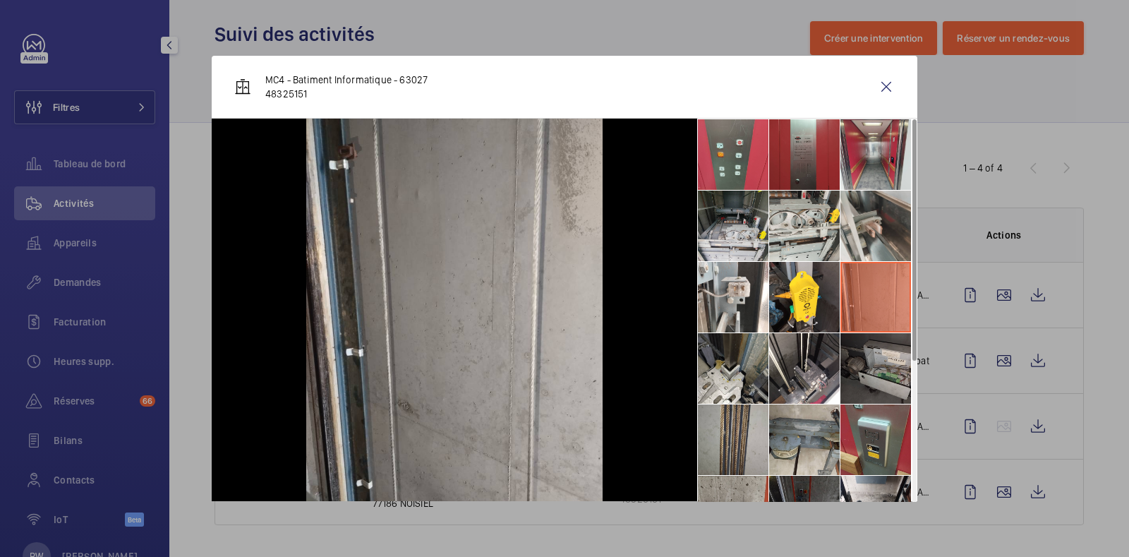
click at [863, 352] on li at bounding box center [876, 368] width 71 height 71
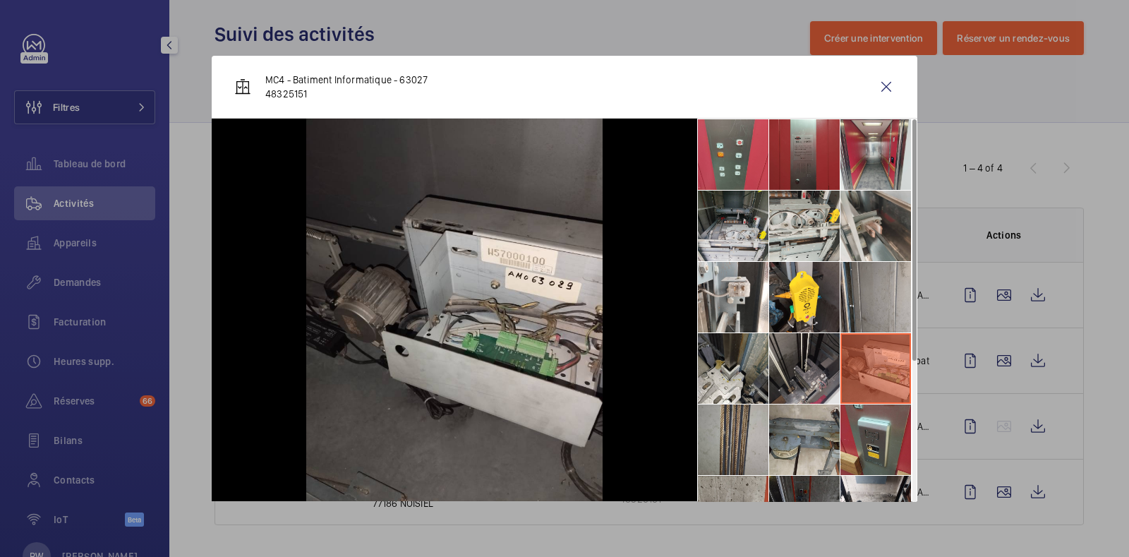
click at [800, 364] on li at bounding box center [804, 368] width 71 height 71
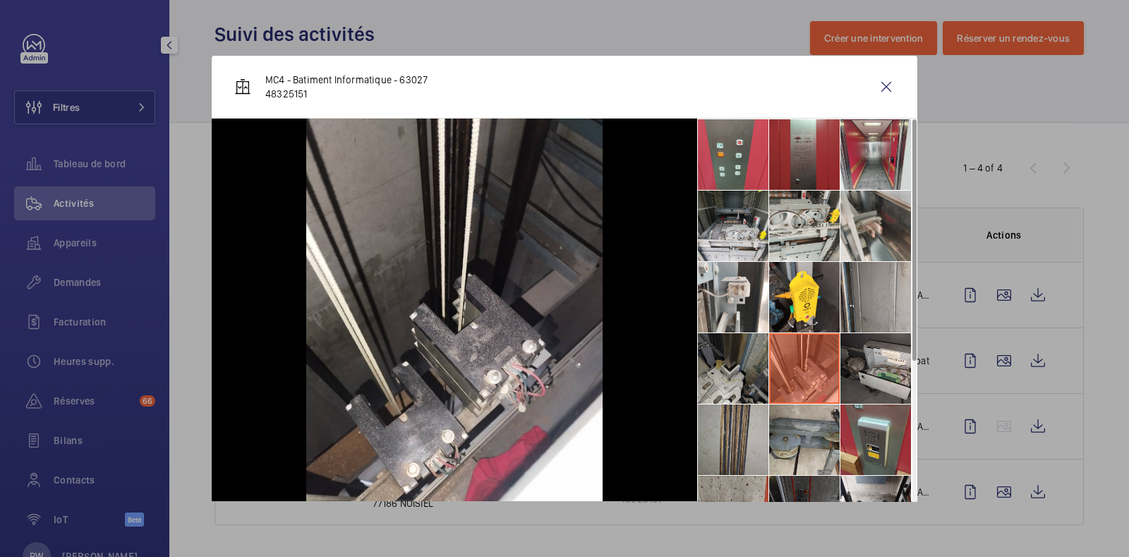
click at [726, 361] on li at bounding box center [733, 368] width 71 height 71
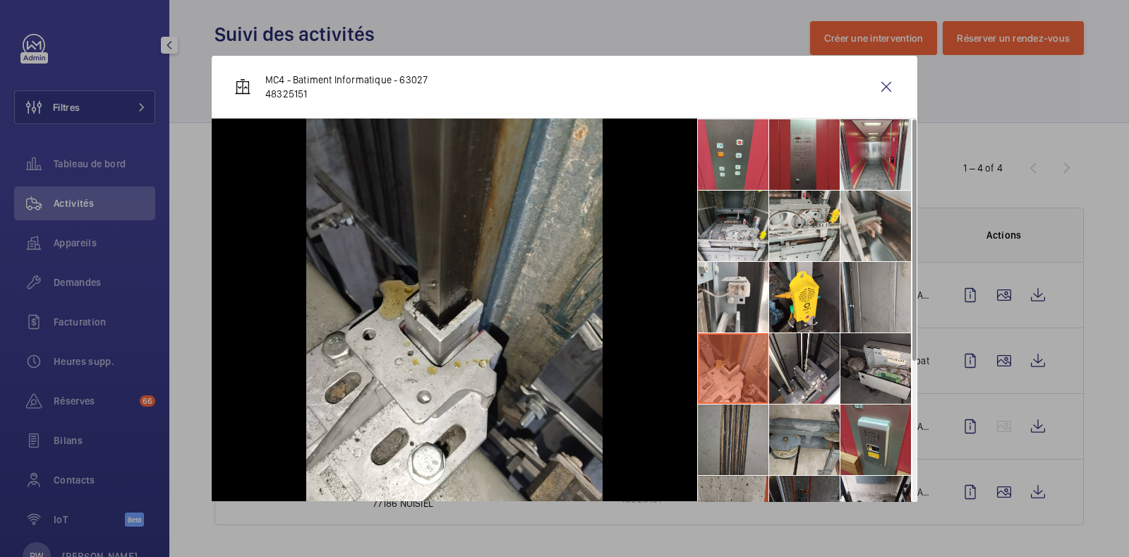
click at [731, 448] on li at bounding box center [733, 439] width 71 height 71
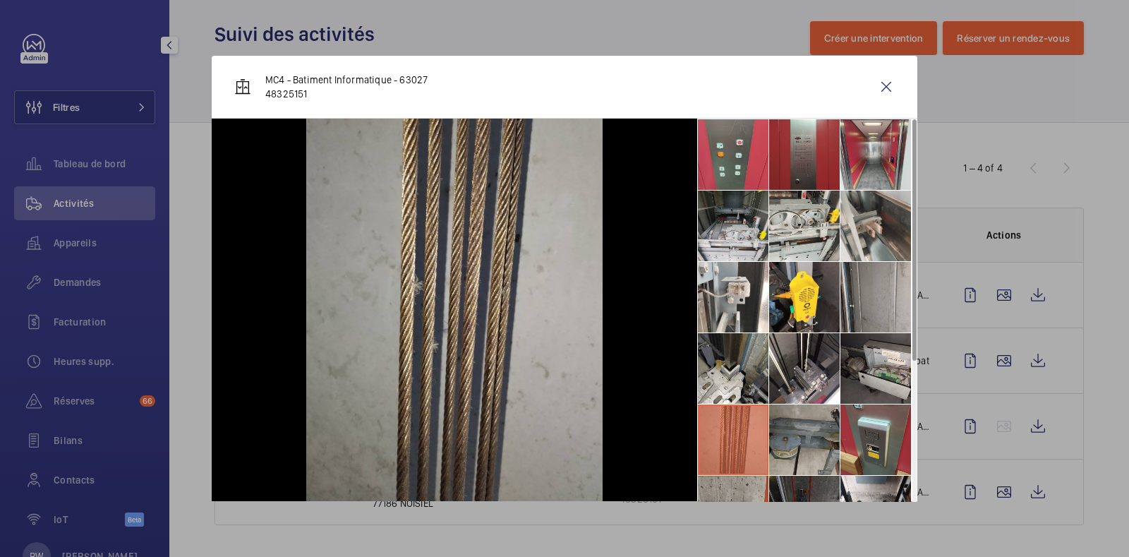
click at [776, 447] on li at bounding box center [804, 439] width 71 height 71
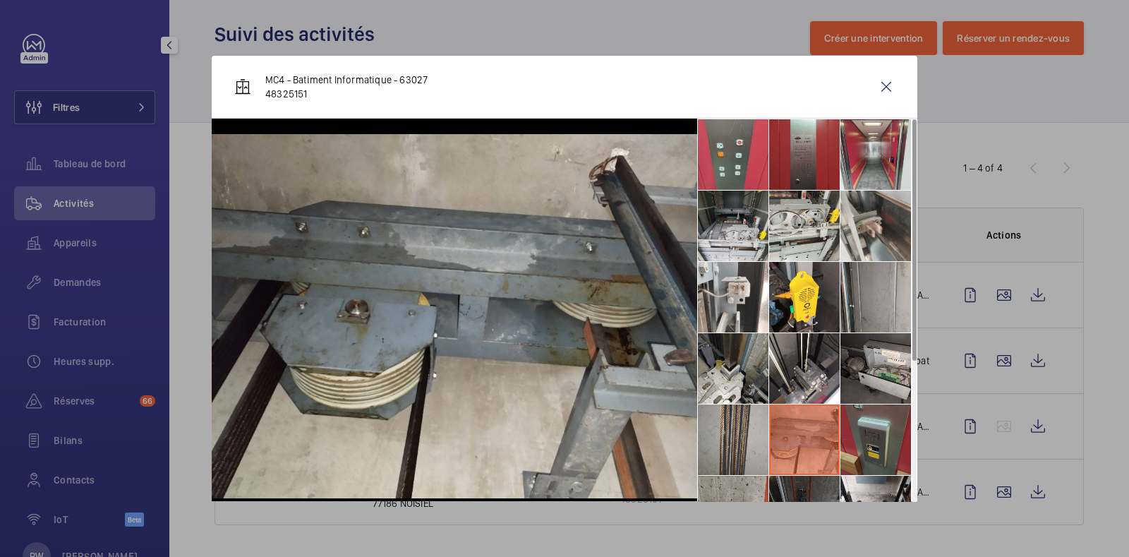
click at [848, 444] on li at bounding box center [876, 439] width 71 height 71
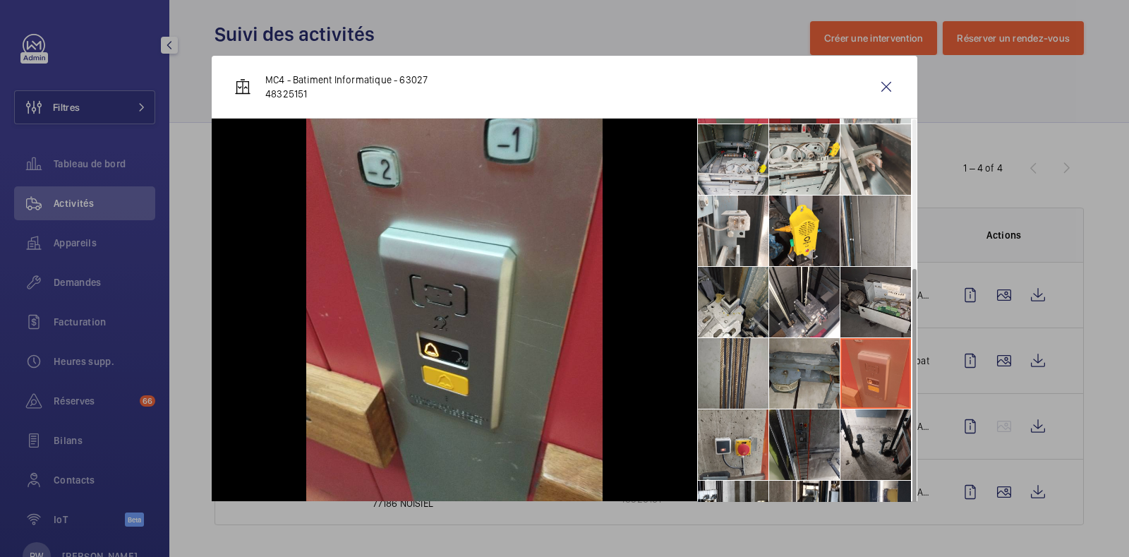
scroll to position [247, 0]
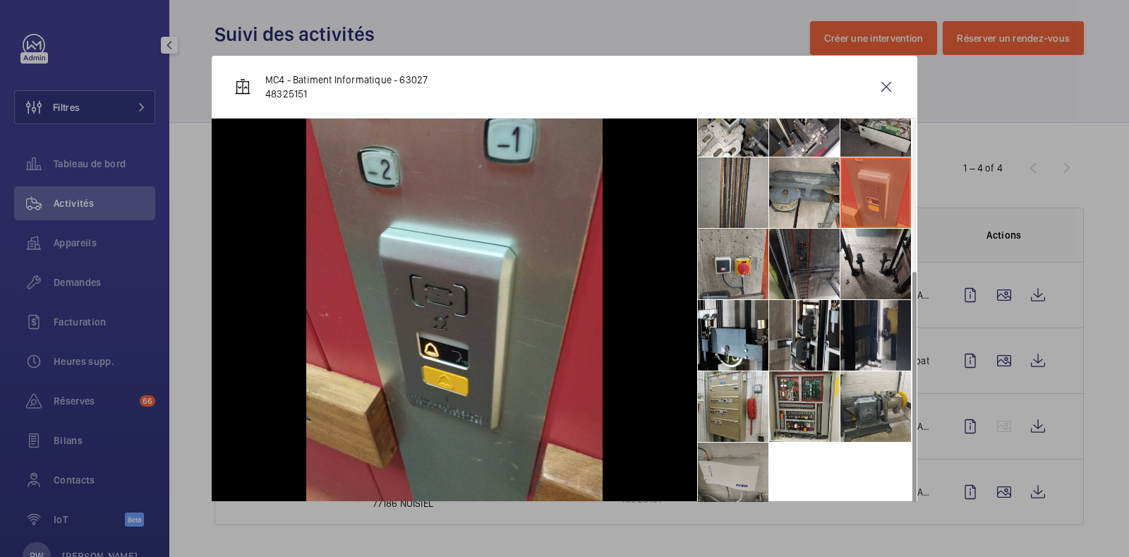
click at [841, 349] on li at bounding box center [876, 335] width 71 height 71
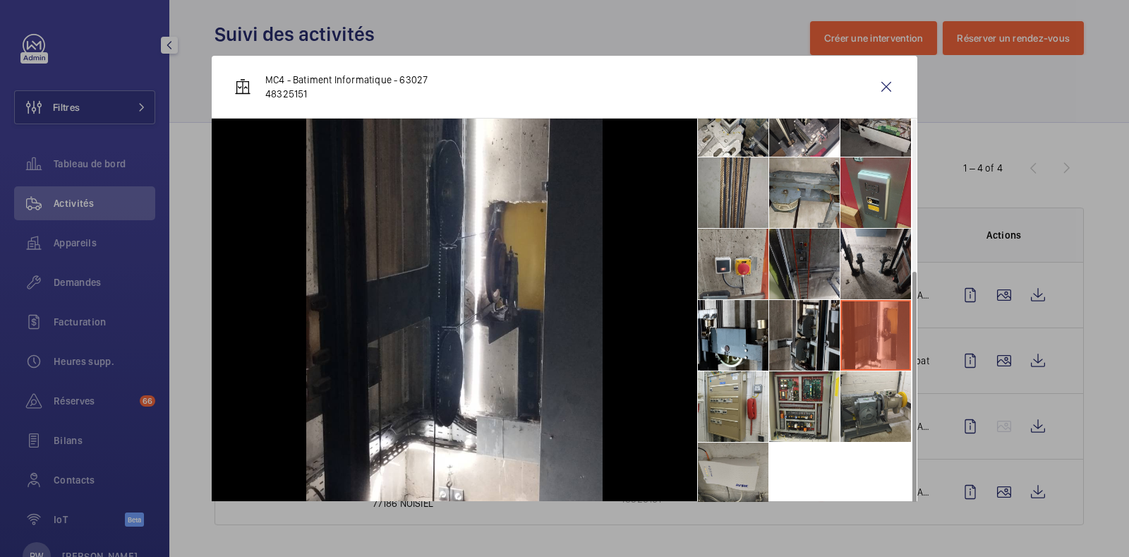
click at [782, 341] on li at bounding box center [804, 335] width 71 height 71
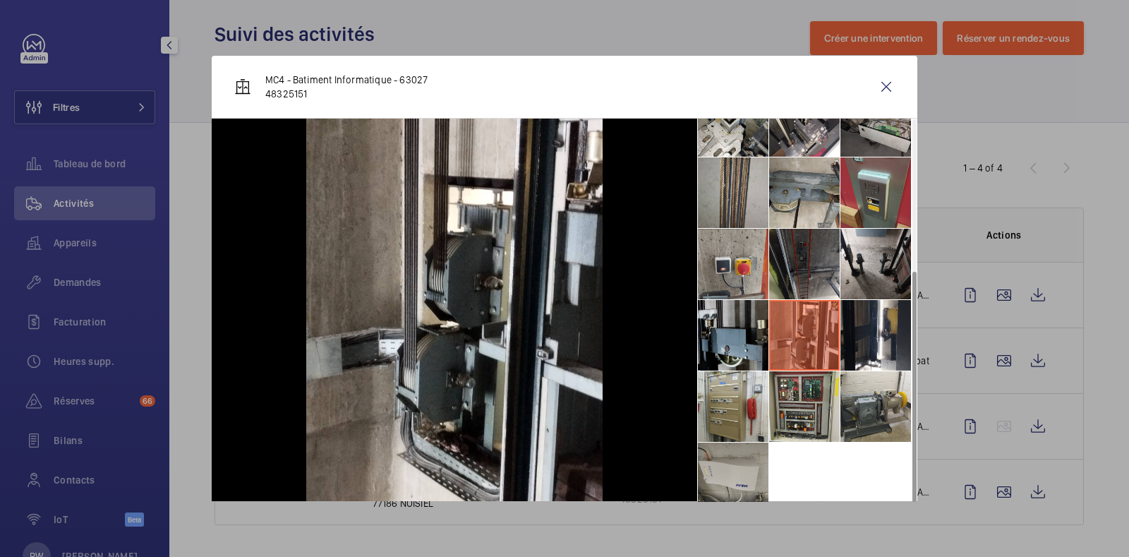
click at [713, 334] on li at bounding box center [733, 335] width 71 height 71
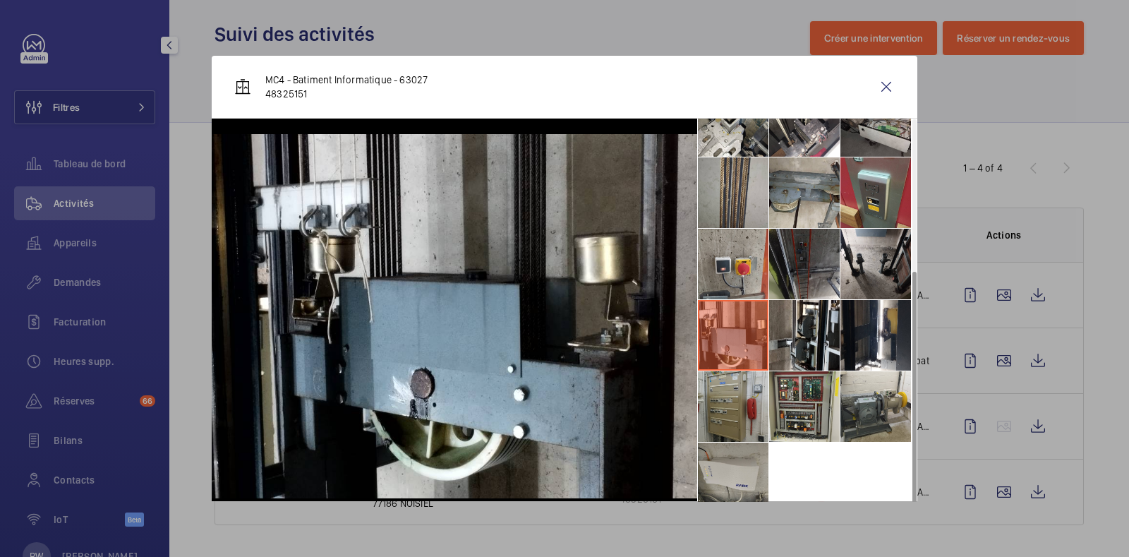
click at [720, 405] on li at bounding box center [733, 406] width 71 height 71
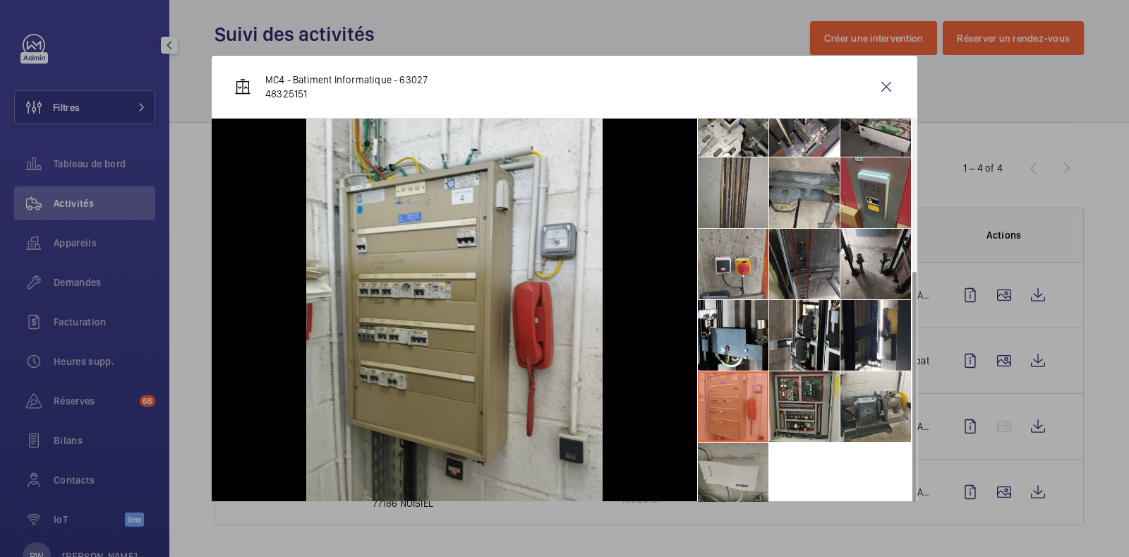
click at [809, 404] on li at bounding box center [804, 406] width 71 height 71
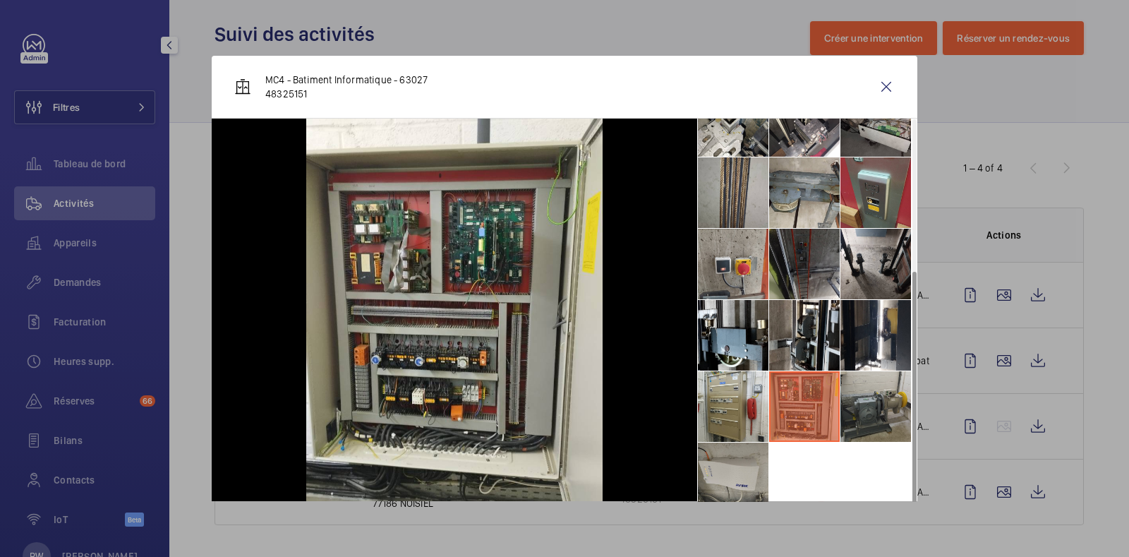
click at [848, 400] on li at bounding box center [876, 406] width 71 height 71
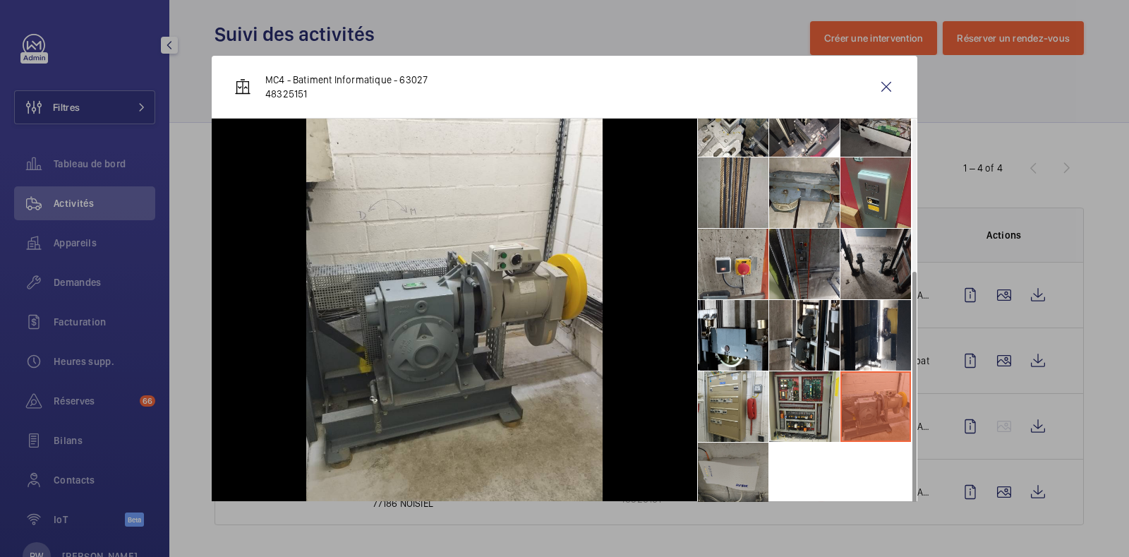
click at [721, 476] on li at bounding box center [733, 478] width 71 height 71
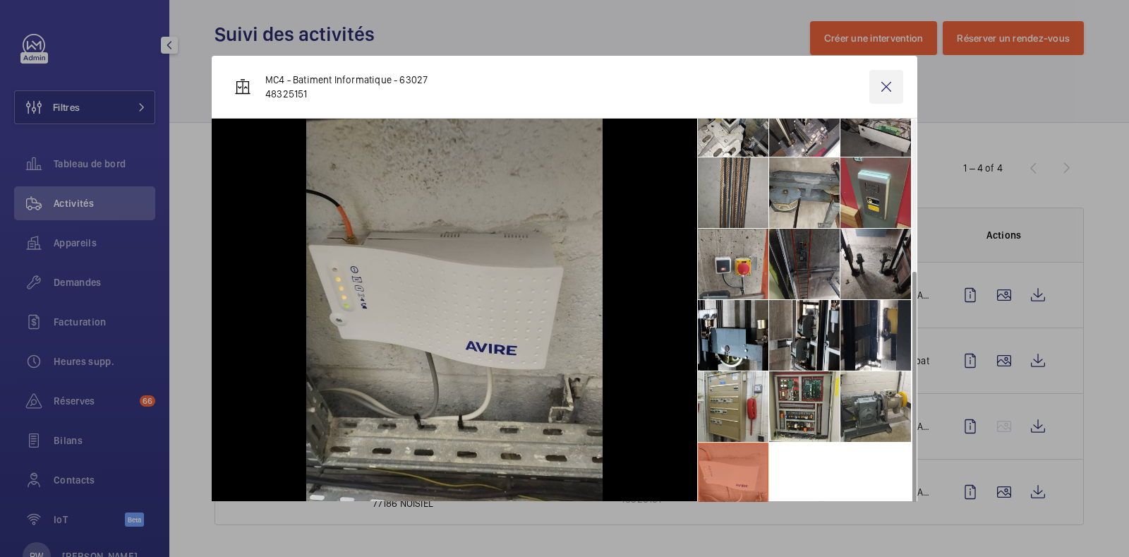
click at [877, 89] on wm-front-icon-button at bounding box center [887, 87] width 34 height 34
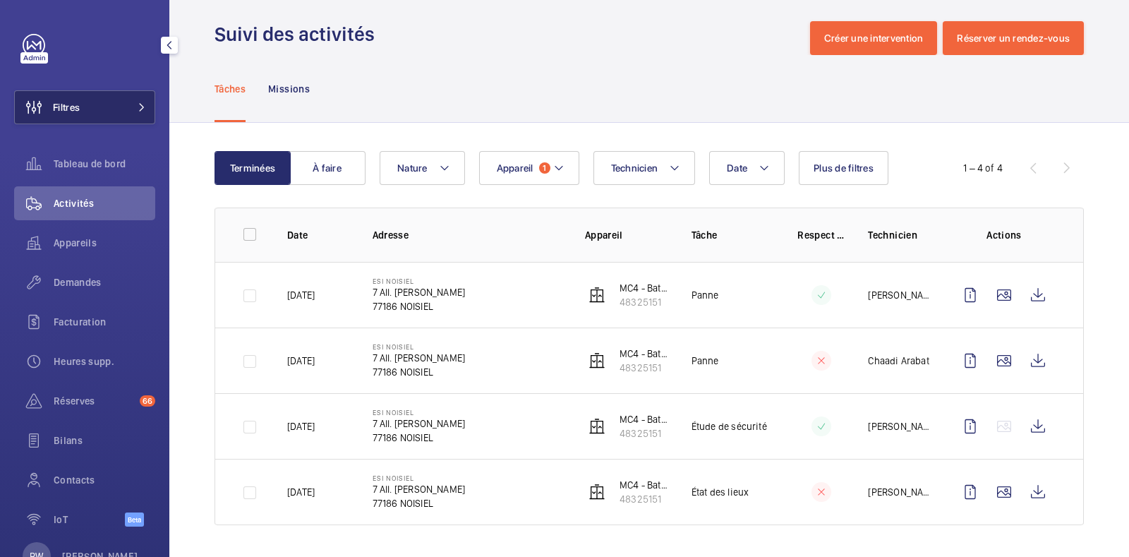
click at [86, 111] on button "Filtres" at bounding box center [84, 107] width 141 height 34
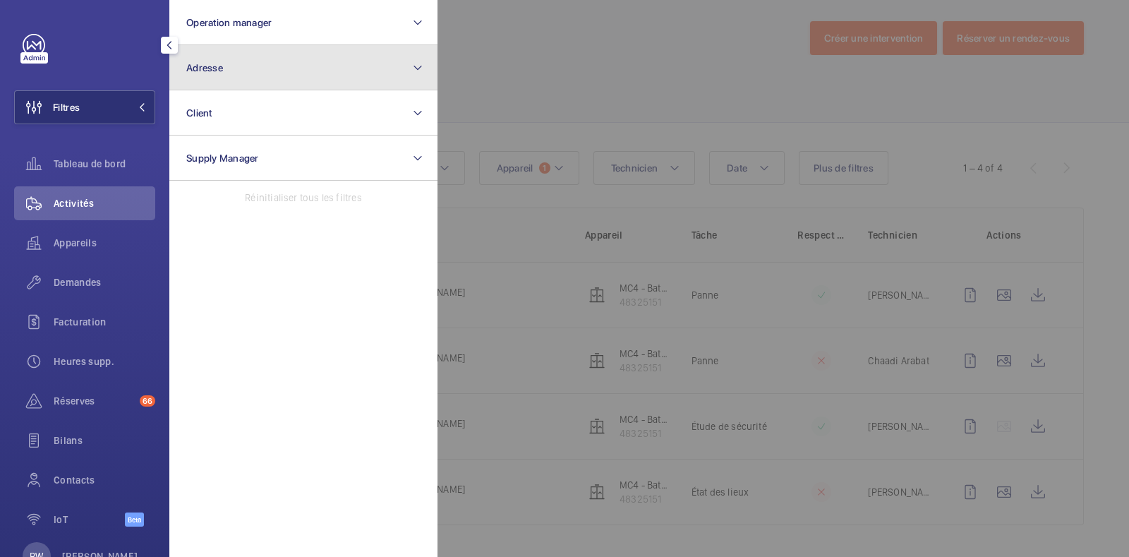
click at [268, 73] on button "Adresse" at bounding box center [303, 67] width 268 height 45
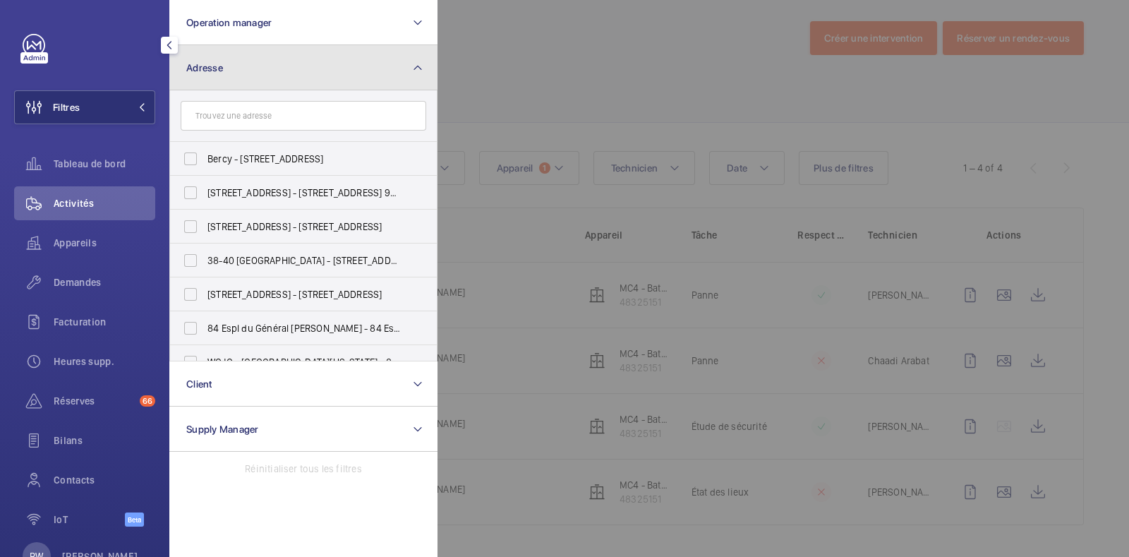
click at [273, 78] on button "Adresse" at bounding box center [303, 67] width 268 height 45
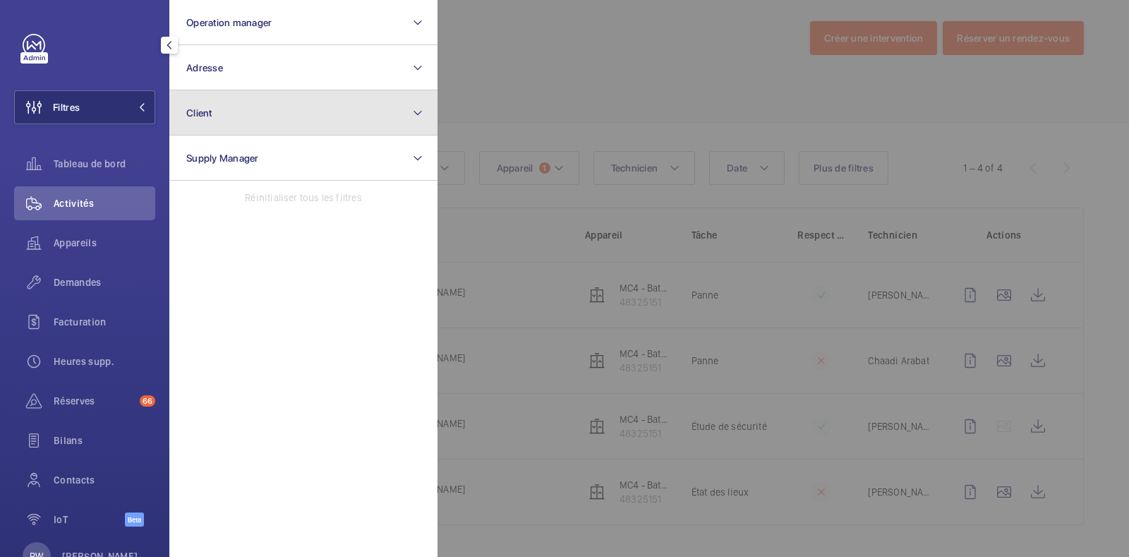
click at [256, 111] on button "Client" at bounding box center [303, 112] width 268 height 45
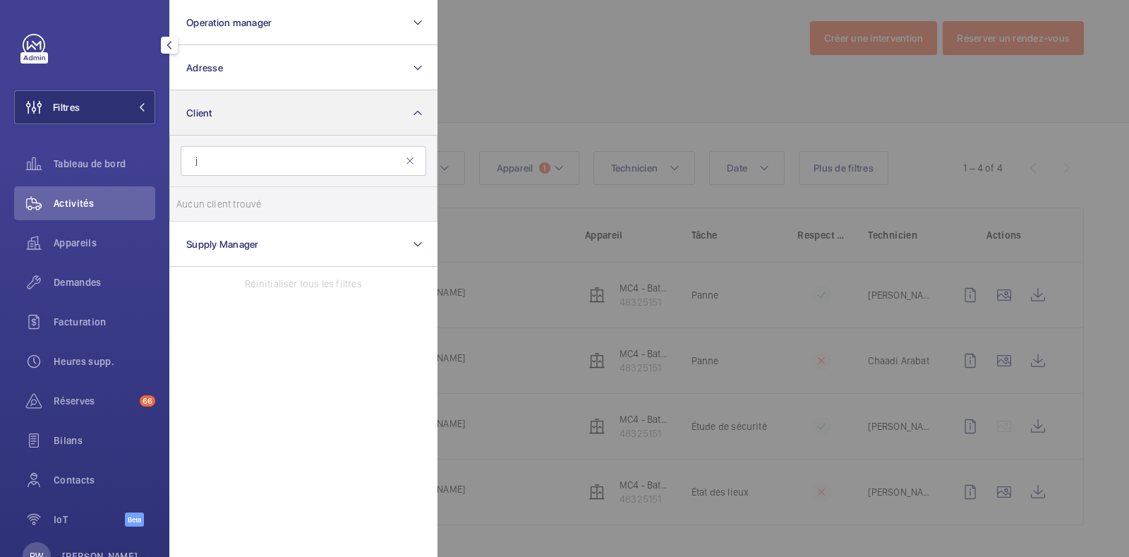
type input "j"
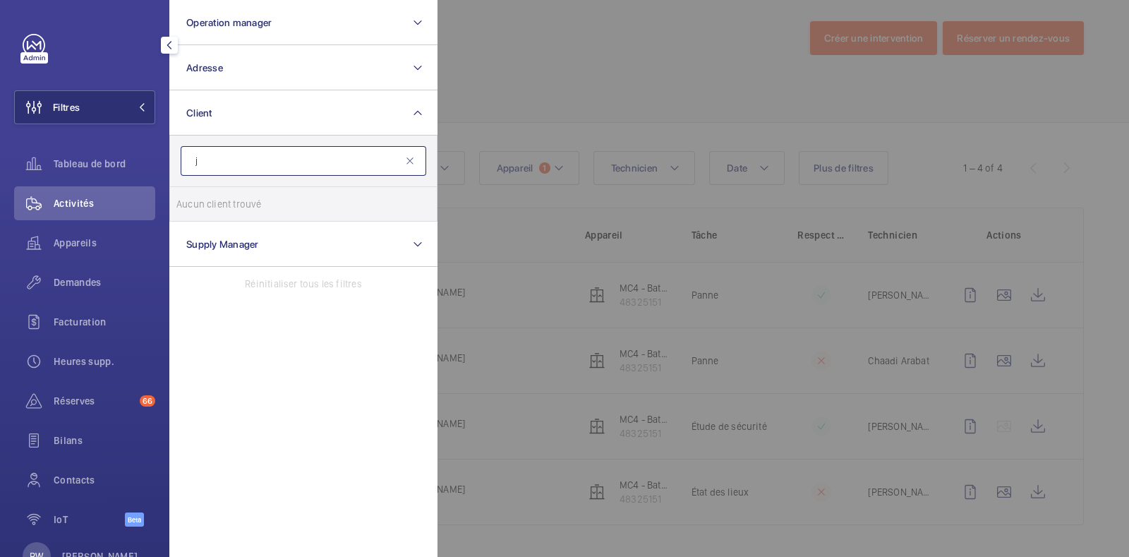
click at [245, 159] on input "j" at bounding box center [304, 161] width 246 height 30
click at [611, 150] on div at bounding box center [1002, 278] width 1129 height 557
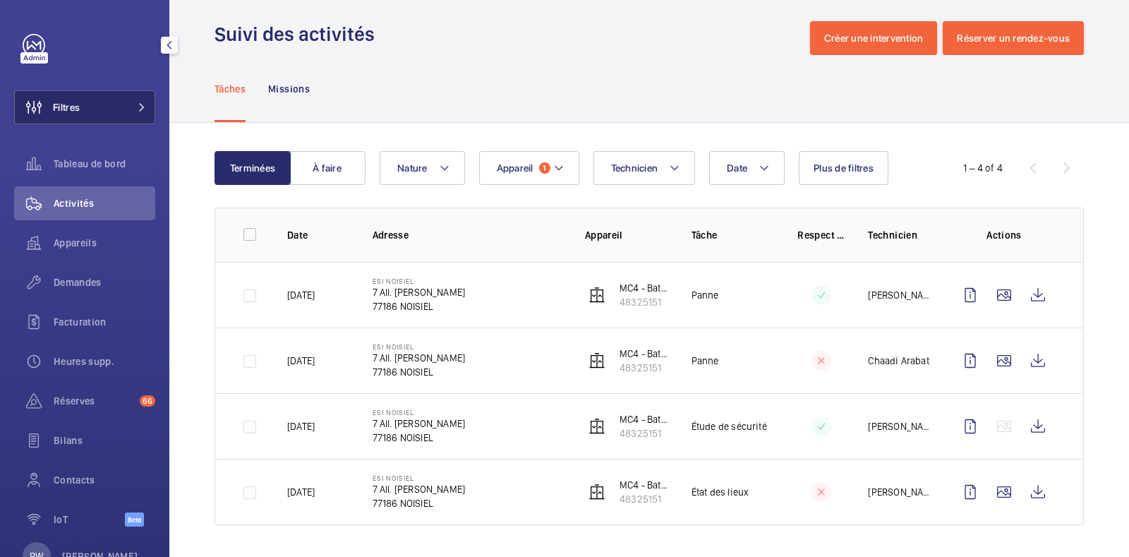
click at [123, 111] on button "Filtres" at bounding box center [84, 107] width 141 height 34
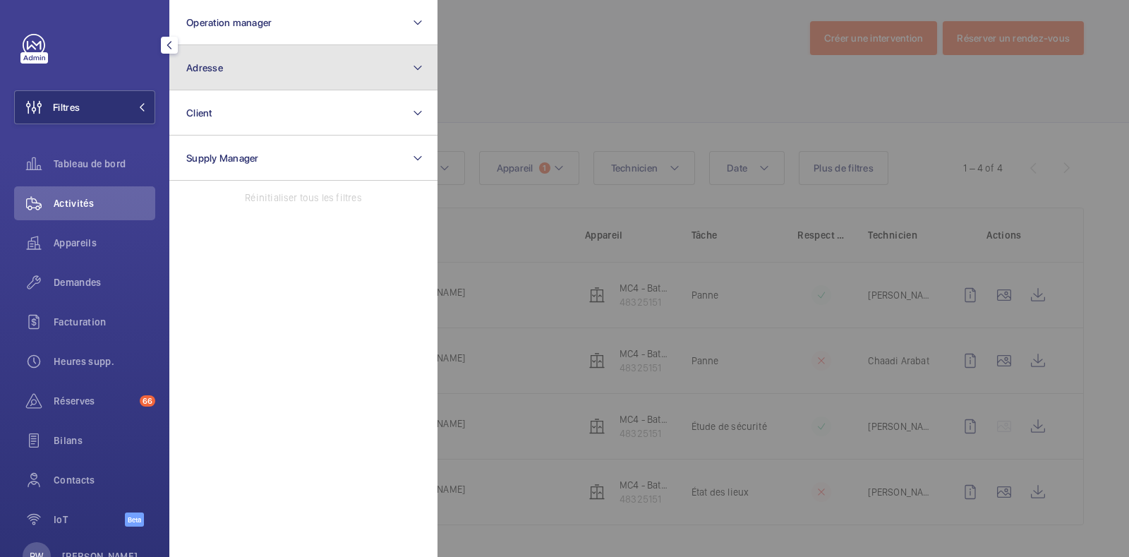
click at [227, 78] on button "Adresse" at bounding box center [303, 67] width 268 height 45
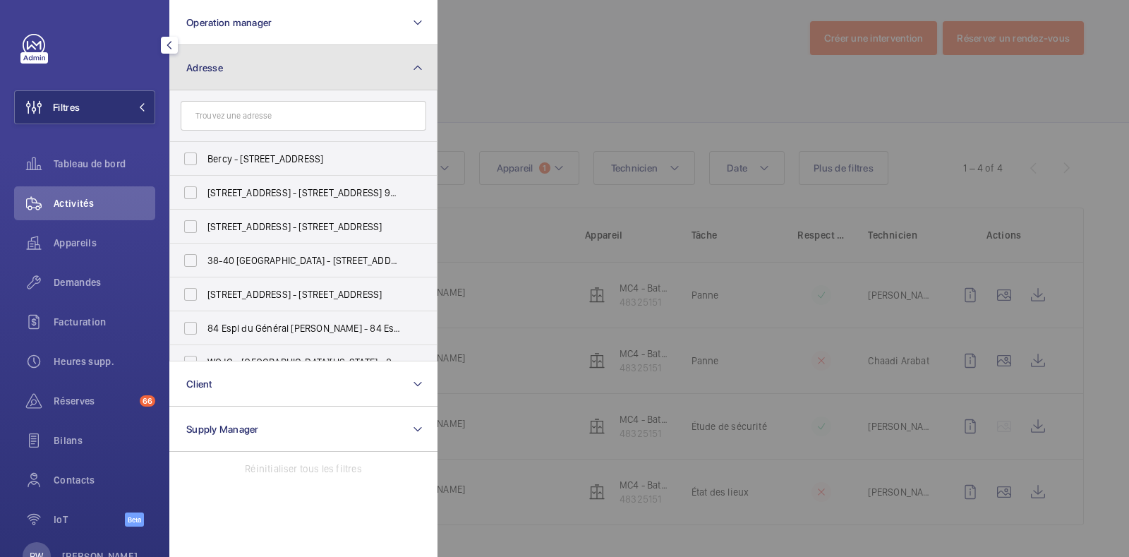
click at [226, 72] on button "Adresse" at bounding box center [303, 67] width 268 height 45
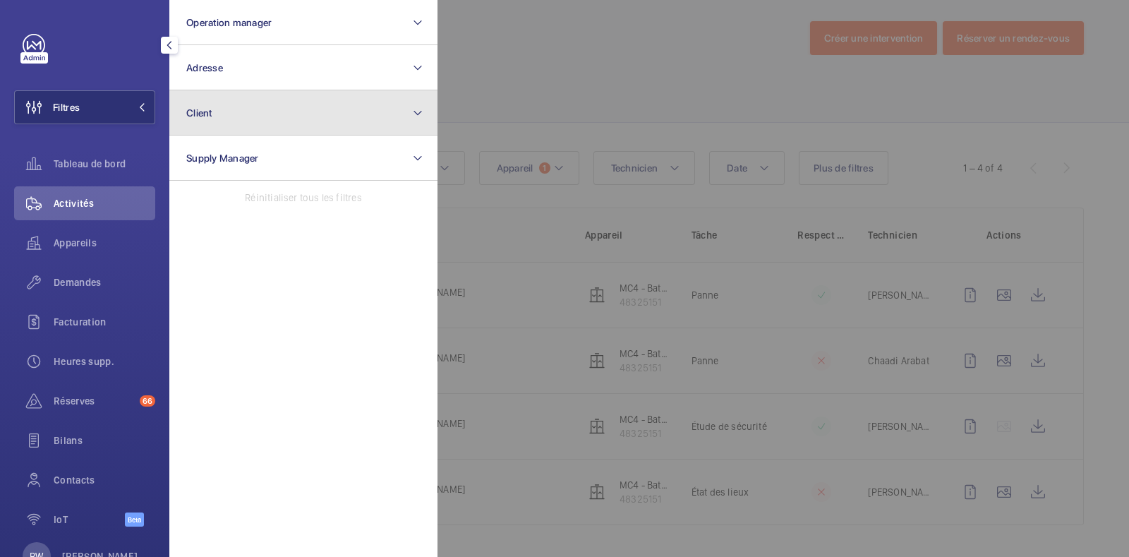
click at [215, 126] on button "Client" at bounding box center [303, 112] width 268 height 45
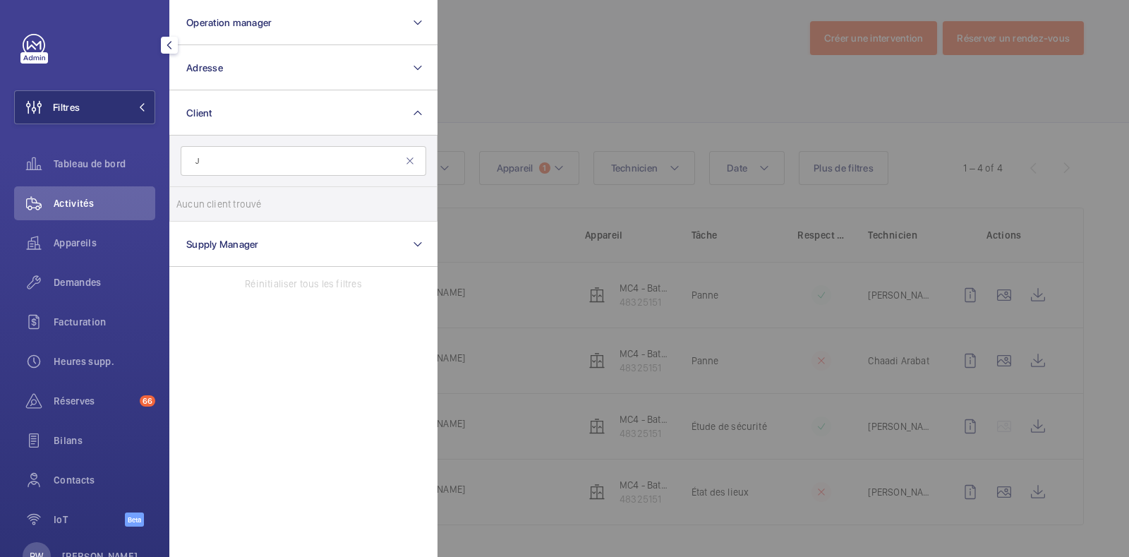
type input "J"
click at [716, 190] on div at bounding box center [1002, 278] width 1129 height 557
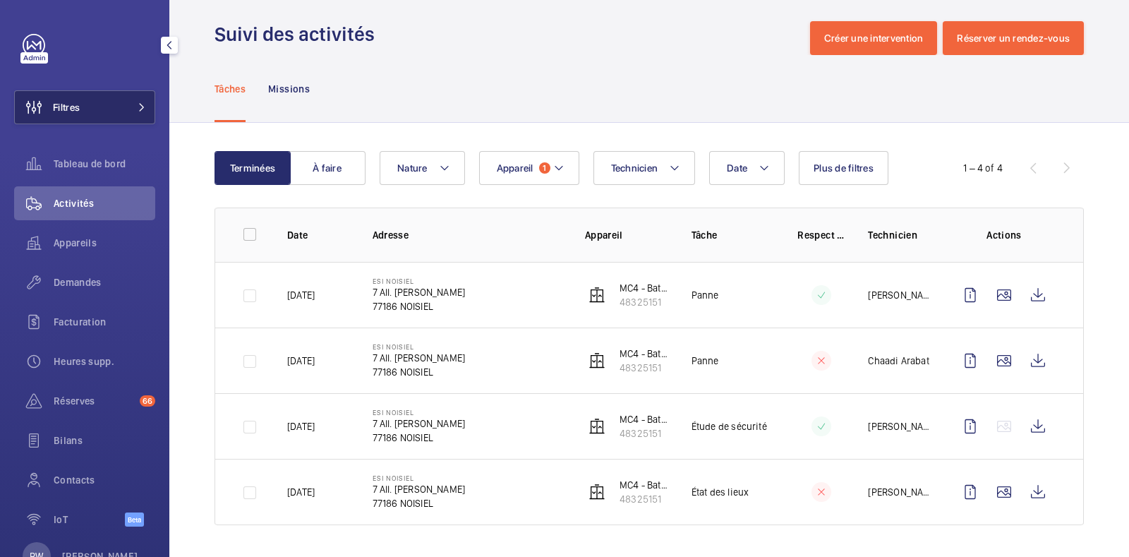
click at [112, 100] on button "Filtres" at bounding box center [84, 107] width 141 height 34
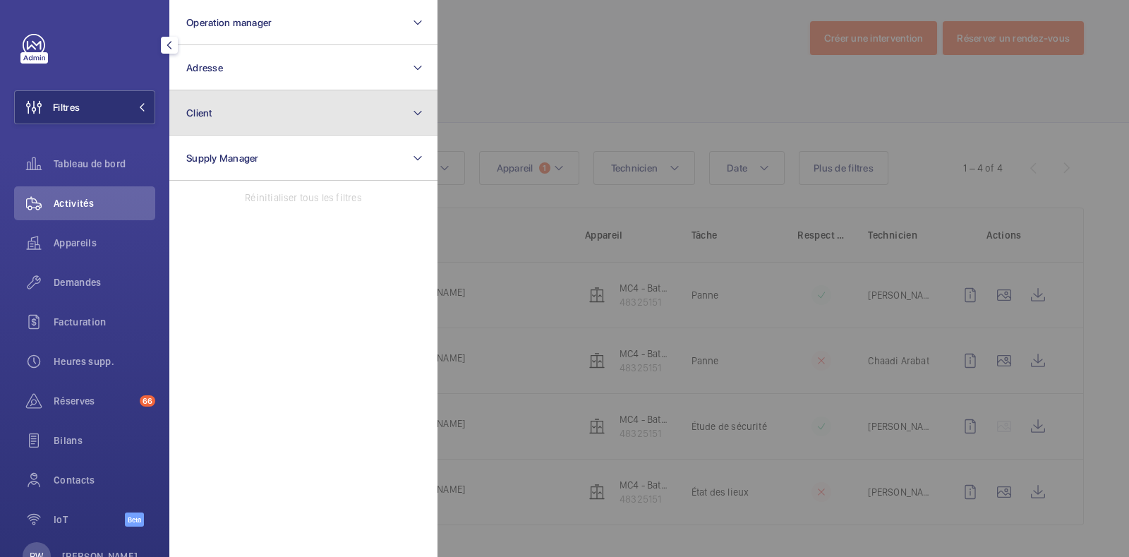
click at [248, 121] on button "Client" at bounding box center [303, 112] width 268 height 45
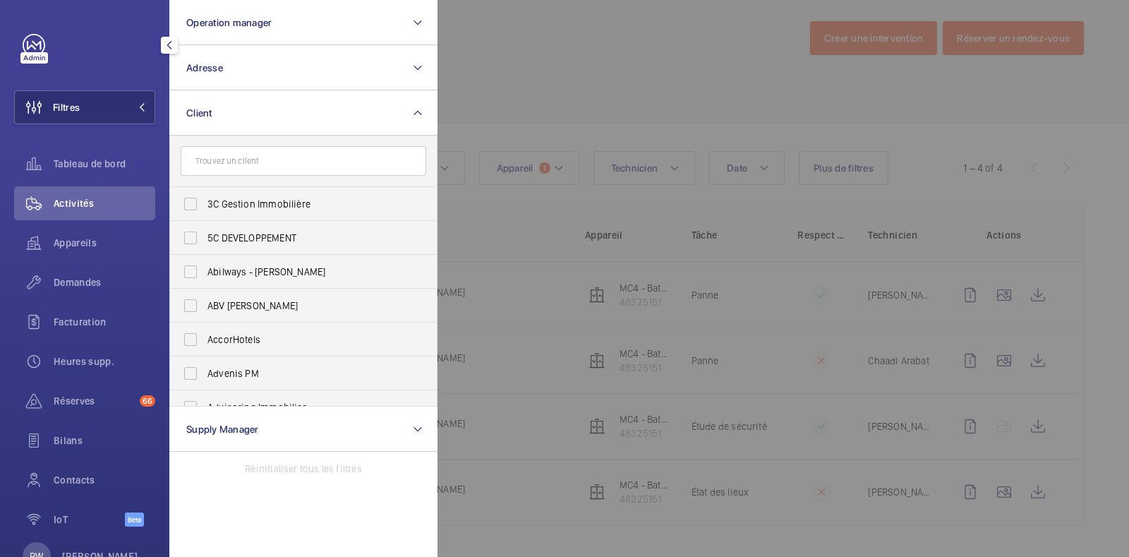
click at [236, 167] on input "text" at bounding box center [304, 161] width 246 height 30
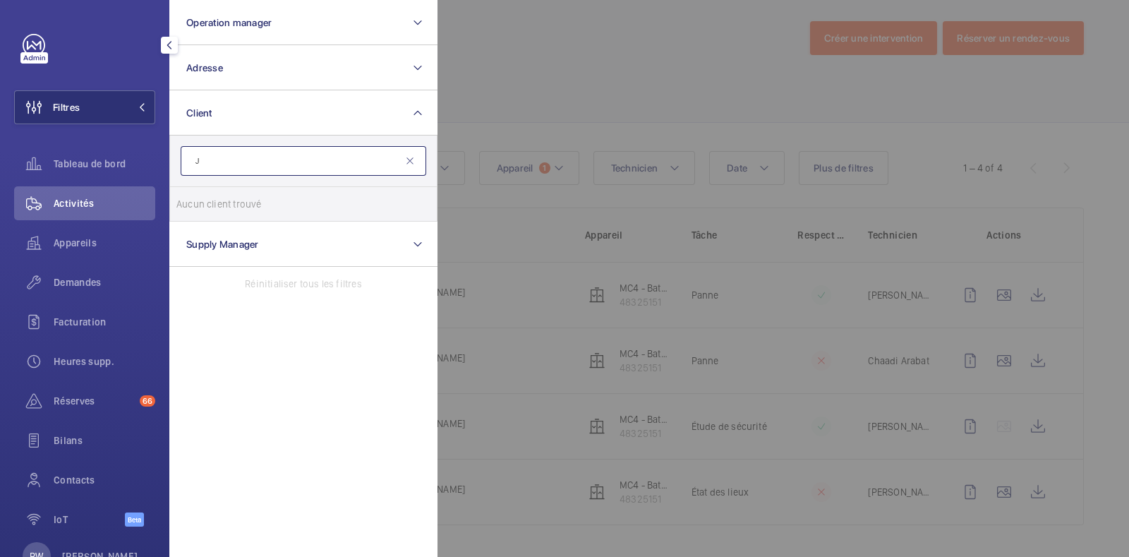
click at [222, 171] on input "J" at bounding box center [304, 161] width 246 height 30
type input "JK"
click at [192, 205] on input "JK Place [GEOGRAPHIC_DATA]" at bounding box center [190, 204] width 28 height 28
checkbox input "true"
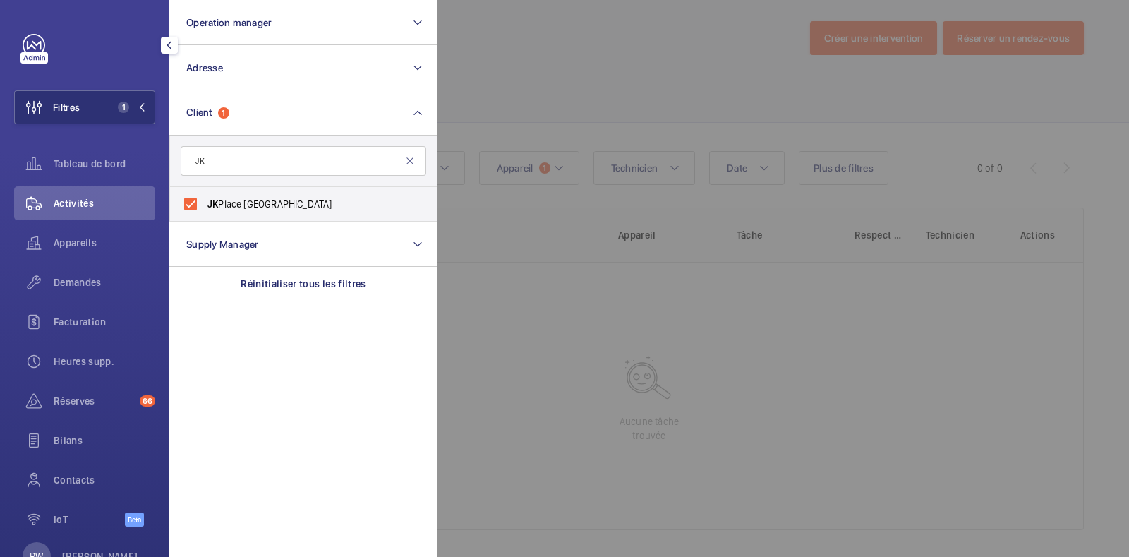
click at [712, 26] on div at bounding box center [1002, 278] width 1129 height 557
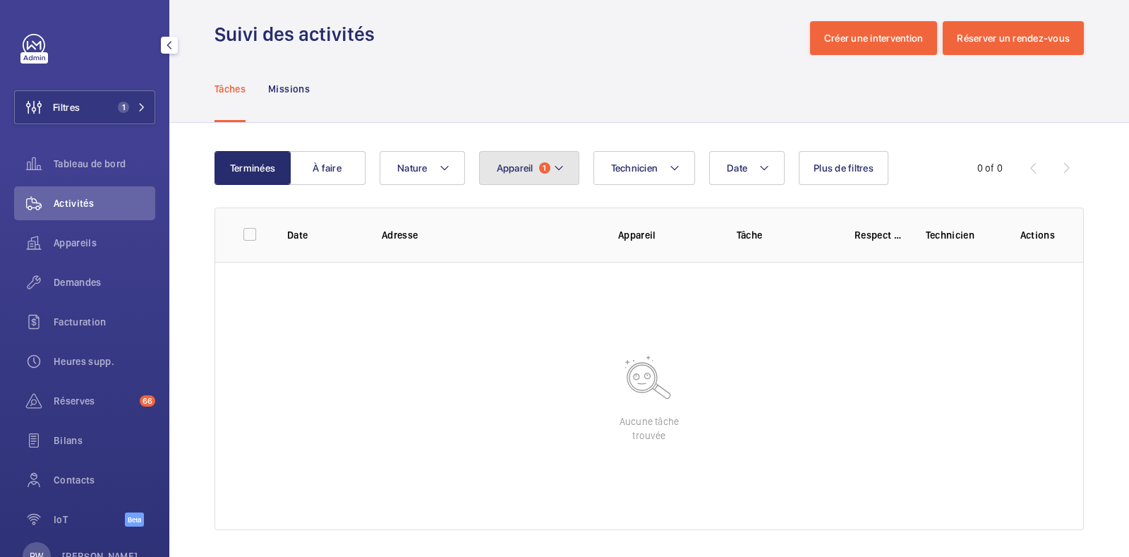
click at [565, 164] on button "Appareil 1" at bounding box center [529, 168] width 100 height 34
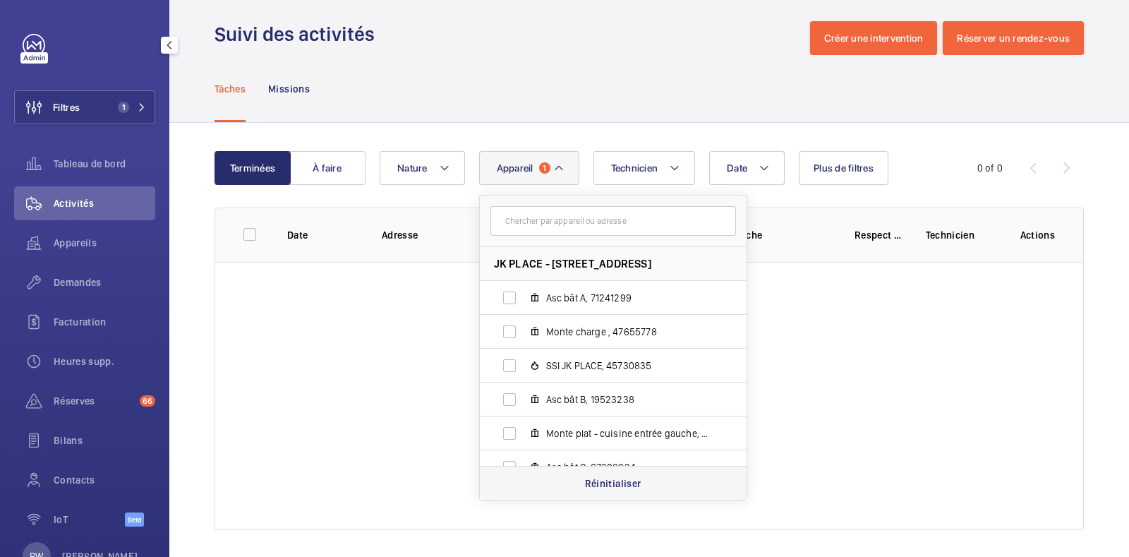
click at [614, 479] on p "Réinitialiser" at bounding box center [613, 483] width 56 height 14
click at [479, 91] on div "Tâches Missions" at bounding box center [650, 88] width 870 height 67
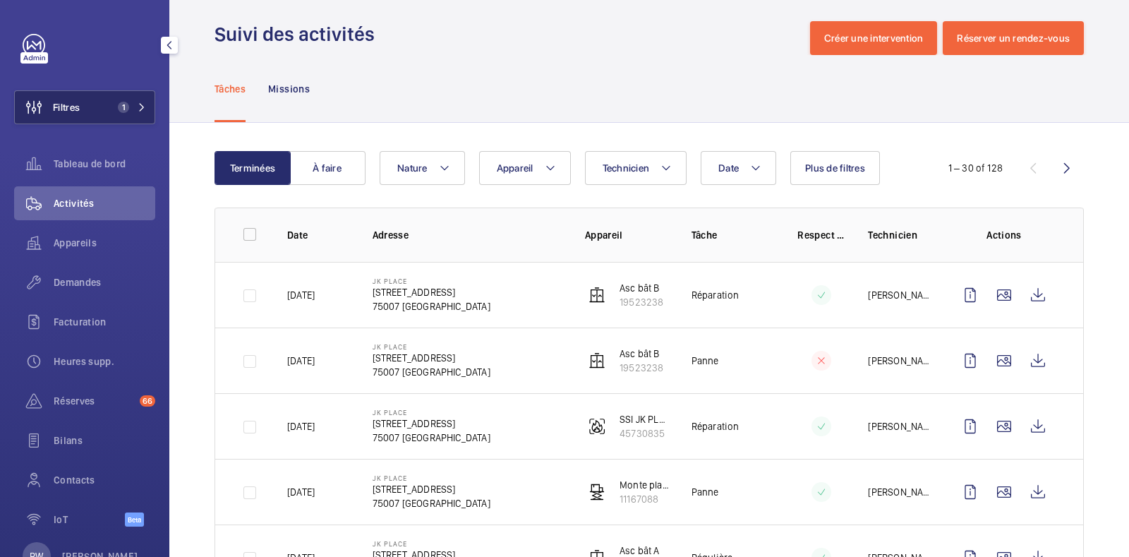
click at [118, 108] on span "1" at bounding box center [123, 107] width 11 height 11
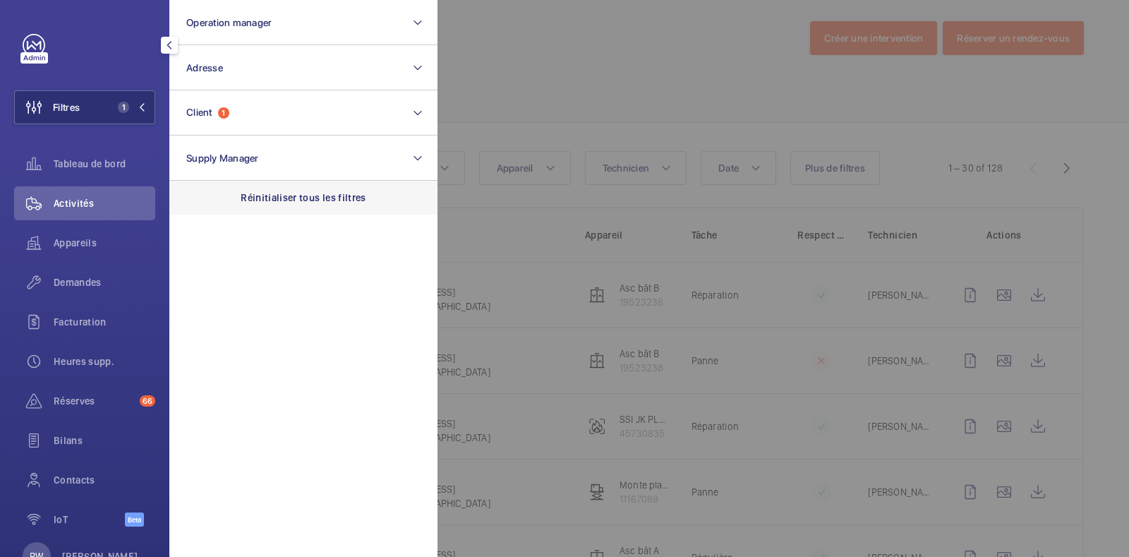
click at [316, 198] on p "Réinitialiser tous les filtres" at bounding box center [304, 198] width 126 height 14
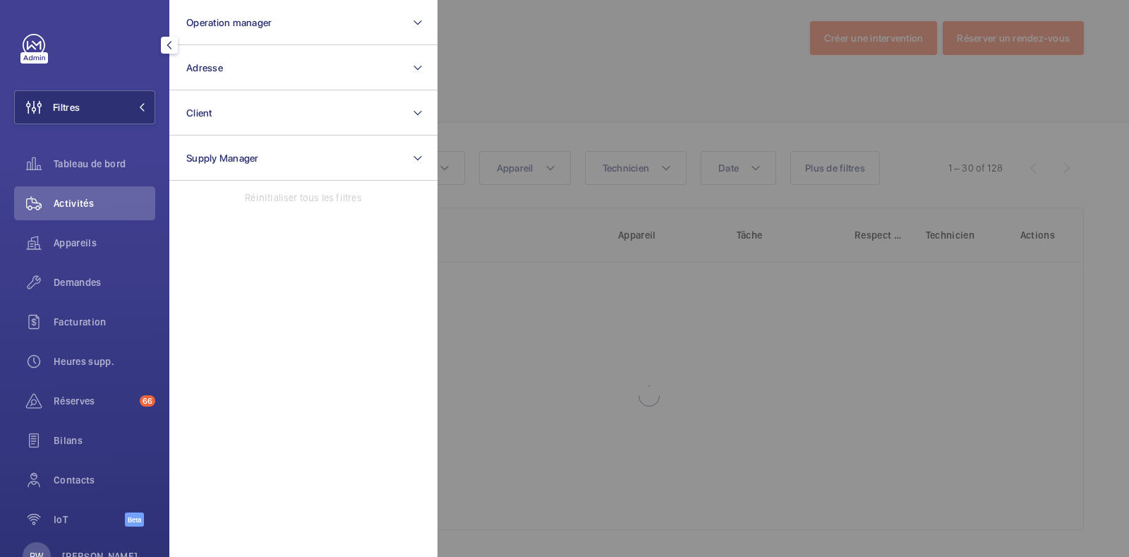
click at [541, 66] on div at bounding box center [1002, 278] width 1129 height 557
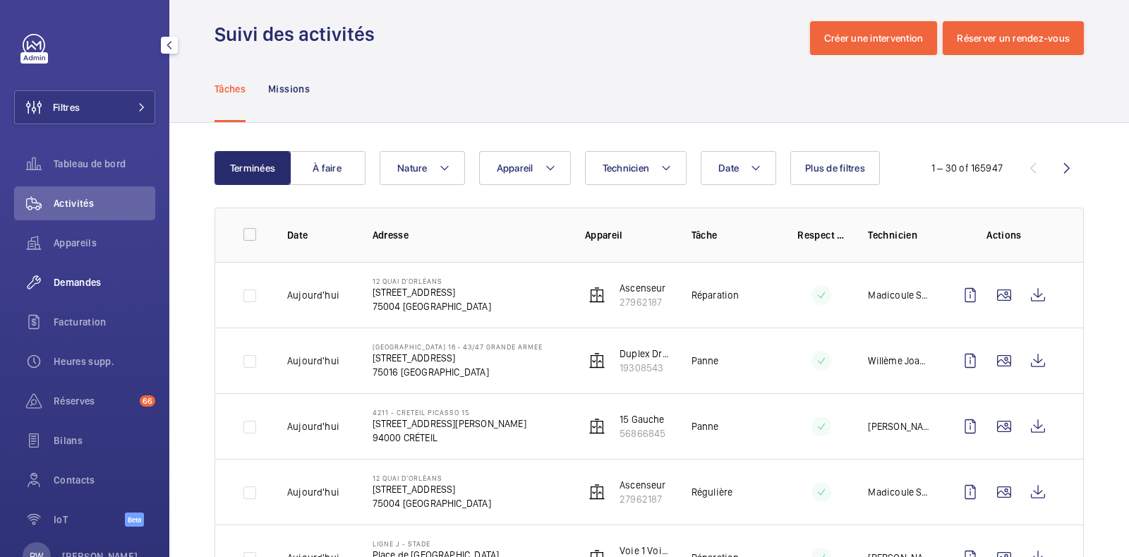
click at [82, 272] on div "Demandes" at bounding box center [84, 282] width 141 height 34
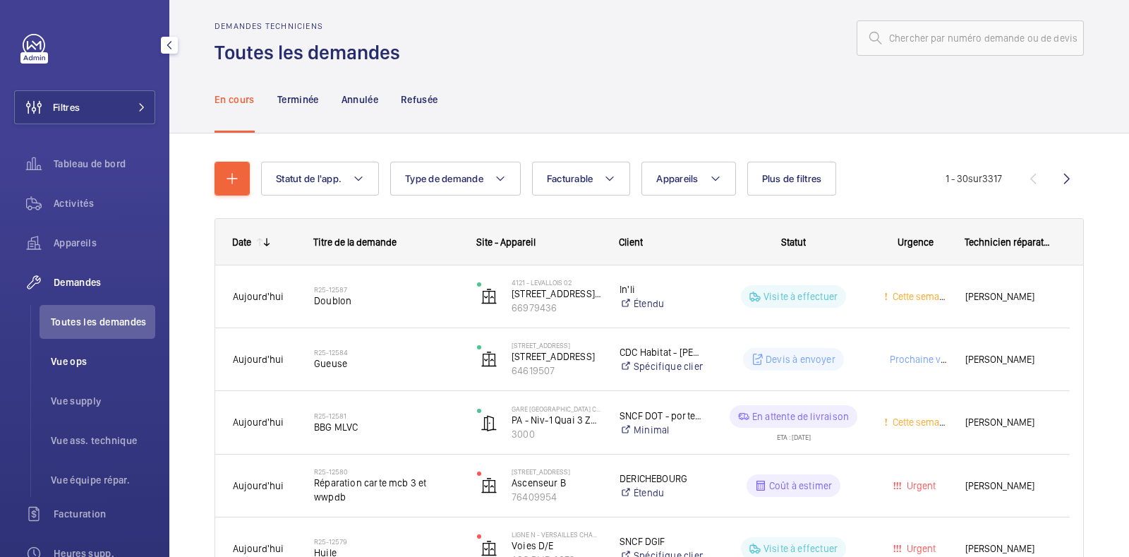
click at [85, 362] on span "Vue ops" at bounding box center [103, 361] width 104 height 14
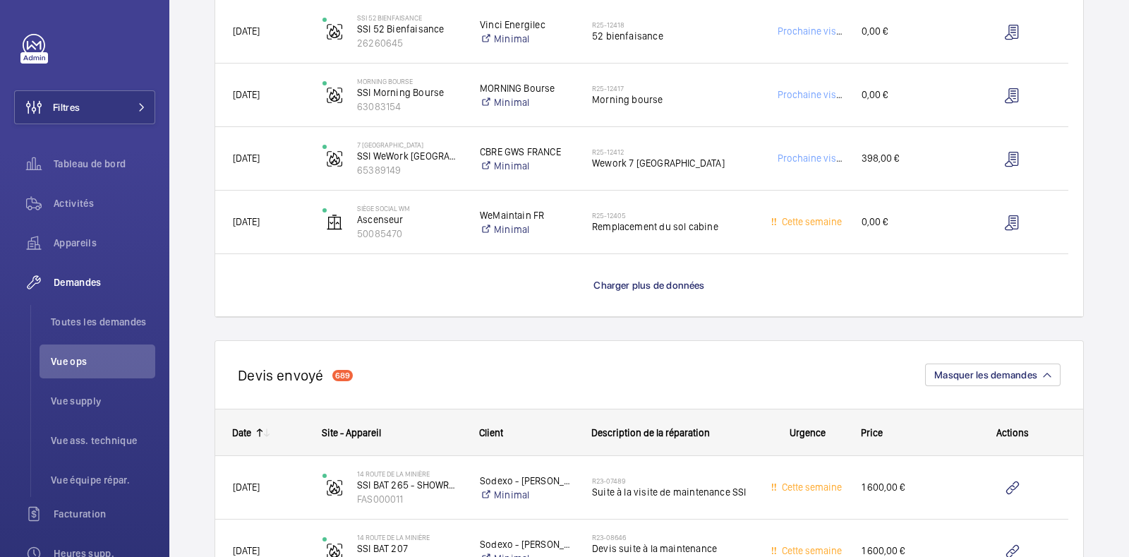
scroll to position [1326, 0]
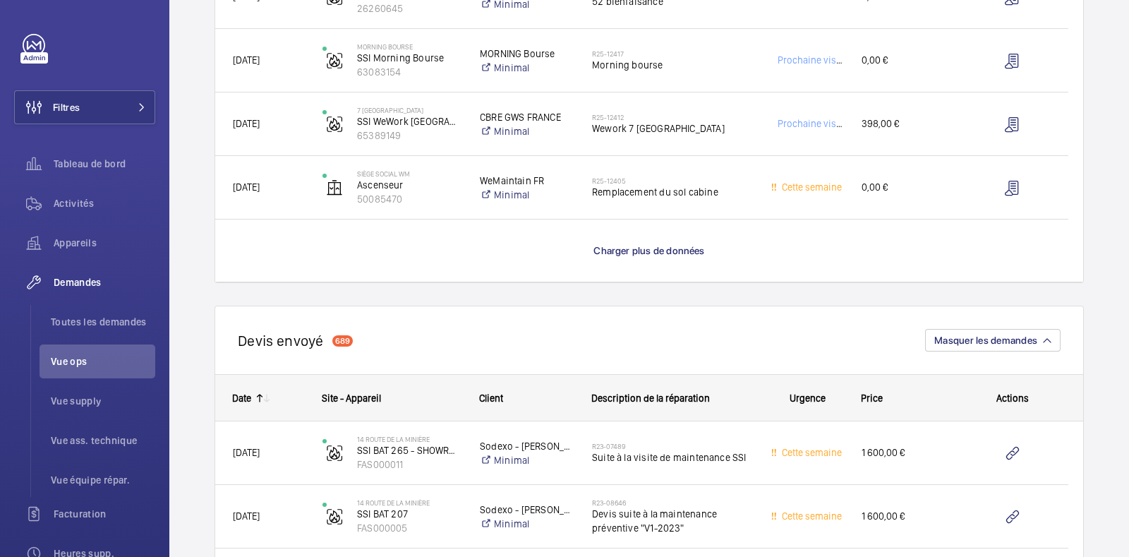
click at [630, 259] on wm-front-load-more-cell "Charger plus de données" at bounding box center [649, 251] width 868 height 62
click at [632, 254] on span "Charger plus de données" at bounding box center [649, 250] width 111 height 11
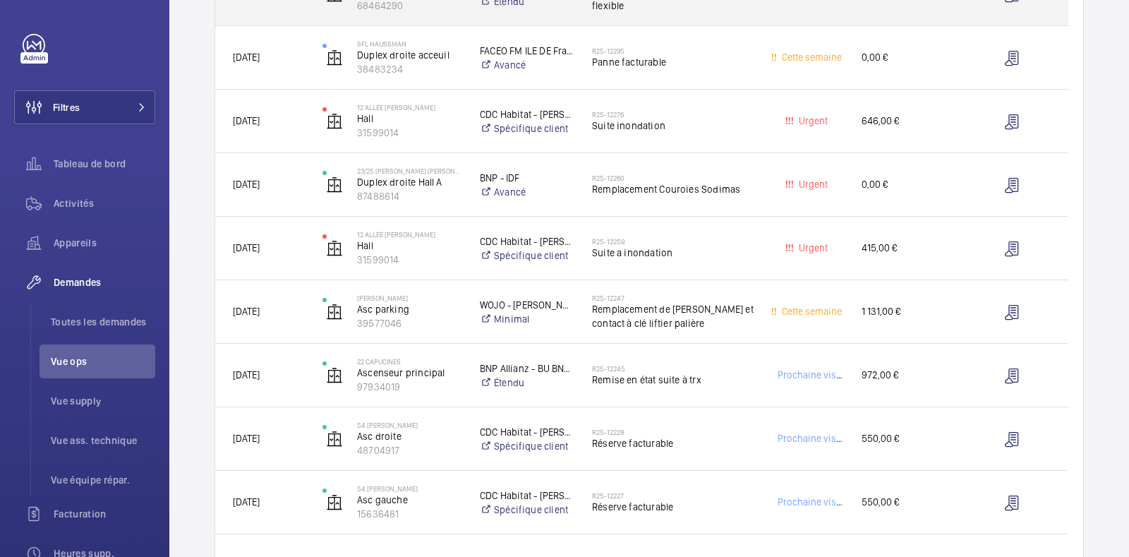
scroll to position [2279, 0]
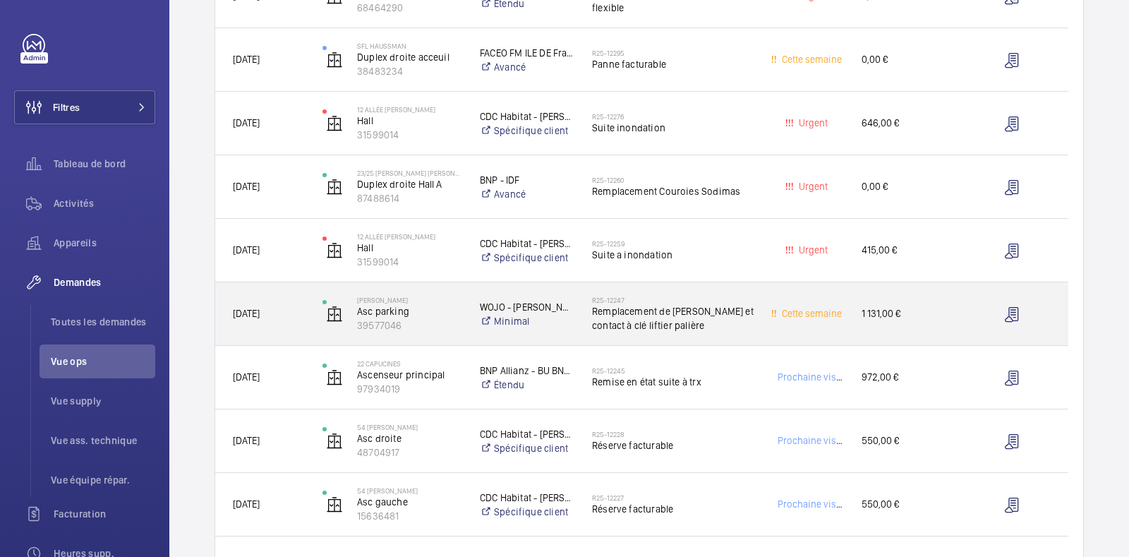
click at [879, 315] on span "1 131,00 €" at bounding box center [909, 314] width 94 height 16
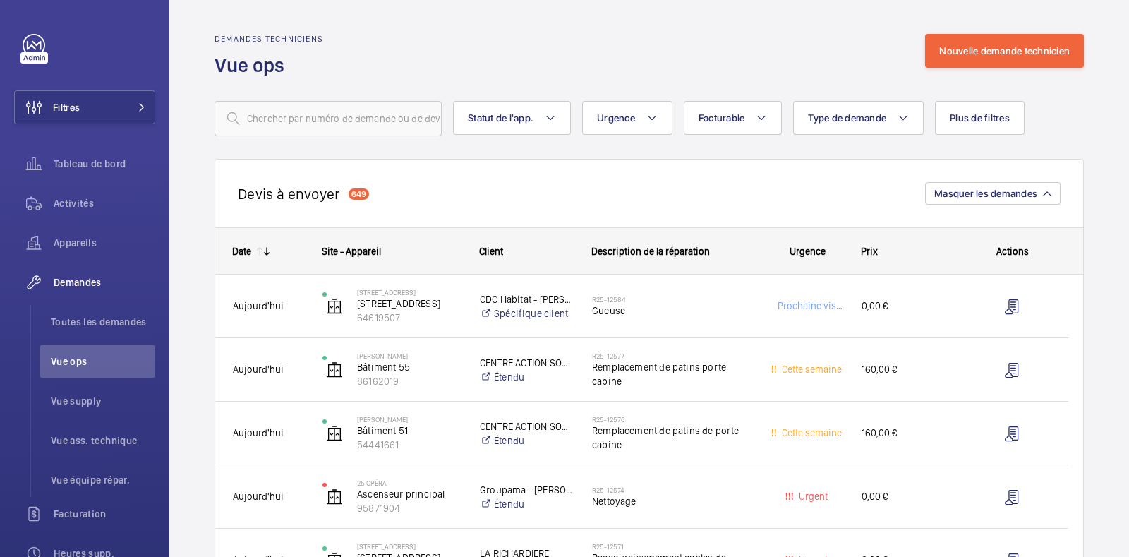
click at [574, 73] on div "Demandes techniciens Vue ops Nouvelle demande technicien" at bounding box center [650, 56] width 870 height 44
click at [573, 219] on div "[PERSON_NAME] à envoyer 649 Masquer les demandes" at bounding box center [650, 193] width 870 height 68
